Goal: Communication & Community: Connect with others

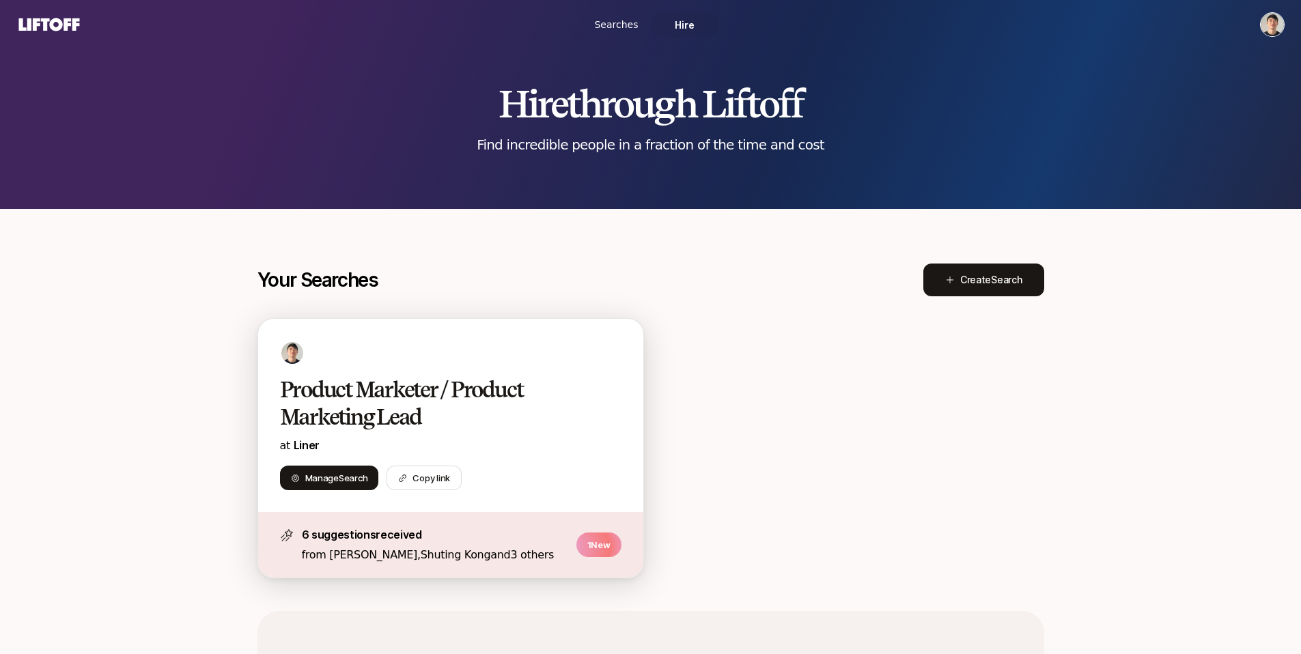
click at [497, 393] on h2 "Product Marketer / Product Marketing Lead" at bounding box center [436, 403] width 313 height 55
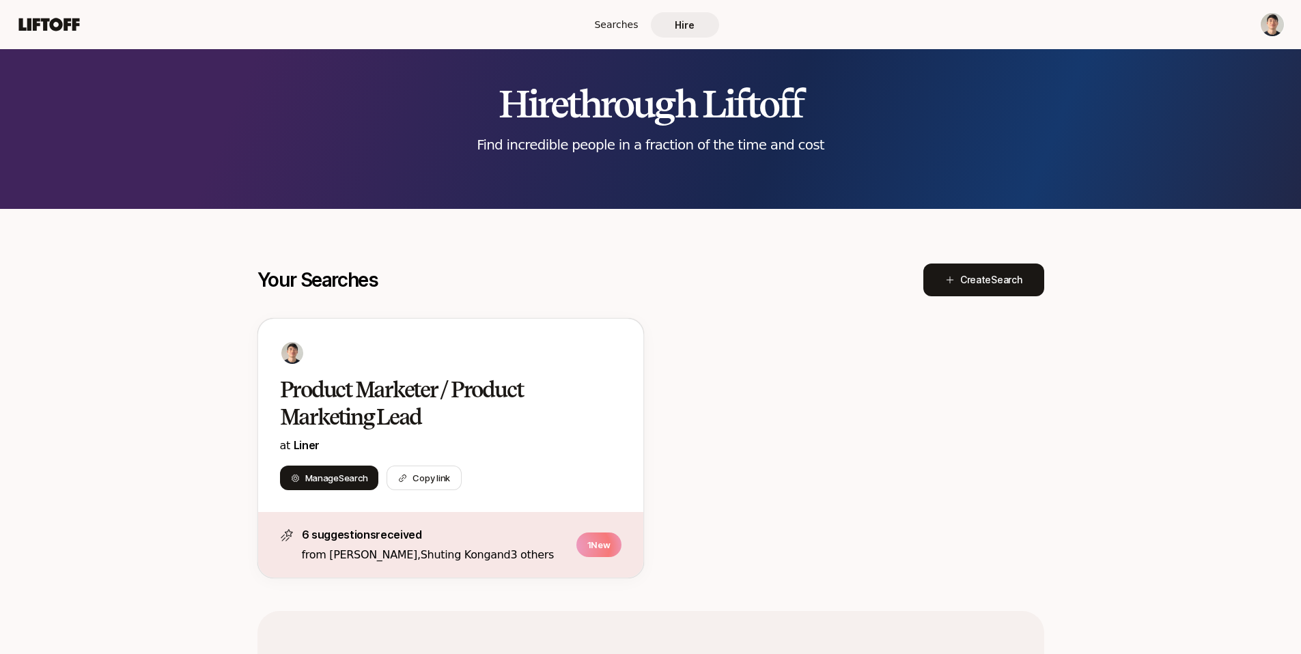
scroll to position [294, 0]
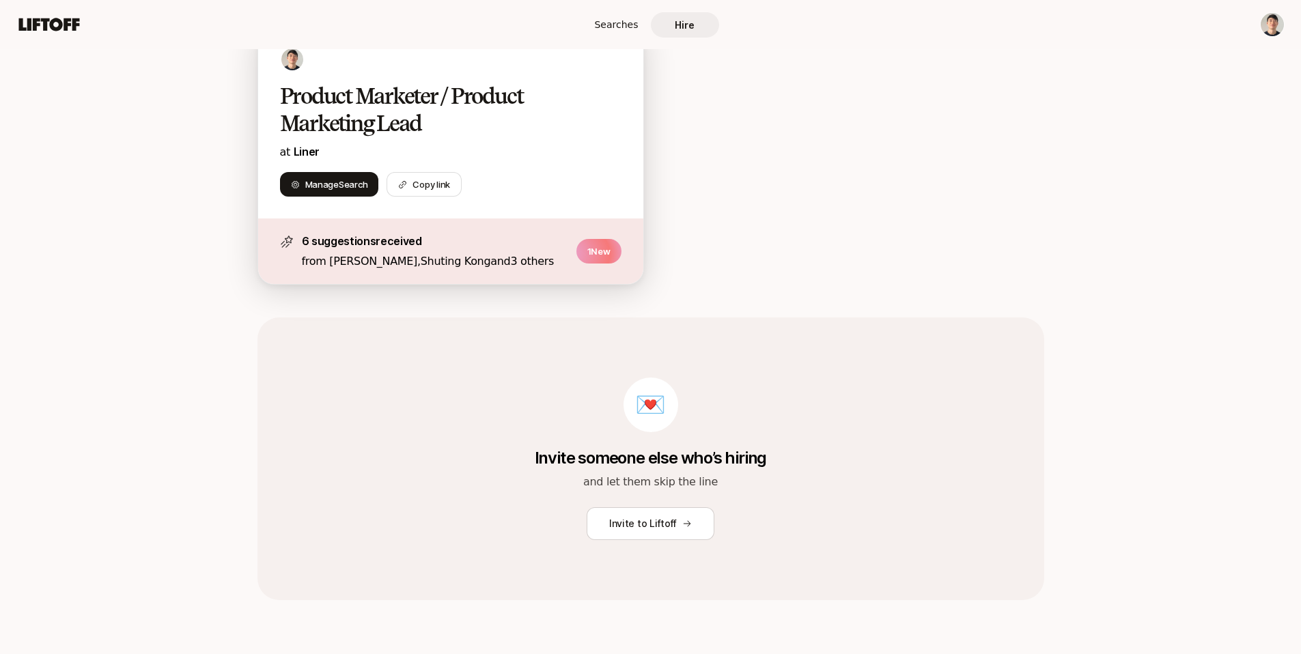
click at [553, 154] on p "at Liner" at bounding box center [451, 152] width 342 height 18
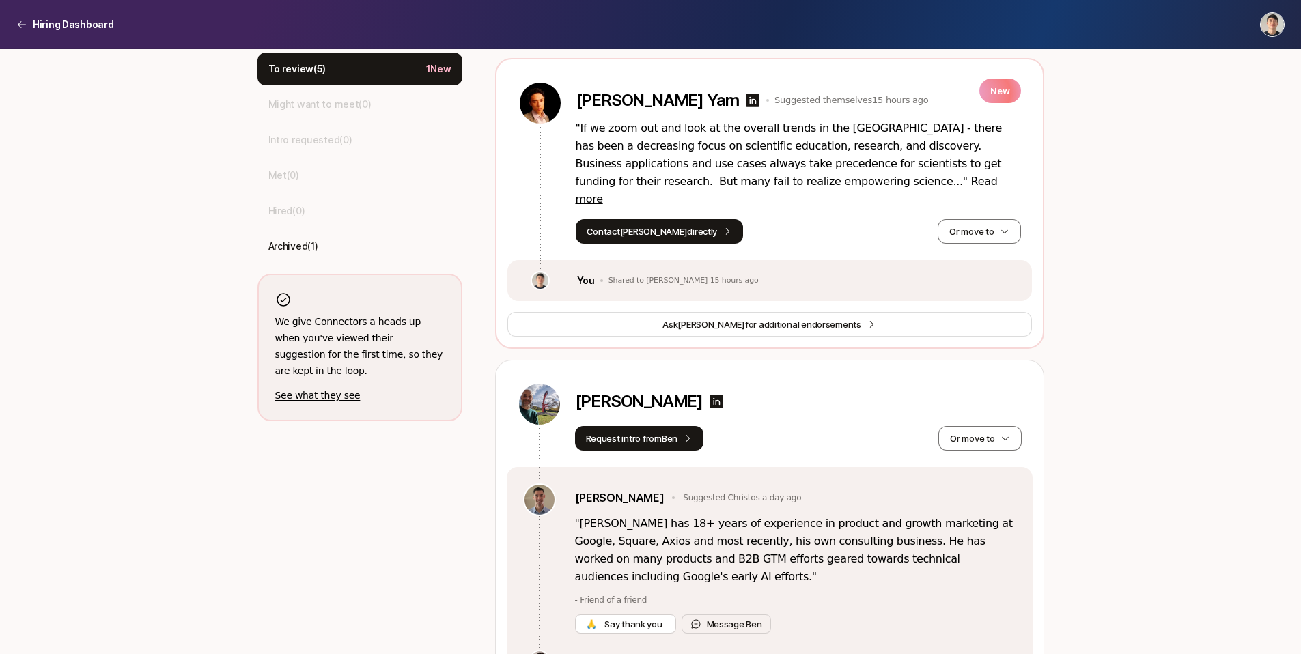
scroll to position [383, 0]
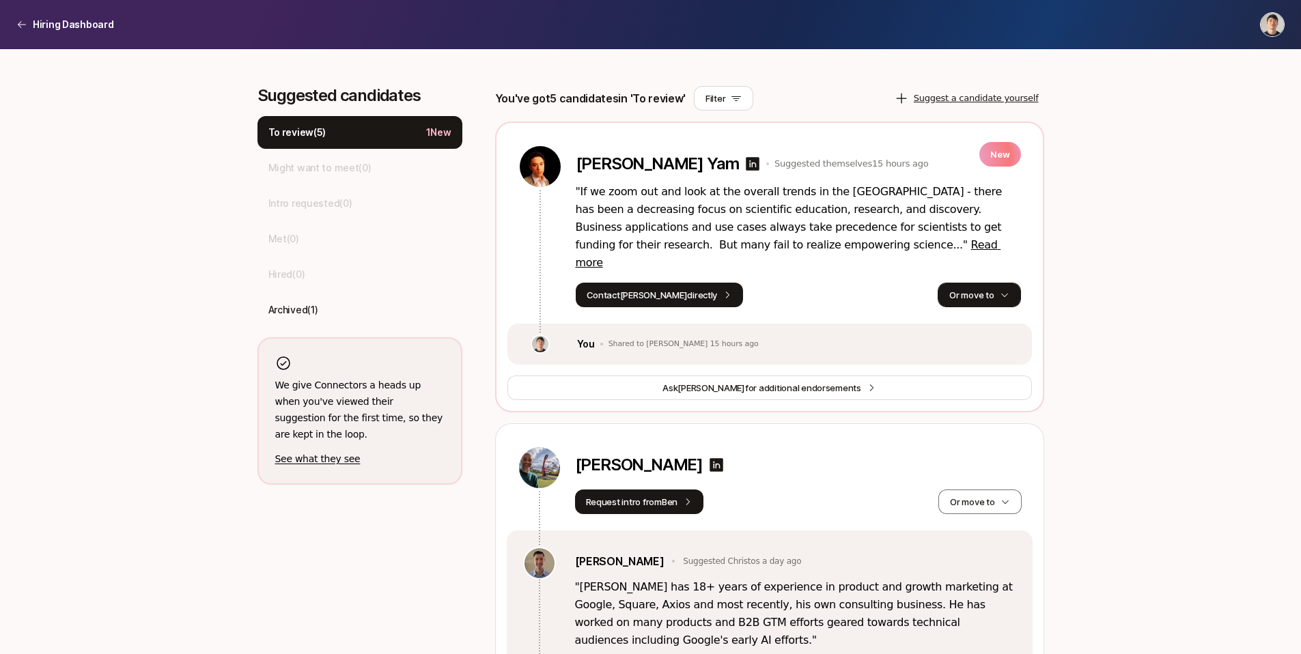
click at [1018, 283] on button "Or move to" at bounding box center [979, 295] width 83 height 25
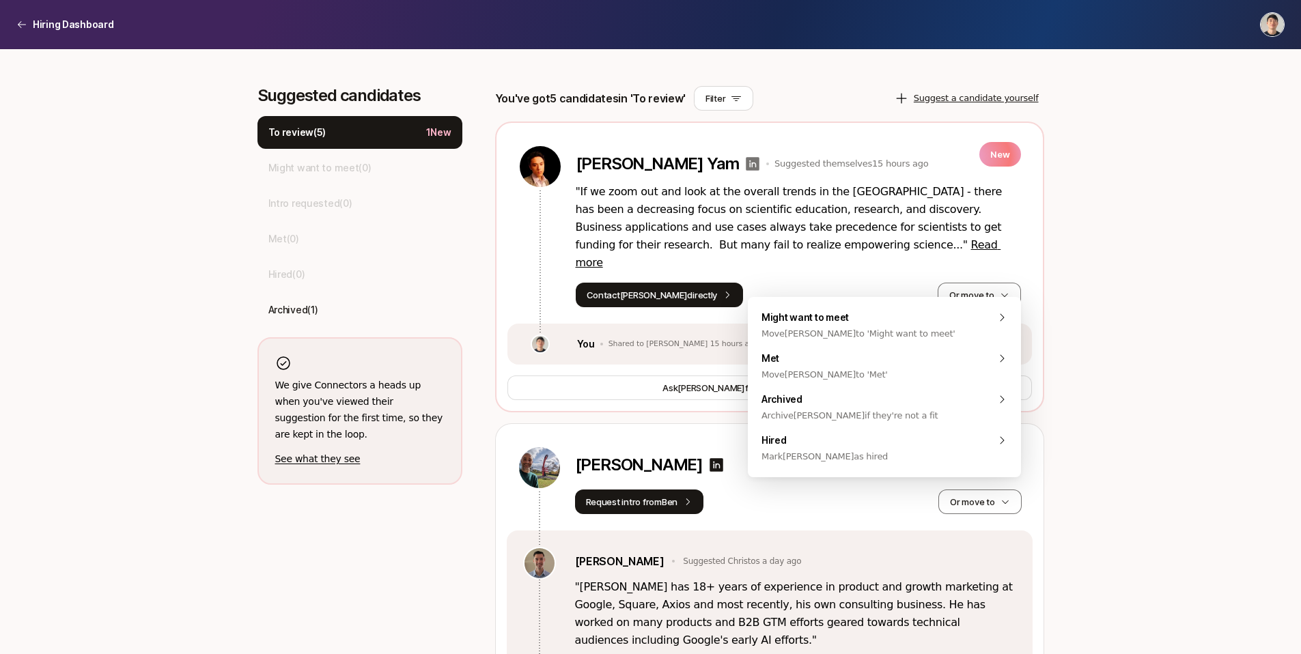
click at [745, 161] on icon at bounding box center [753, 164] width 16 height 16
click at [992, 287] on button "Or move to" at bounding box center [979, 295] width 83 height 25
click at [914, 400] on div "Archived Archive [PERSON_NAME] if they're not a fit" at bounding box center [884, 407] width 273 height 41
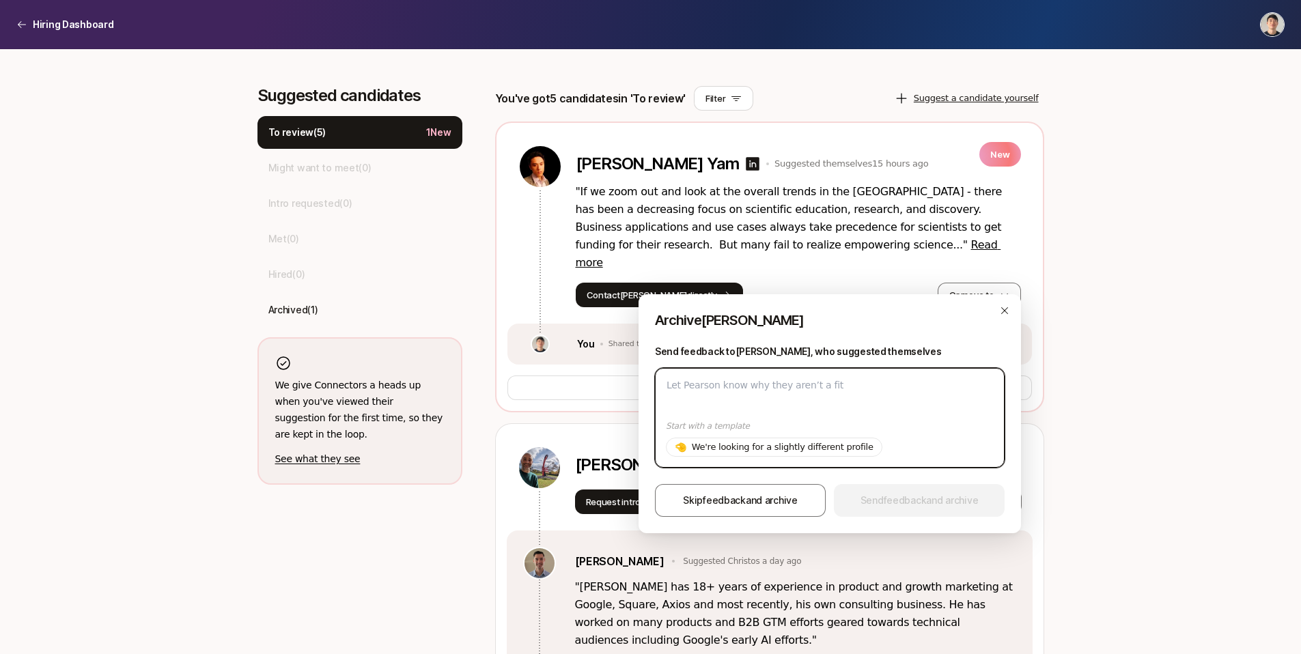
click at [877, 402] on textarea at bounding box center [830, 418] width 350 height 100
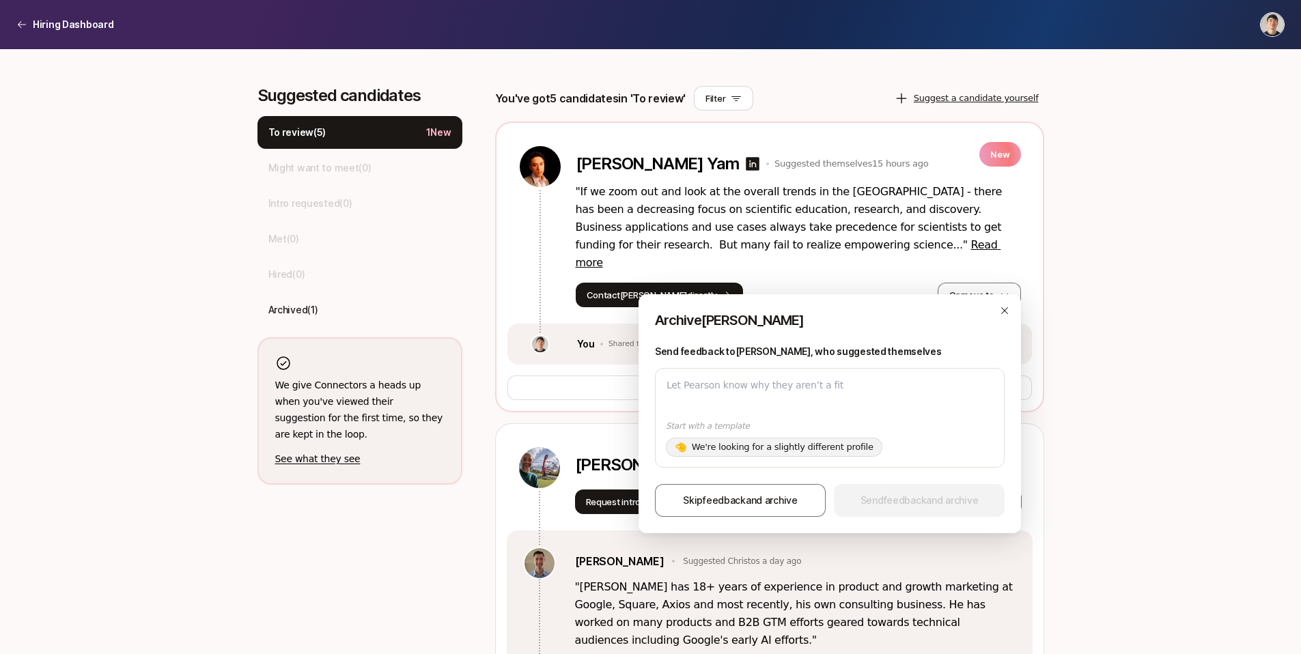
click at [798, 449] on p "We're looking for a slightly different profile" at bounding box center [783, 448] width 182 height 14
type textarea "Hi [PERSON_NAME], Thanks for your interest in the Product Marketer / Product Ma…"
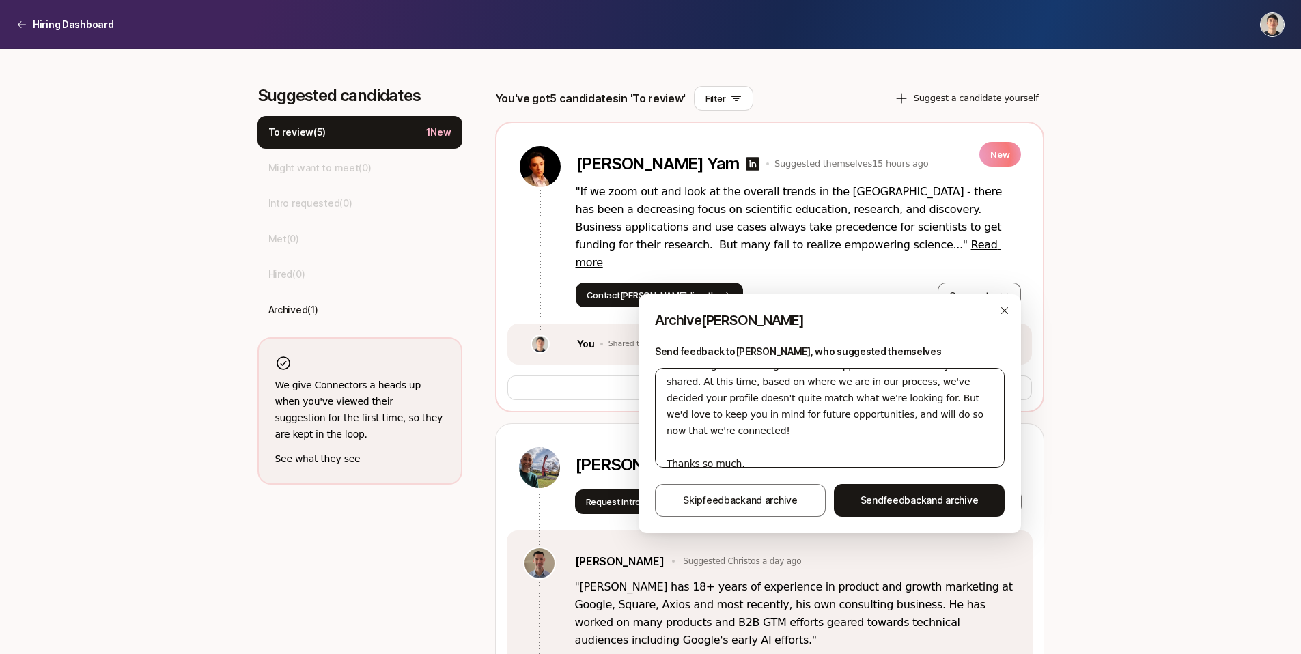
scroll to position [131, 0]
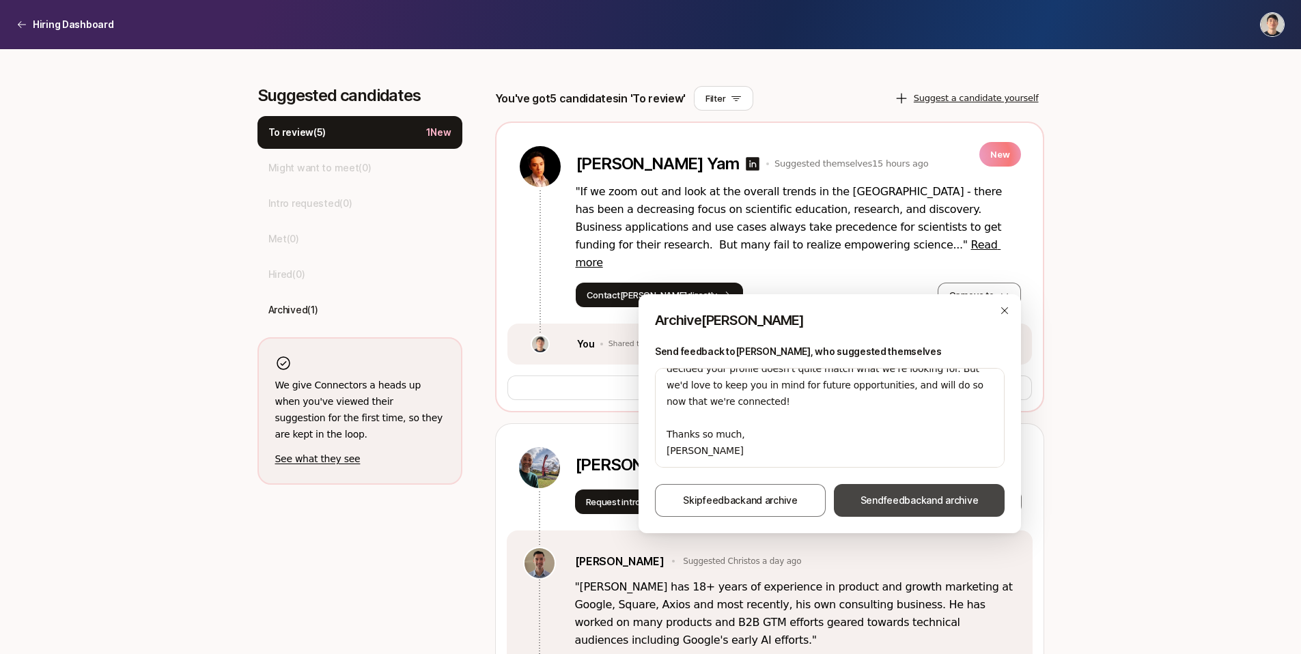
click at [911, 508] on span "Send feedback and archive" at bounding box center [920, 500] width 118 height 16
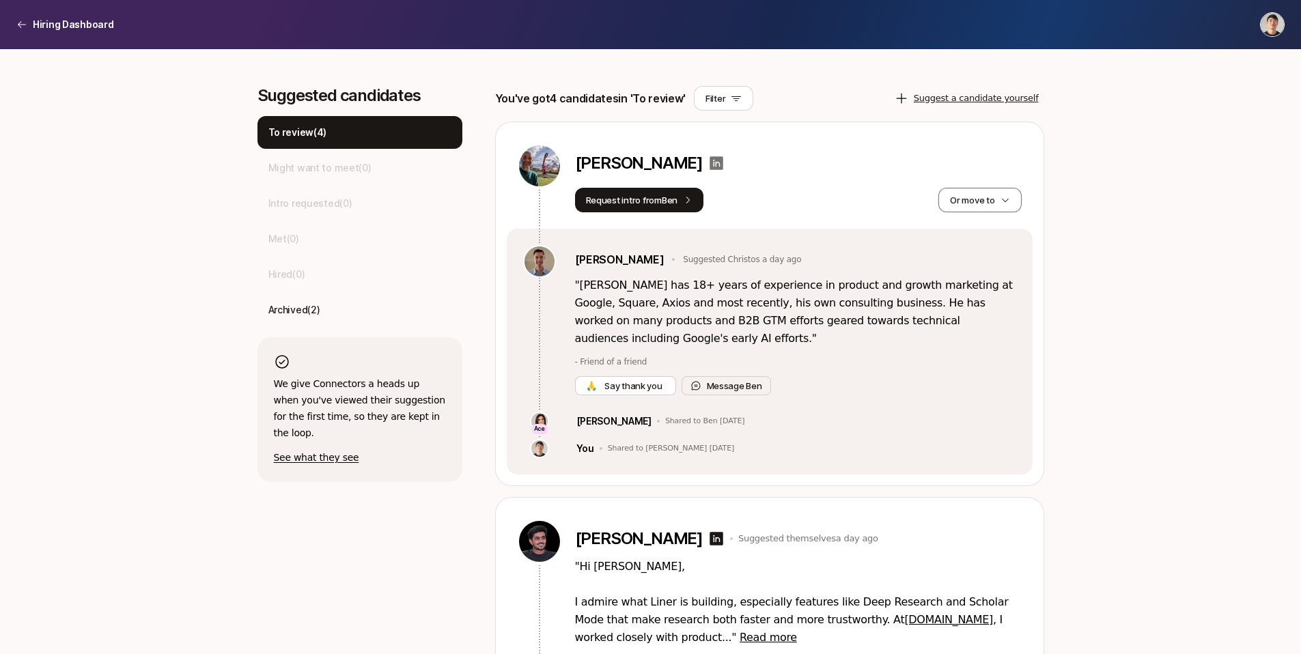
click at [723, 161] on icon at bounding box center [717, 163] width 14 height 14
click at [654, 388] on span "Say thank you" at bounding box center [633, 386] width 63 height 14
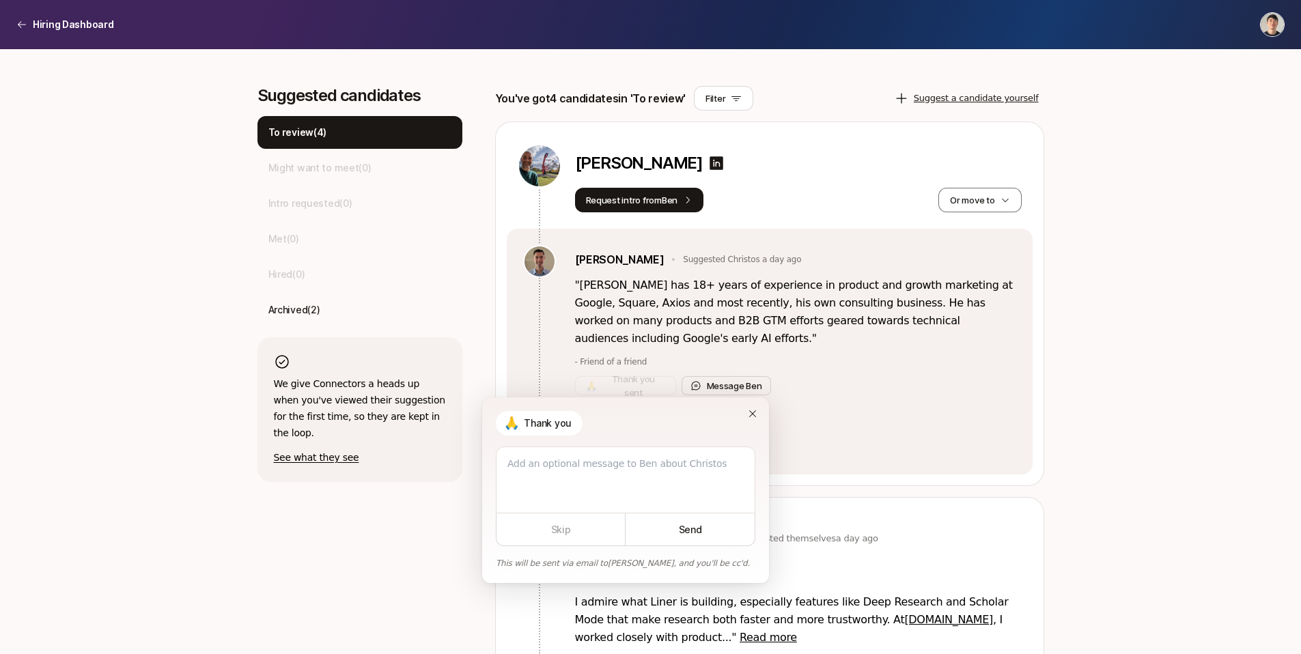
click at [820, 342] on p "" Christos has 18+ years of experience in product and growth marketing at Googl…" at bounding box center [795, 312] width 441 height 71
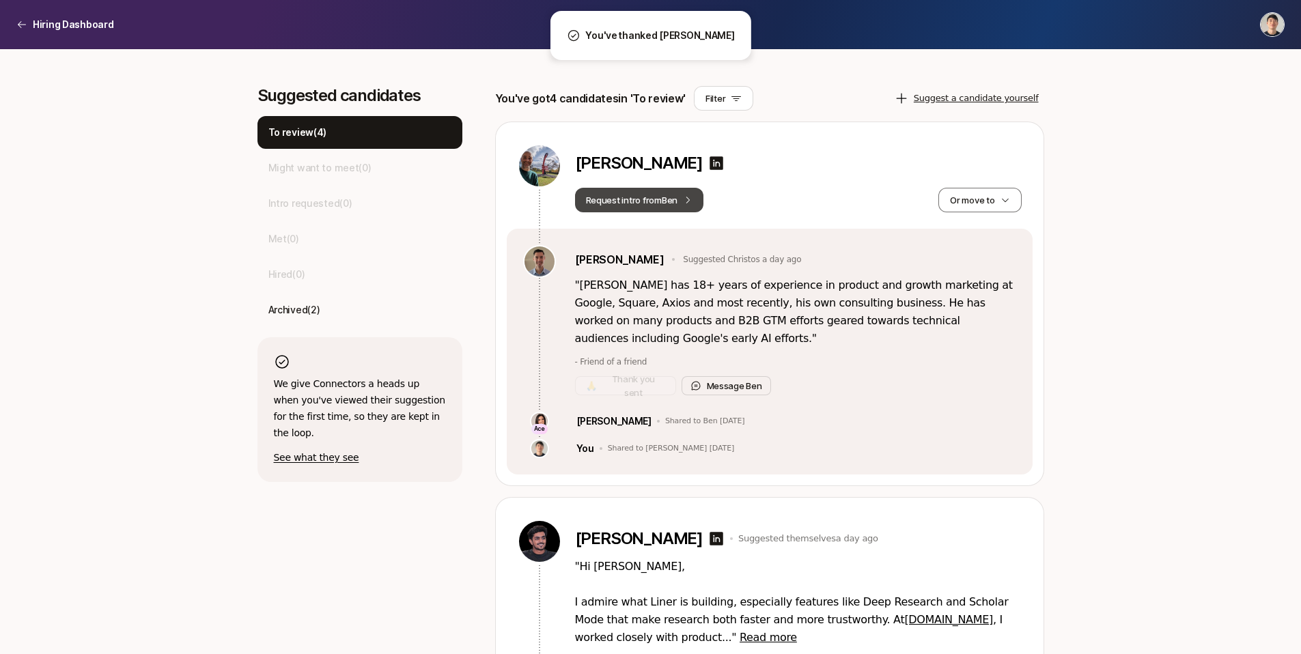
click at [639, 206] on button "Request intro from [PERSON_NAME]" at bounding box center [639, 200] width 129 height 25
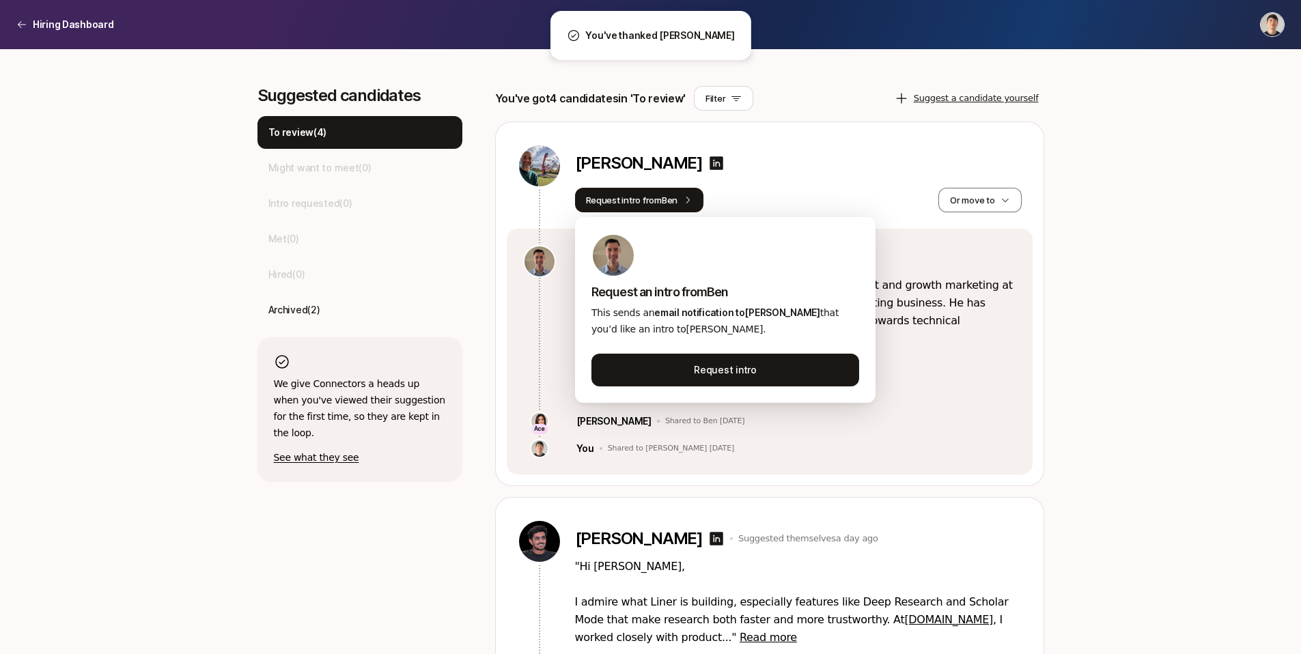
click at [930, 292] on p "" Christos has 18+ years of experience in product and growth marketing at Googl…" at bounding box center [795, 312] width 441 height 71
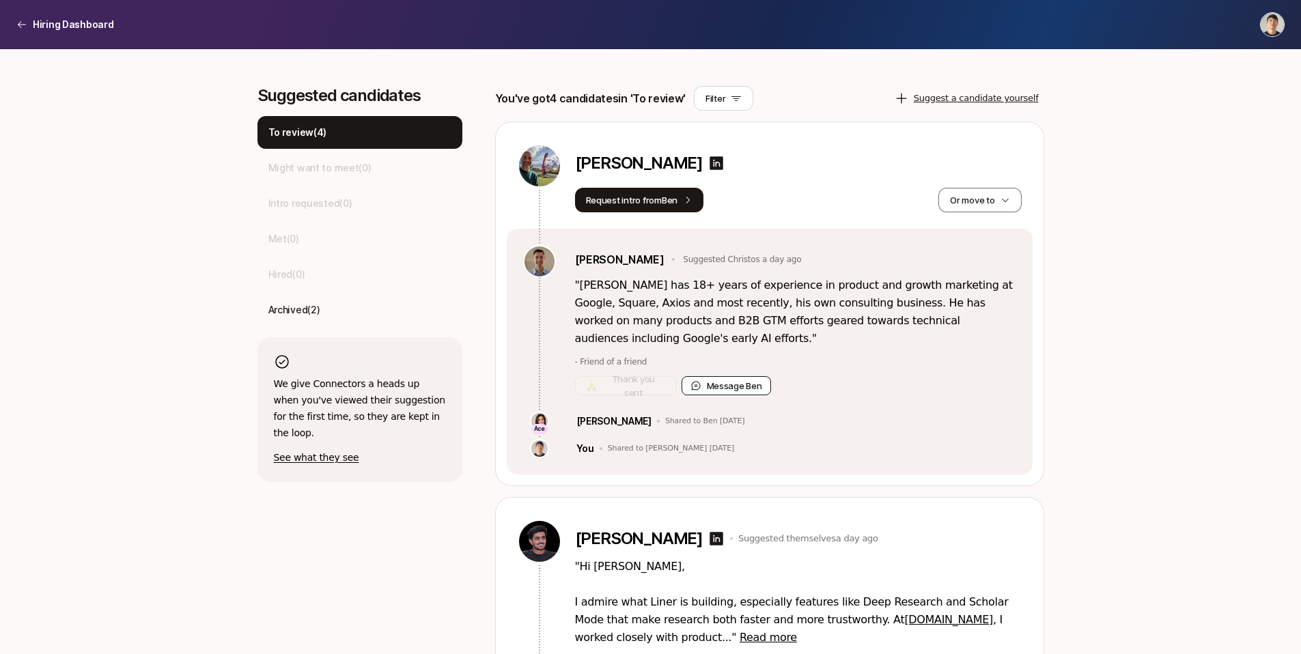
click at [746, 389] on button "Message [PERSON_NAME]" at bounding box center [726, 385] width 89 height 19
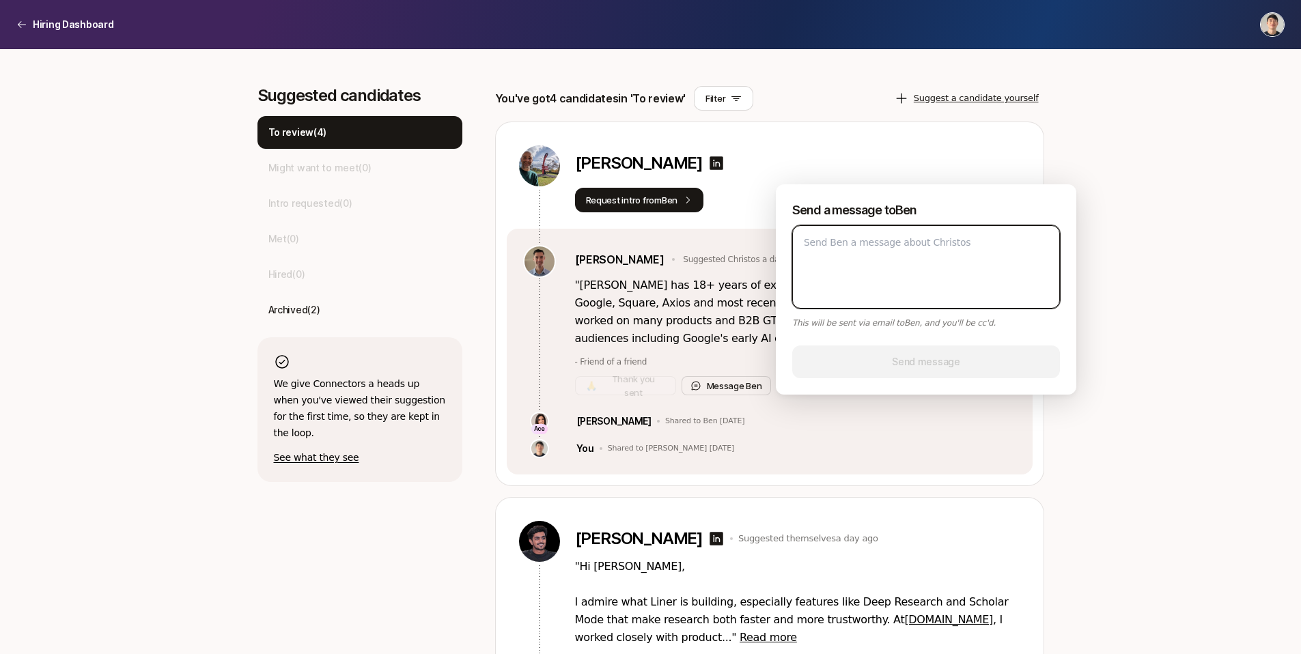
click at [875, 270] on textarea at bounding box center [926, 266] width 268 height 83
type textarea "x"
type textarea "H"
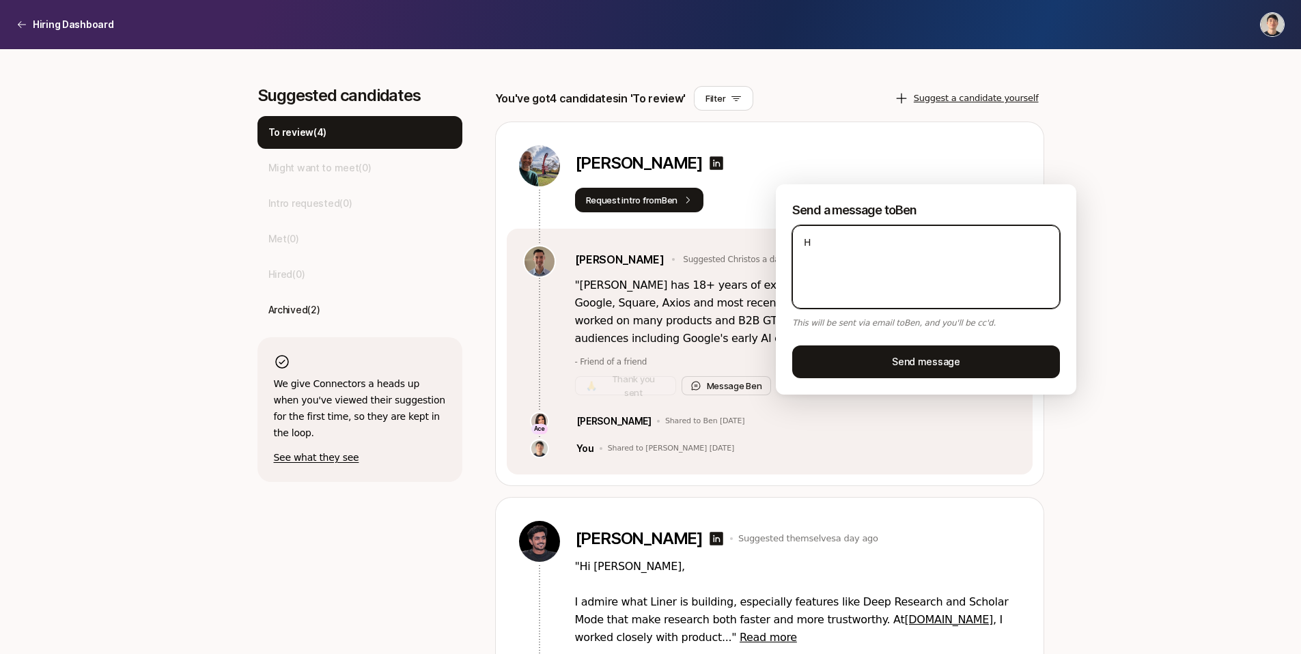
type textarea "x"
type textarea "Hi"
type textarea "x"
type textarea "Hi"
type textarea "x"
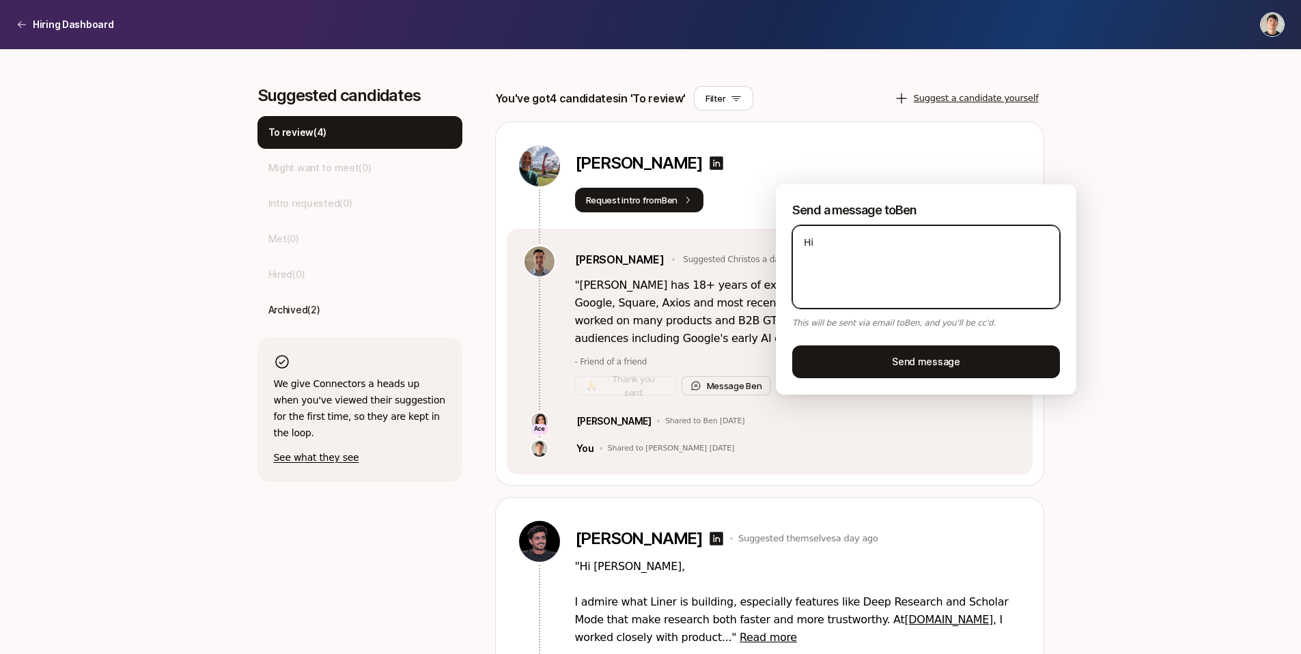
type textarea "Hi B"
type textarea "x"
type textarea "Hi Be"
type textarea "x"
type textarea "Hi [PERSON_NAME]"
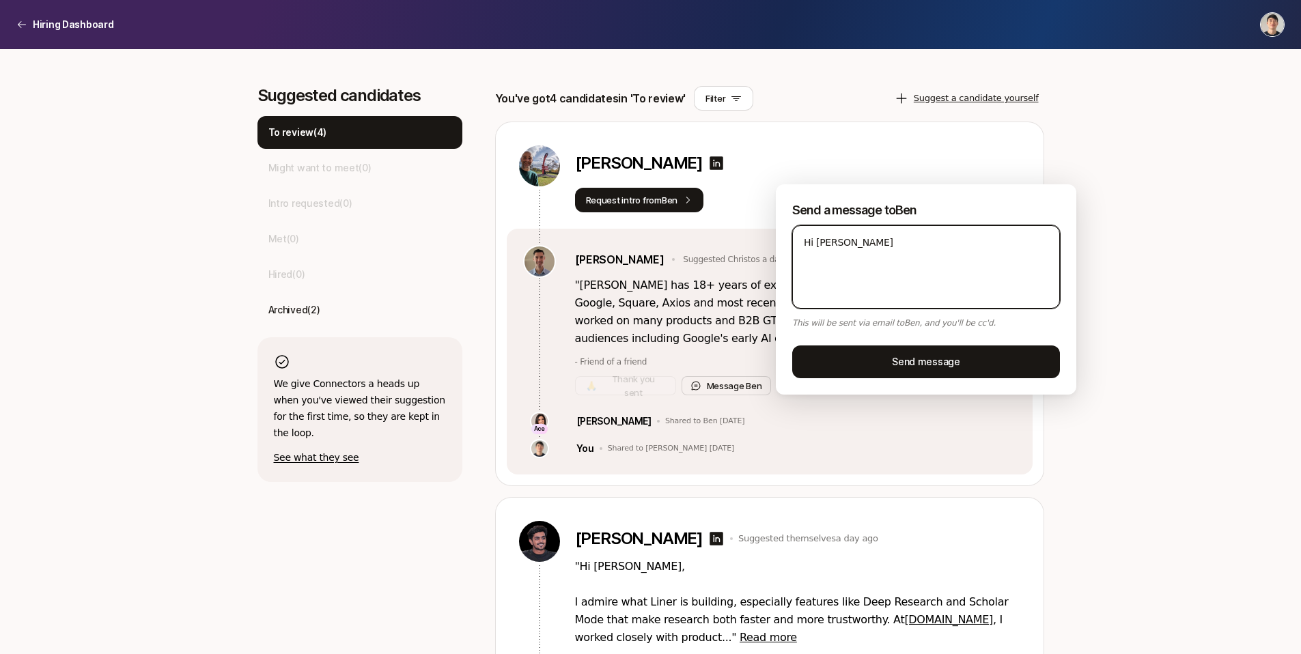
type textarea "x"
type textarea "Hi [PERSON_NAME],"
type textarea "x"
type textarea "Hi [PERSON_NAME],"
type textarea "x"
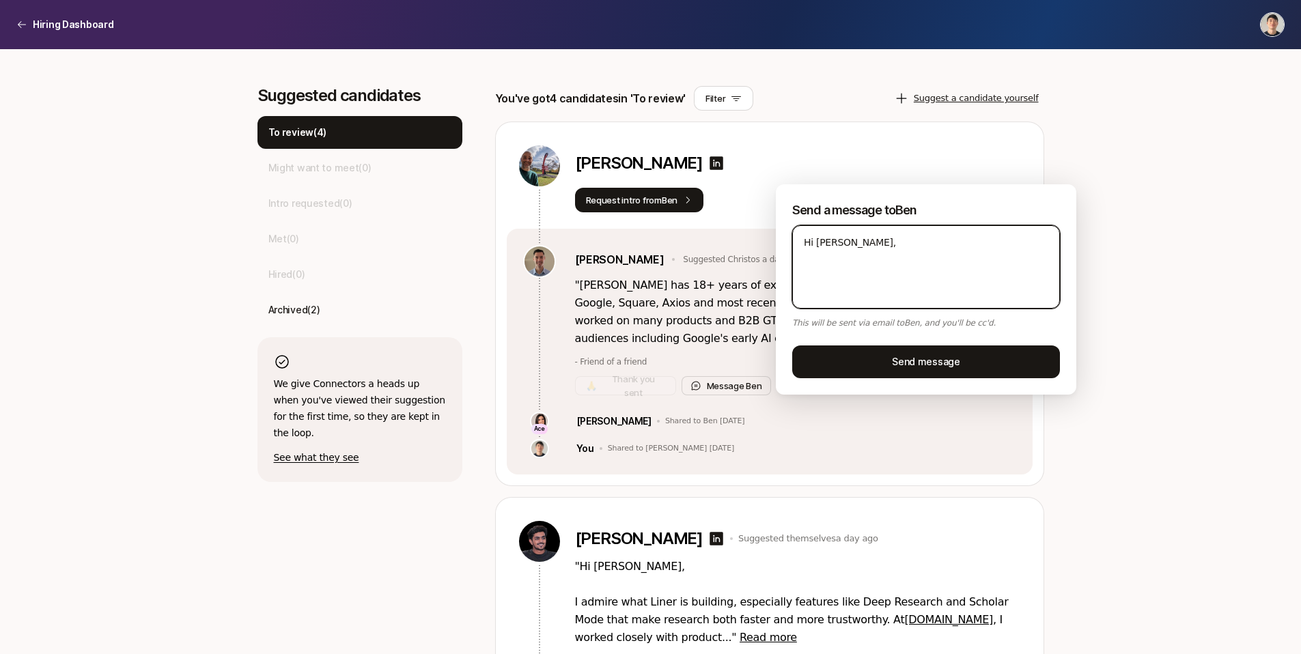
type textarea "Hi [PERSON_NAME], T"
type textarea "x"
type textarea "Hi [PERSON_NAME], Th"
type textarea "x"
type textarea "Hi [PERSON_NAME], T"
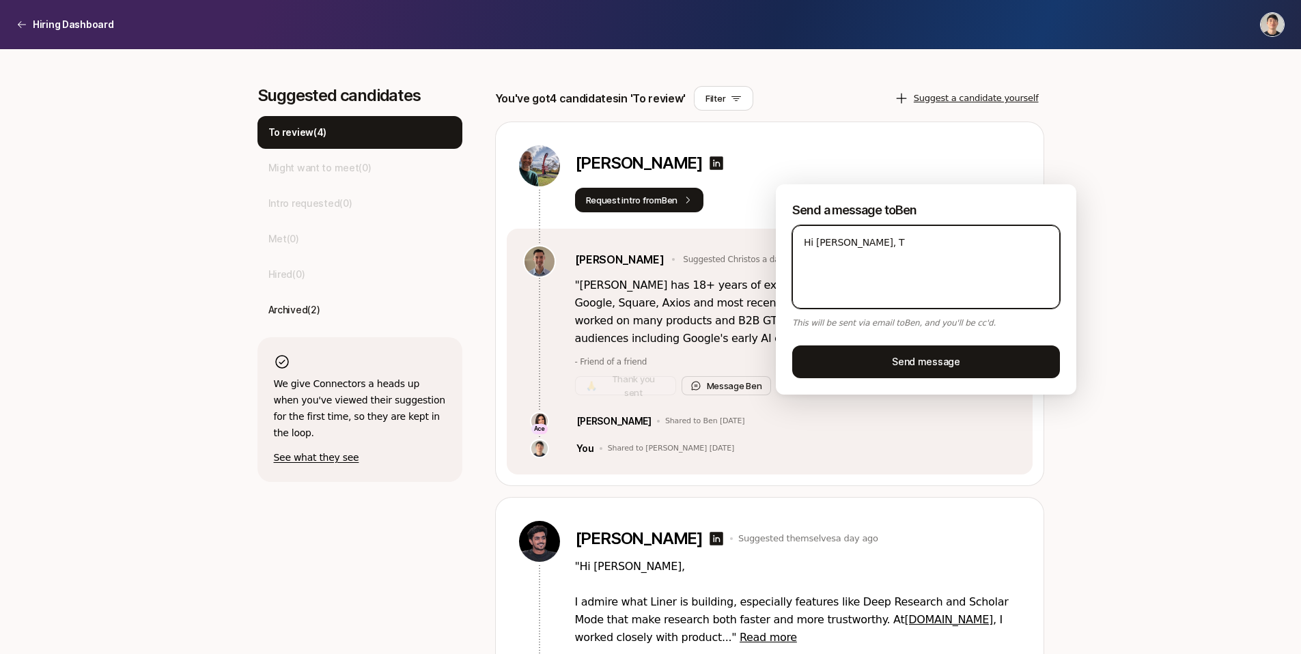
type textarea "x"
type textarea "Hi [PERSON_NAME],"
type textarea "x"
type textarea "Hi [PERSON_NAME], t"
type textarea "x"
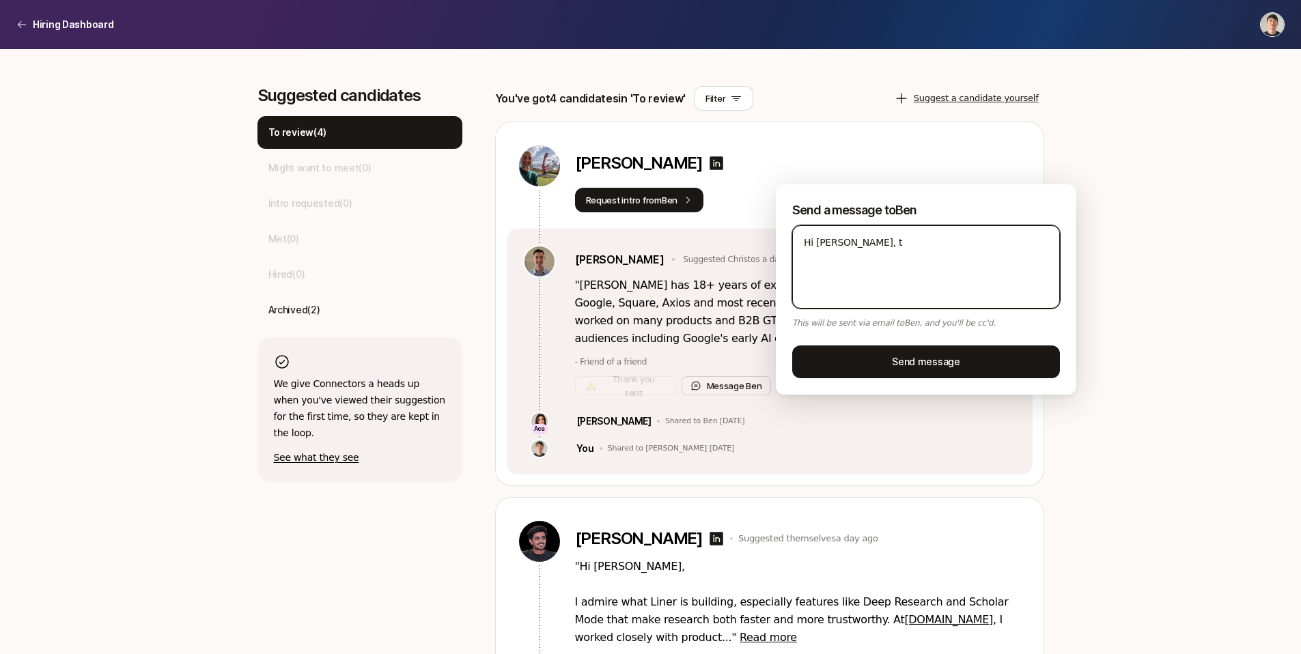
type textarea "Hi [PERSON_NAME], th"
type textarea "x"
type textarea "Hi [PERSON_NAME], tha"
type textarea "x"
type textarea "Hi [PERSON_NAME], than"
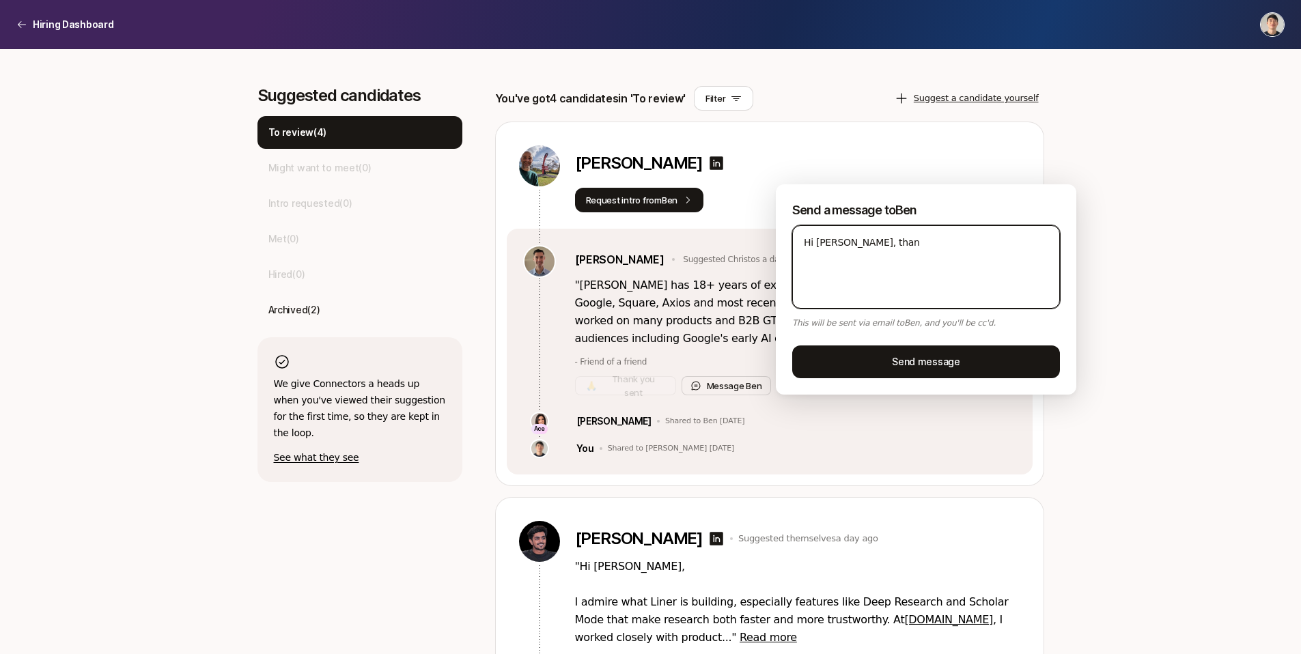
type textarea "x"
type textarea "Hi [PERSON_NAME], thank"
type textarea "x"
type textarea "Hi [PERSON_NAME], thanks"
type textarea "x"
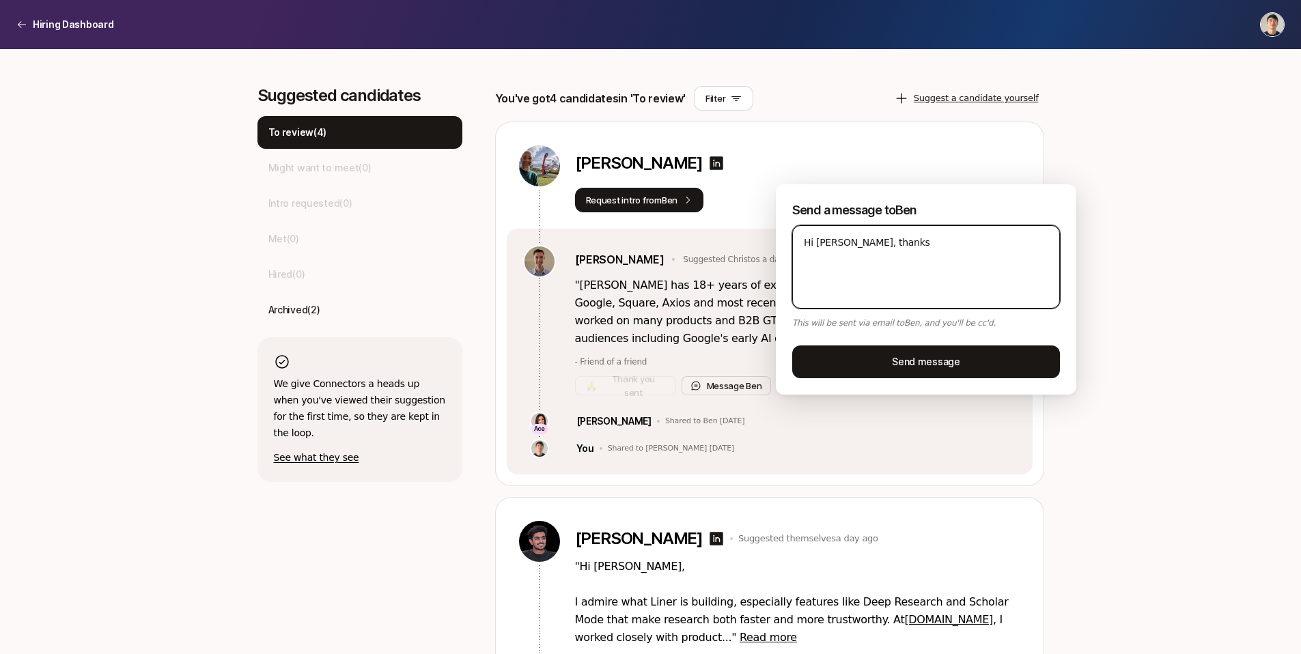
type textarea "Hi [PERSON_NAME], thanks"
type textarea "x"
type textarea "Hi [PERSON_NAME], thanks f"
type textarea "x"
type textarea "Hi [PERSON_NAME], thanks fo"
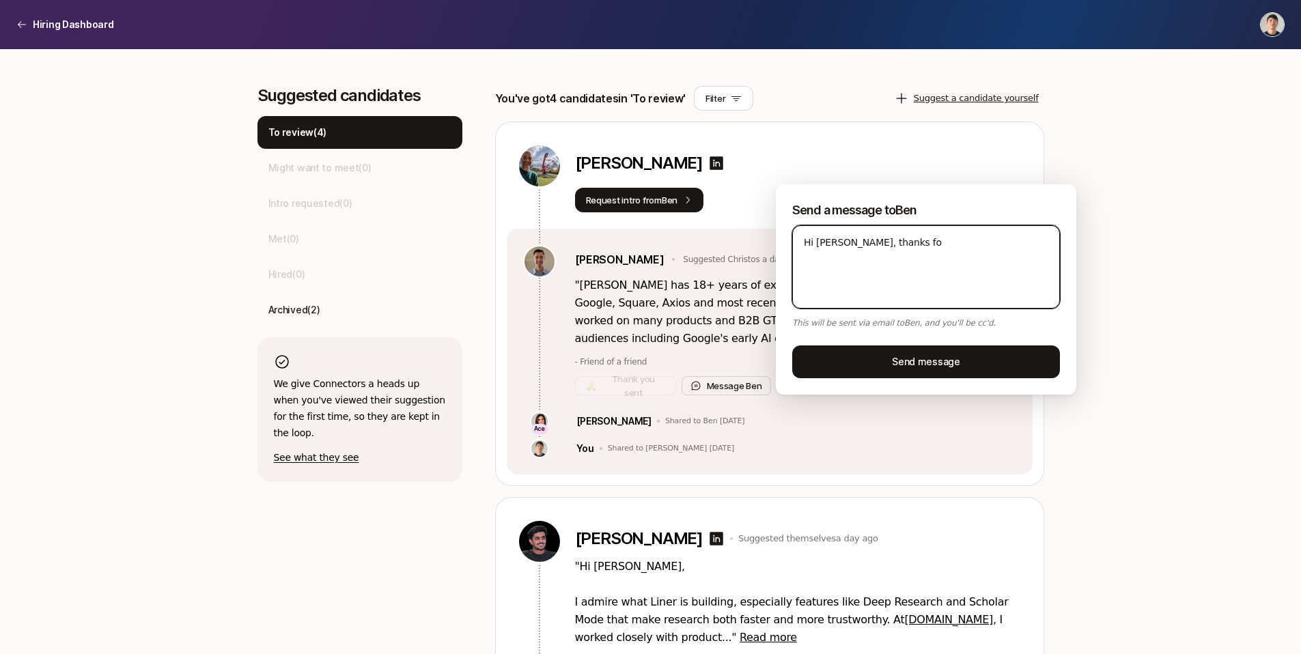
type textarea "x"
type textarea "Hi [PERSON_NAME], thanks for"
type textarea "x"
type textarea "Hi [PERSON_NAME], thanks for"
type textarea "x"
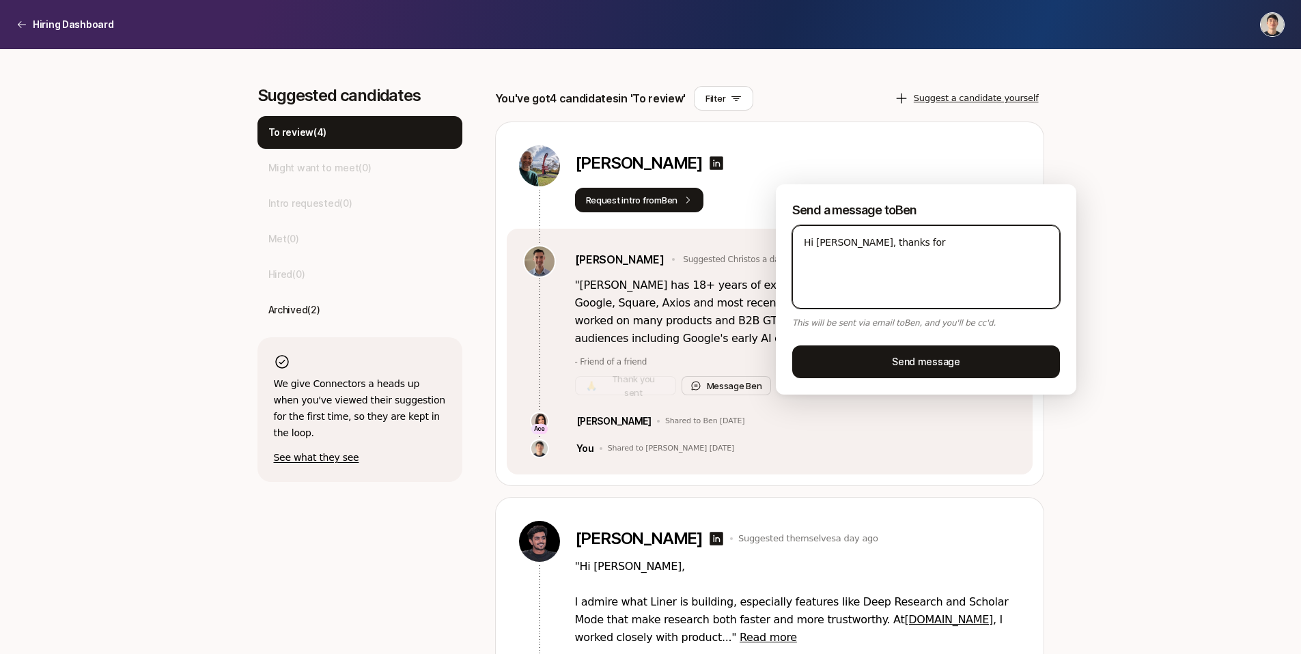
type textarea "Hi [PERSON_NAME], thanks for s"
type textarea "x"
type textarea "Hi [PERSON_NAME], thanks for su"
type textarea "x"
type textarea "Hi [PERSON_NAME], thanks for sug"
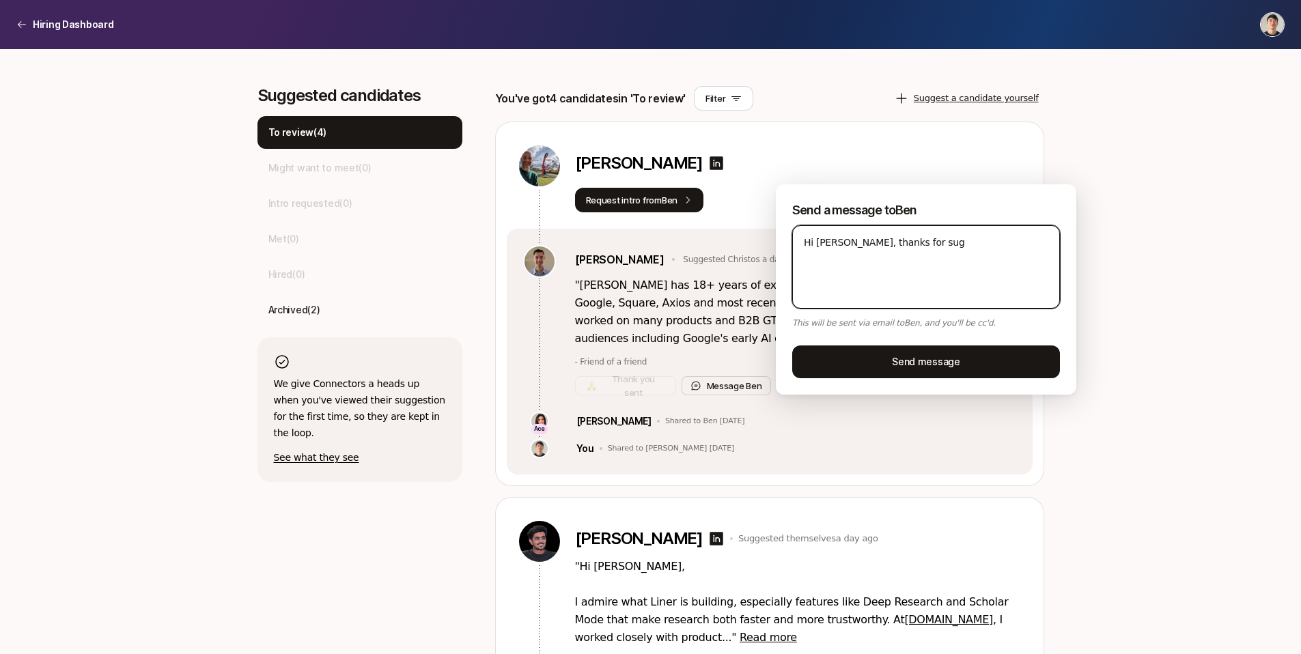
type textarea "x"
type textarea "Hi [PERSON_NAME], thanks for [PERSON_NAME]"
type textarea "x"
type textarea "Hi [PERSON_NAME], thanks for sugge"
type textarea "x"
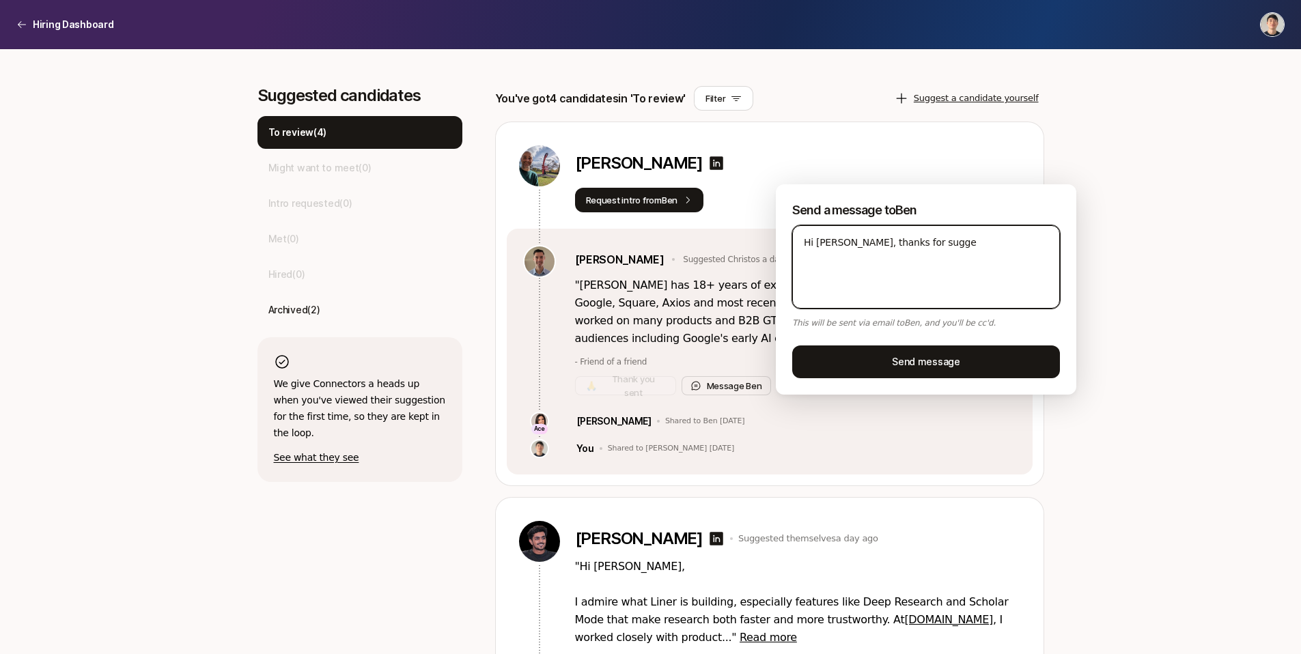
type textarea "Hi [PERSON_NAME], thanks for sugges"
type textarea "x"
type textarea "Hi [PERSON_NAME], thanks for suggest"
type textarea "x"
type textarea "Hi [PERSON_NAME], thanks for suggesti"
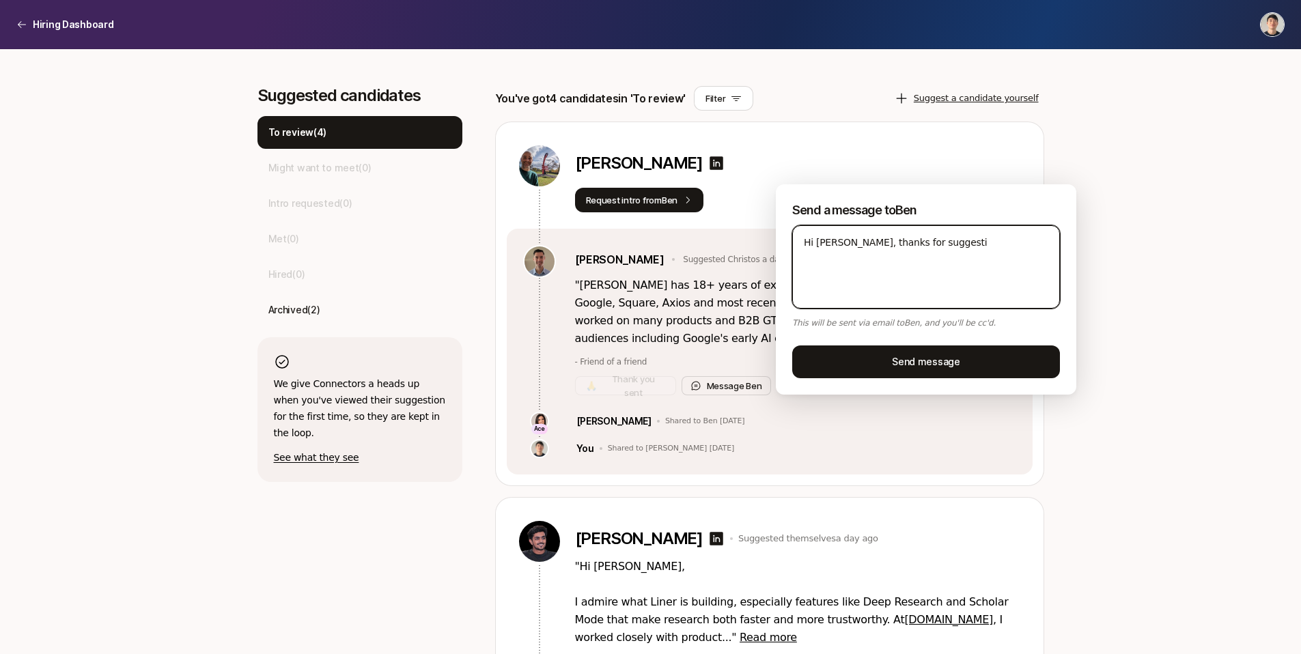
type textarea "x"
type textarea "Hi [PERSON_NAME], thanks for suggestin"
type textarea "x"
type textarea "Hi [PERSON_NAME], thanks for suggesting"
type textarea "x"
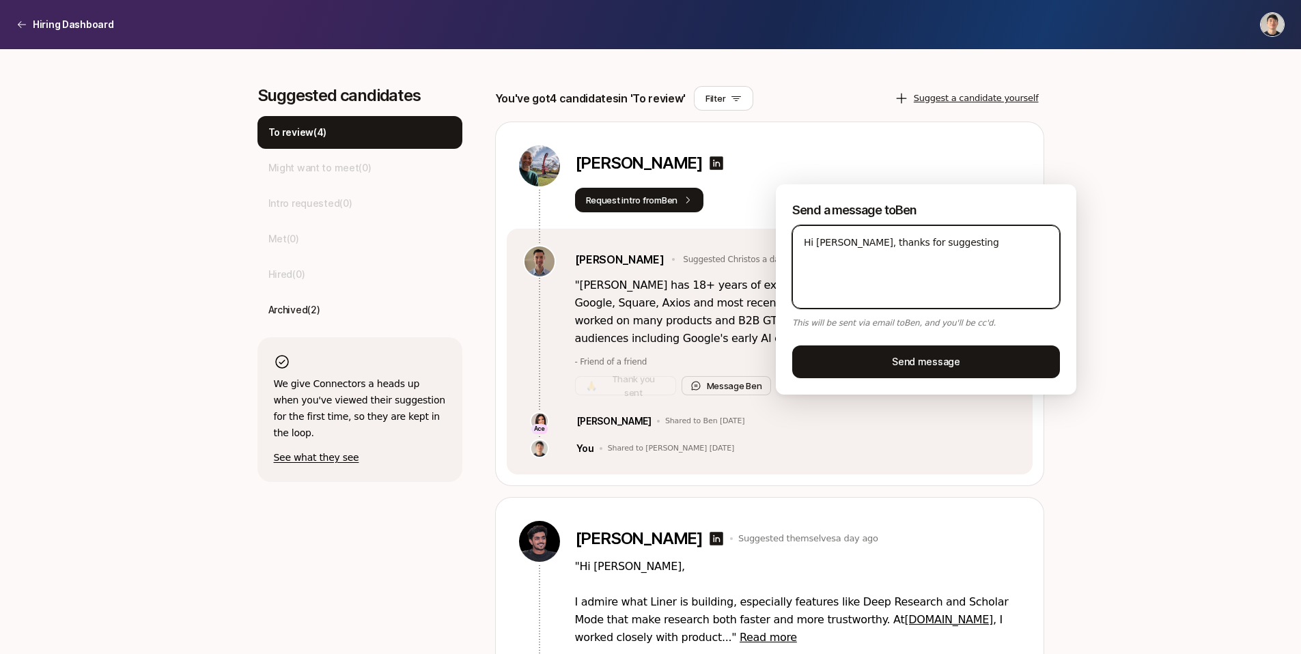
type textarea "Hi [PERSON_NAME], thanks for suggesting"
type textarea "x"
type textarea "Hi [PERSON_NAME], thanks for suggesting C"
type textarea "x"
type textarea "Hi [PERSON_NAME], thanks for suggesting [PERSON_NAME]"
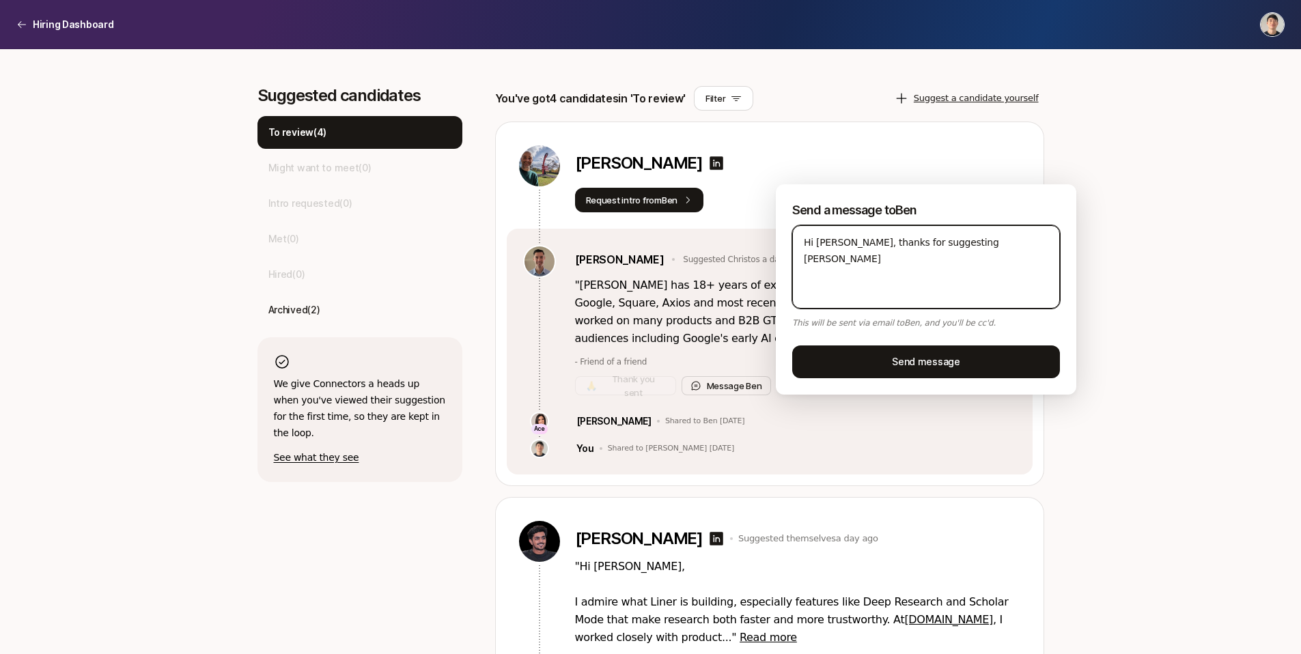
type textarea "x"
type textarea "Hi [PERSON_NAME], thanks for suggesting Chr"
type textarea "x"
type textarea "Hi [PERSON_NAME], thanks for suggesting Chri"
type textarea "x"
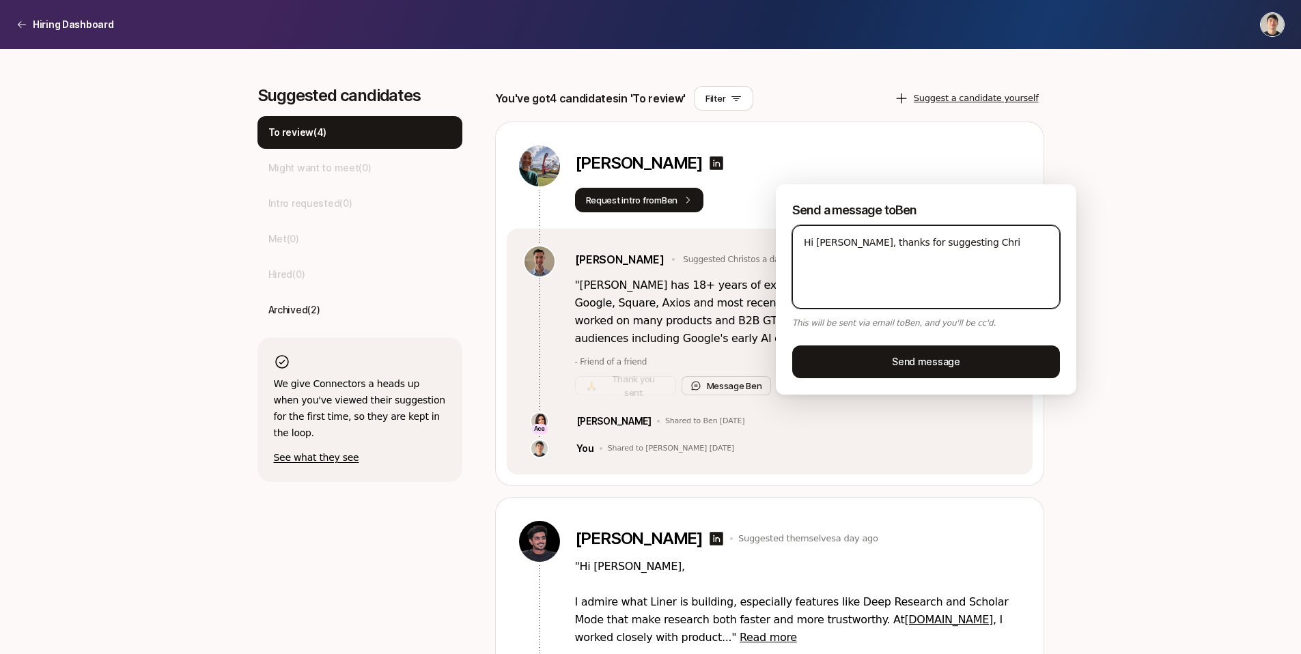
type textarea "Hi [PERSON_NAME], thanks for suggesting [PERSON_NAME]"
type textarea "x"
type textarea "Hi [PERSON_NAME], thanks for suggesting [DEMOGRAPHIC_DATA]"
type textarea "x"
type textarea "Hi [PERSON_NAME], thanks for suggesting [PERSON_NAME]"
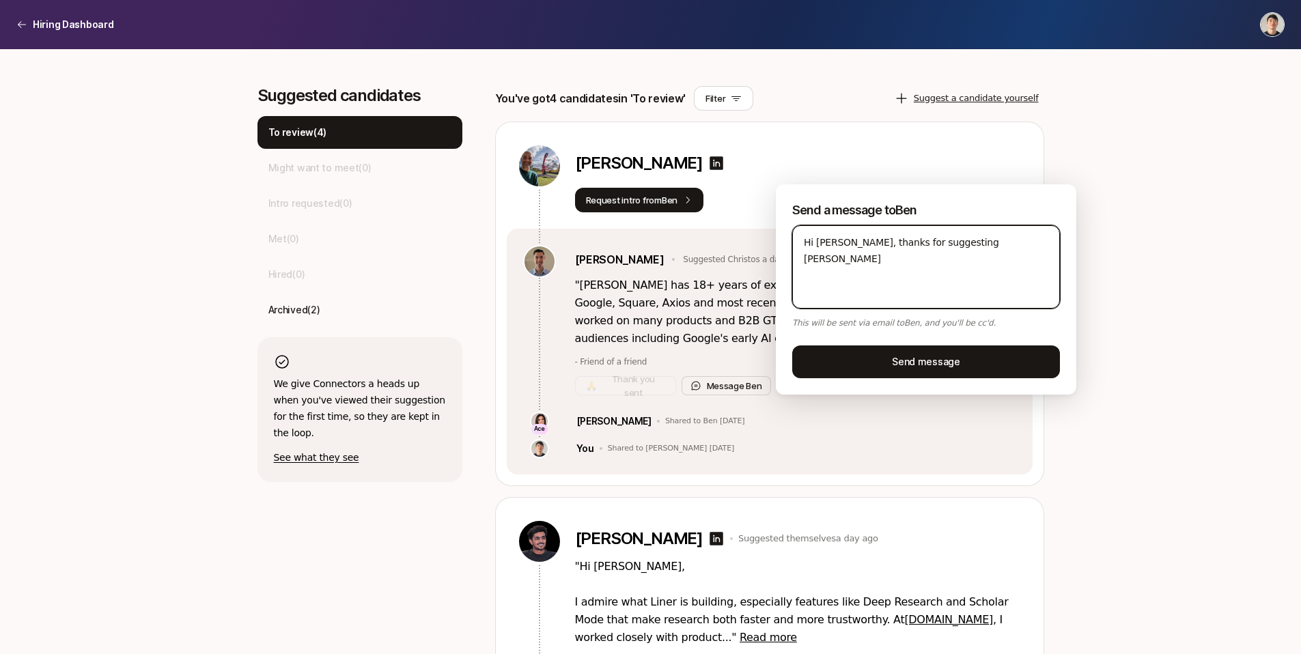
type textarea "x"
type textarea "Hi [PERSON_NAME], thanks for suggesting [PERSON_NAME]"
type textarea "x"
type textarea "Hi [PERSON_NAME], thanks for suggesting [PERSON_NAME]."
type textarea "x"
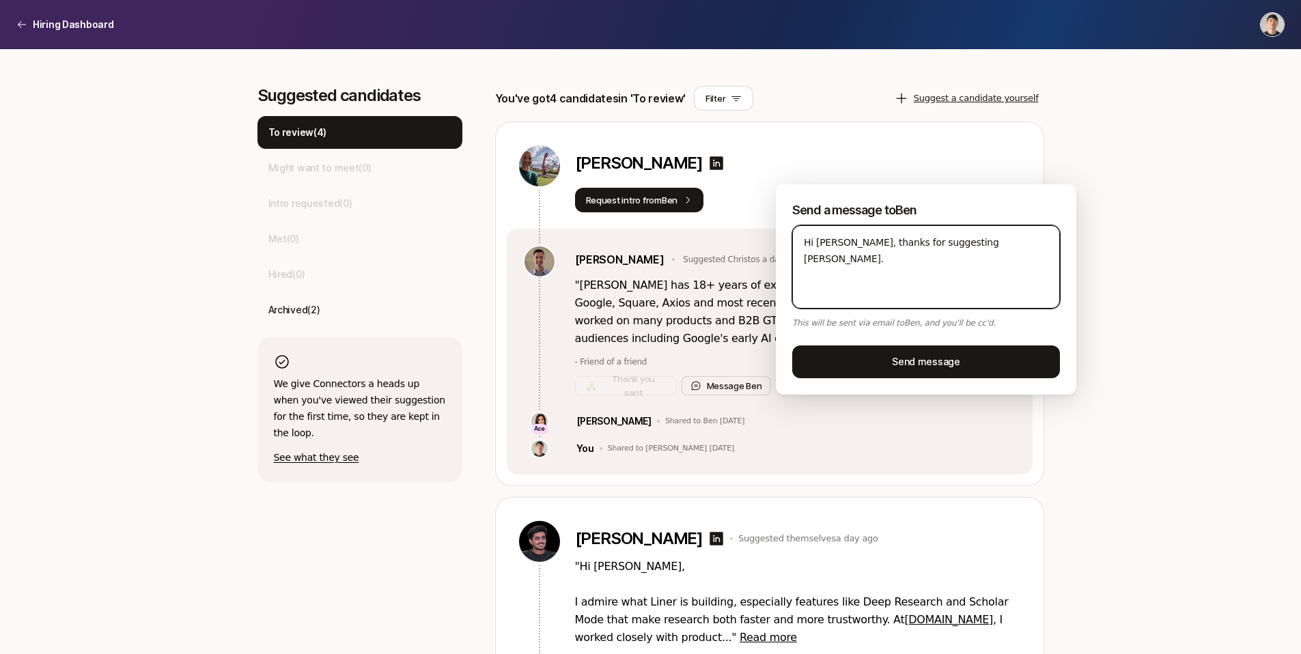
type textarea "Hi [PERSON_NAME], thanks for suggesting [PERSON_NAME]."
type textarea "x"
type textarea "Hi [PERSON_NAME], thanks for suggesting [PERSON_NAME]. I"
type textarea "x"
type textarea "Hi [PERSON_NAME], thanks for suggesting [PERSON_NAME]. Is"
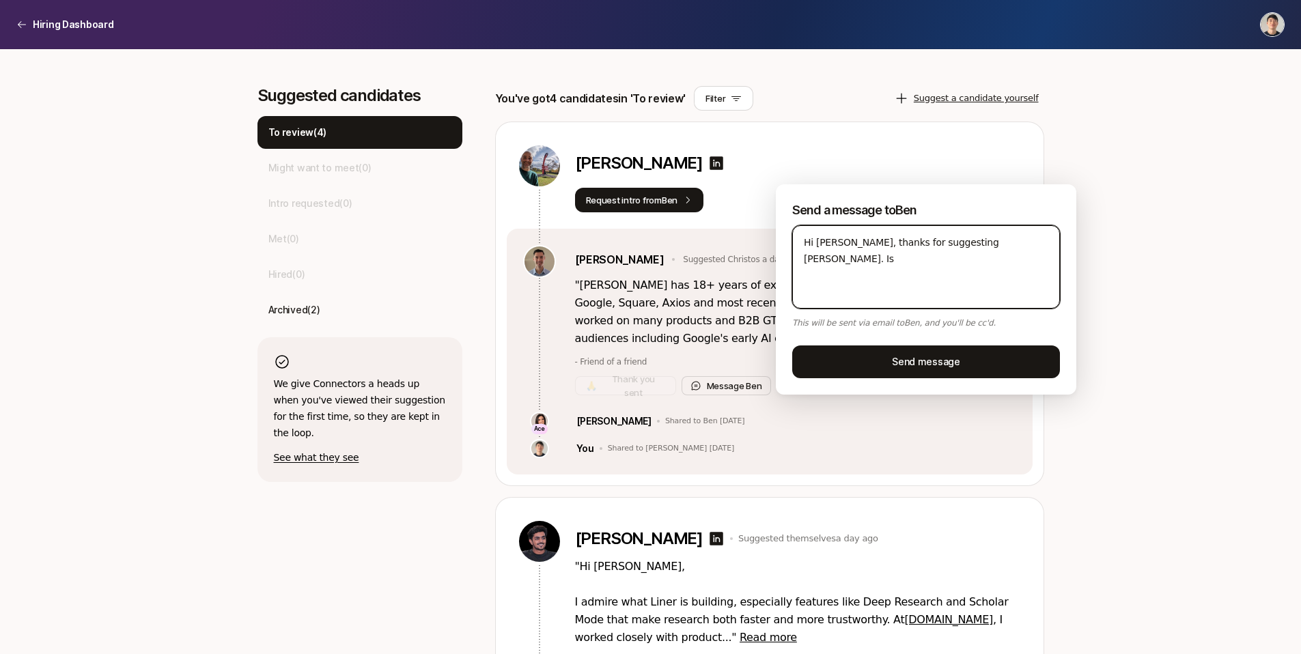
type textarea "x"
type textarea "Hi [PERSON_NAME], thanks for suggesting [PERSON_NAME]. Is h"
type textarea "x"
type textarea "Hi [PERSON_NAME], thanks for suggesting [PERSON_NAME]. Is he"
type textarea "x"
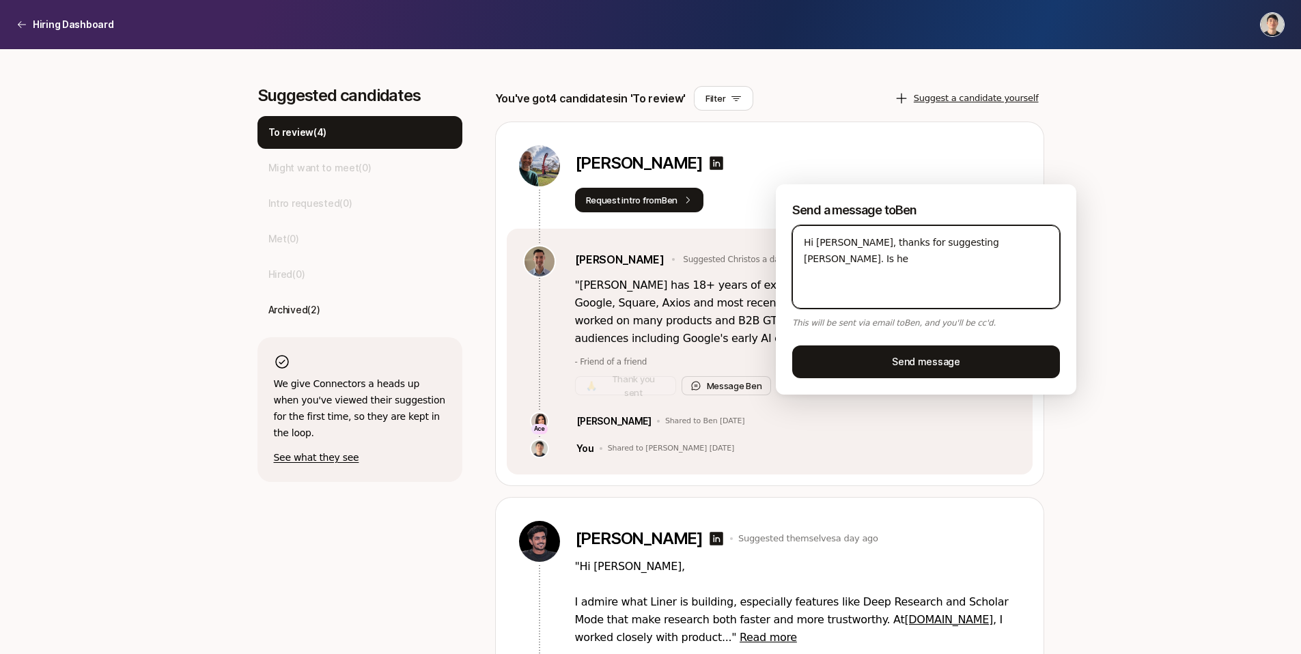
type textarea "Hi [PERSON_NAME], thanks for suggesting [PERSON_NAME]. Is he"
type textarea "x"
type textarea "Hi [PERSON_NAME], thanks for suggesting [PERSON_NAME]. Is he l"
type textarea "x"
type textarea "Hi [PERSON_NAME], thanks for suggesting [PERSON_NAME]. Is he lo"
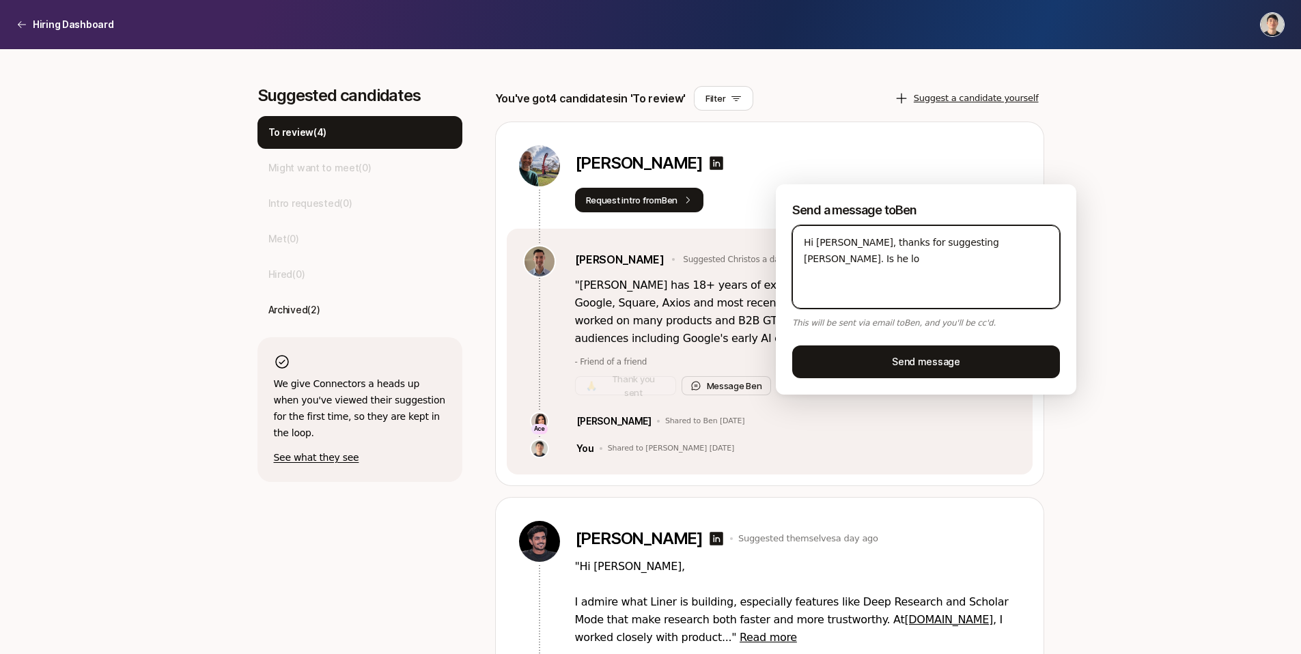
type textarea "x"
type textarea "Hi [PERSON_NAME], thanks for suggesting [PERSON_NAME]. Is he loo"
type textarea "x"
type textarea "Hi [PERSON_NAME], thanks for suggesting [PERSON_NAME]. Is he look"
type textarea "x"
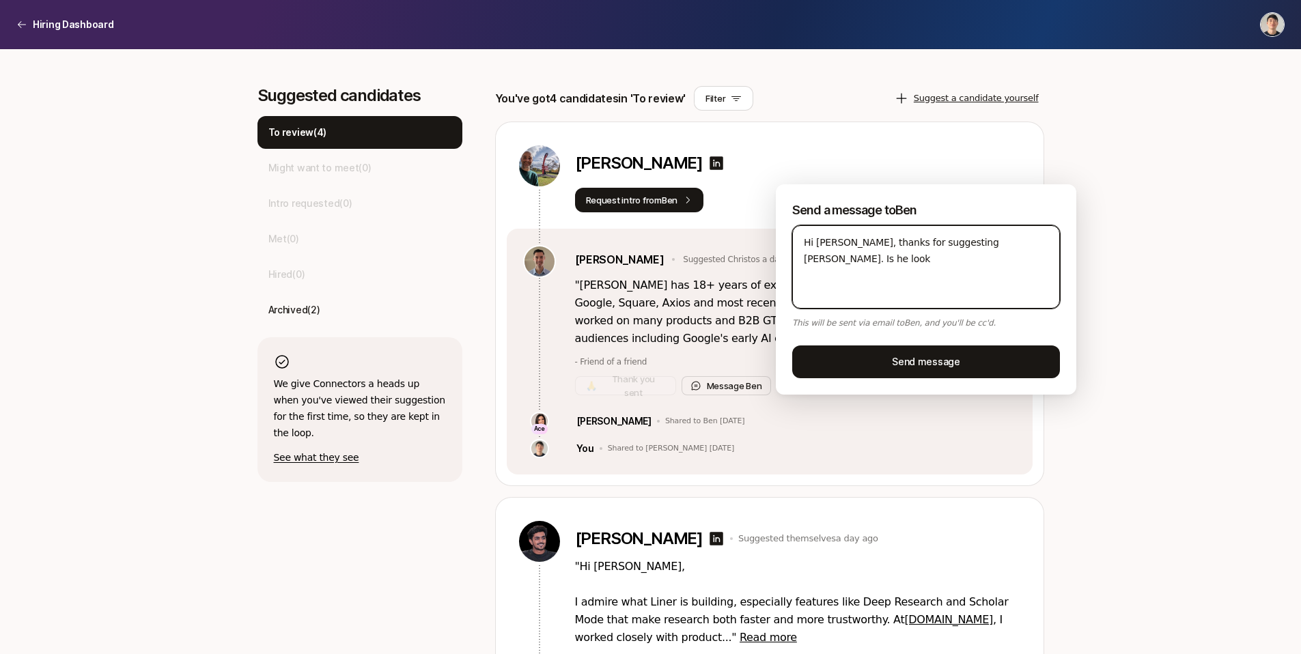
type textarea "Hi [PERSON_NAME], thanks for suggesting [PERSON_NAME]. Is he looki"
type textarea "x"
type textarea "Hi [PERSON_NAME], thanks for suggesting [PERSON_NAME]. Is he lookin"
type textarea "x"
type textarea "Hi [PERSON_NAME], thanks for suggesting [PERSON_NAME]. Is he looking"
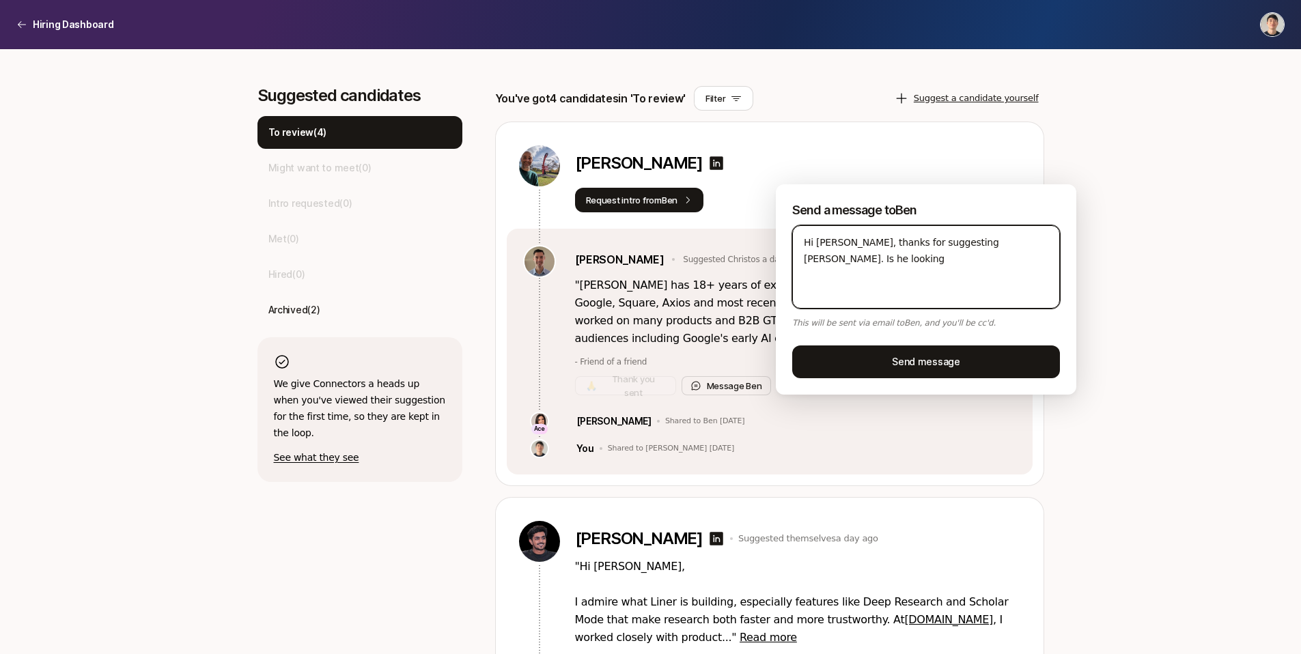
type textarea "x"
type textarea "Hi [PERSON_NAME], thanks for suggesting [PERSON_NAME]. Is he looking"
type textarea "x"
type textarea "Hi [PERSON_NAME], thanks for suggesting [PERSON_NAME]. Is he looking f"
type textarea "x"
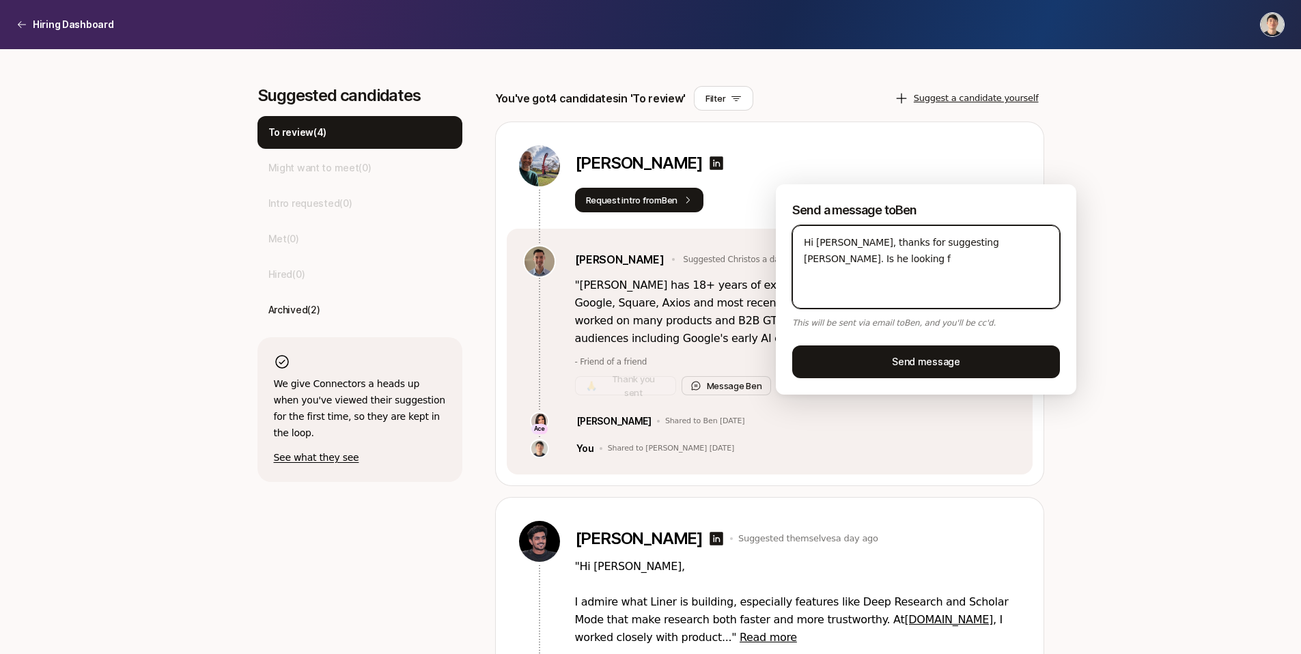
type textarea "Hi [PERSON_NAME], thanks for suggesting [PERSON_NAME]. Is he looking fo"
type textarea "x"
type textarea "Hi [PERSON_NAME], thanks for suggesting [PERSON_NAME]. Is he looking for"
type textarea "x"
type textarea "Hi [PERSON_NAME], thanks for suggesting [PERSON_NAME]. Is he looking for"
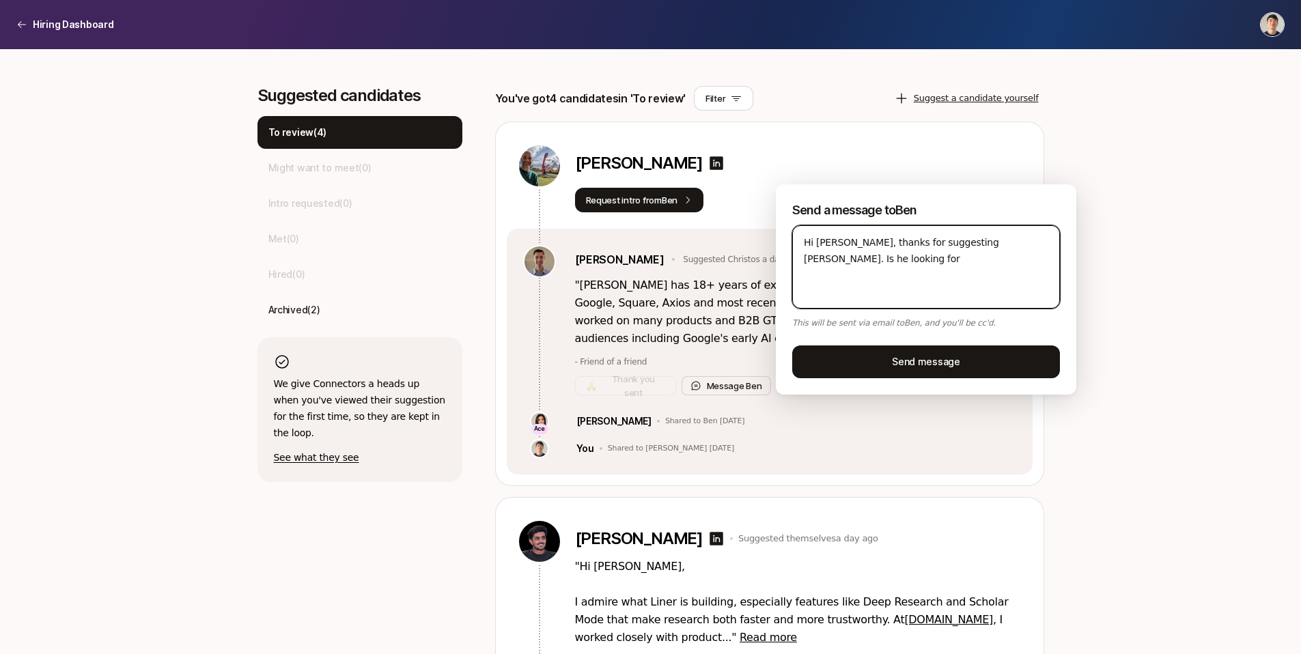
type textarea "x"
type textarea "Hi [PERSON_NAME], thanks for suggesting [PERSON_NAME]. Is he looking for a"
type textarea "x"
type textarea "Hi [PERSON_NAME], thanks for suggesting [PERSON_NAME]. Is he looking for a"
type textarea "x"
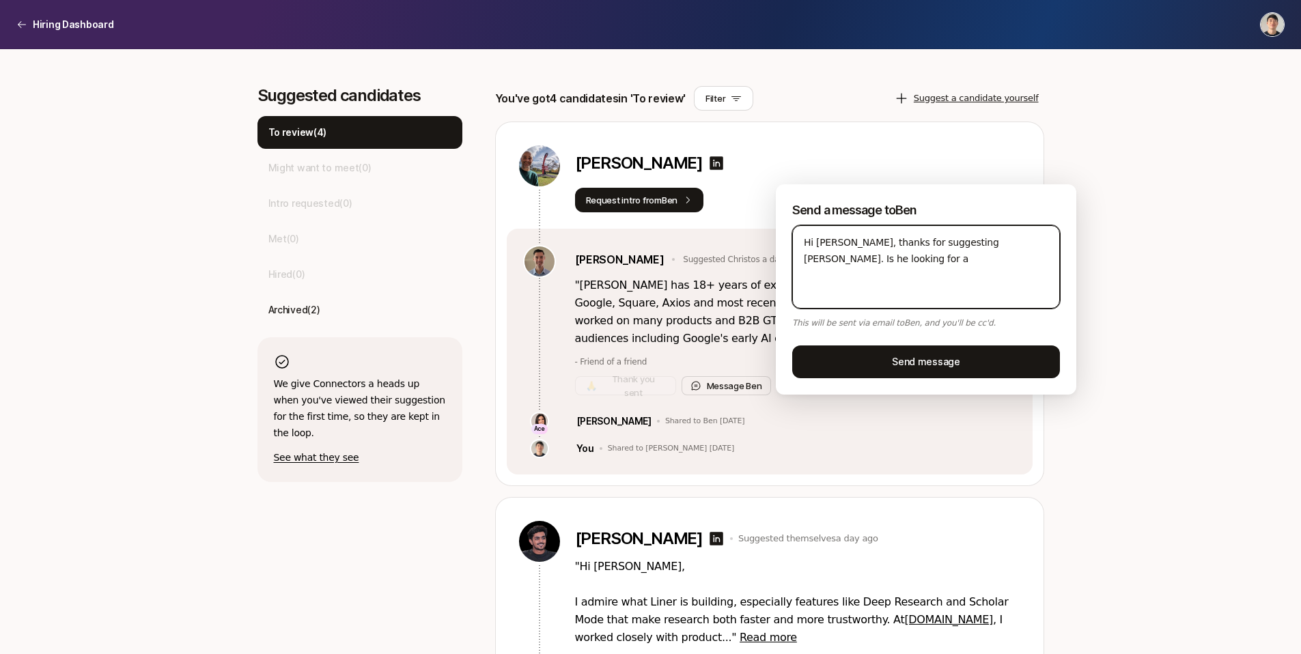
type textarea "Hi [PERSON_NAME], thanks for suggesting [PERSON_NAME]. Is he looking for a f"
type textarea "x"
type textarea "Hi [PERSON_NAME], thanks for suggesting [PERSON_NAME]. Is he looking for a fu"
type textarea "x"
type textarea "Hi [PERSON_NAME], thanks for suggesting [PERSON_NAME]. Is he looking for a ful"
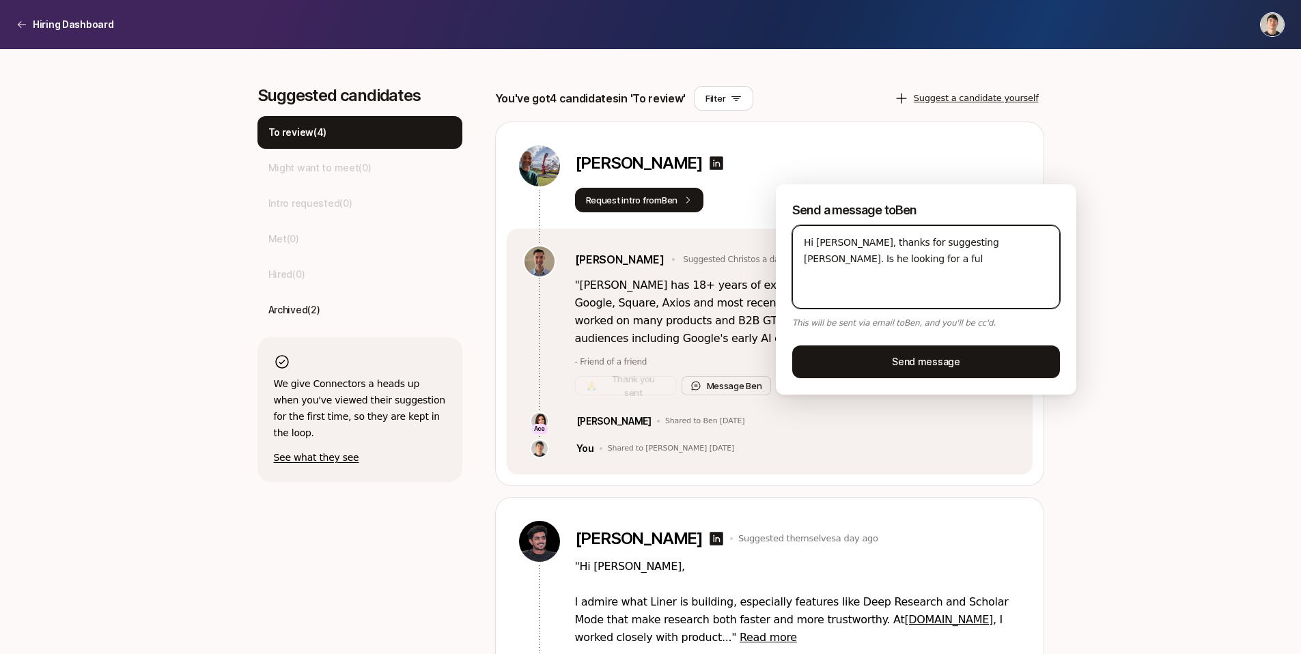
type textarea "x"
type textarea "Hi [PERSON_NAME], thanks for suggesting [PERSON_NAME]. Is he looking for a full"
type textarea "x"
type textarea "Hi [PERSON_NAME], thanks for suggesting [PERSON_NAME]. Is he looking for a full"
type textarea "x"
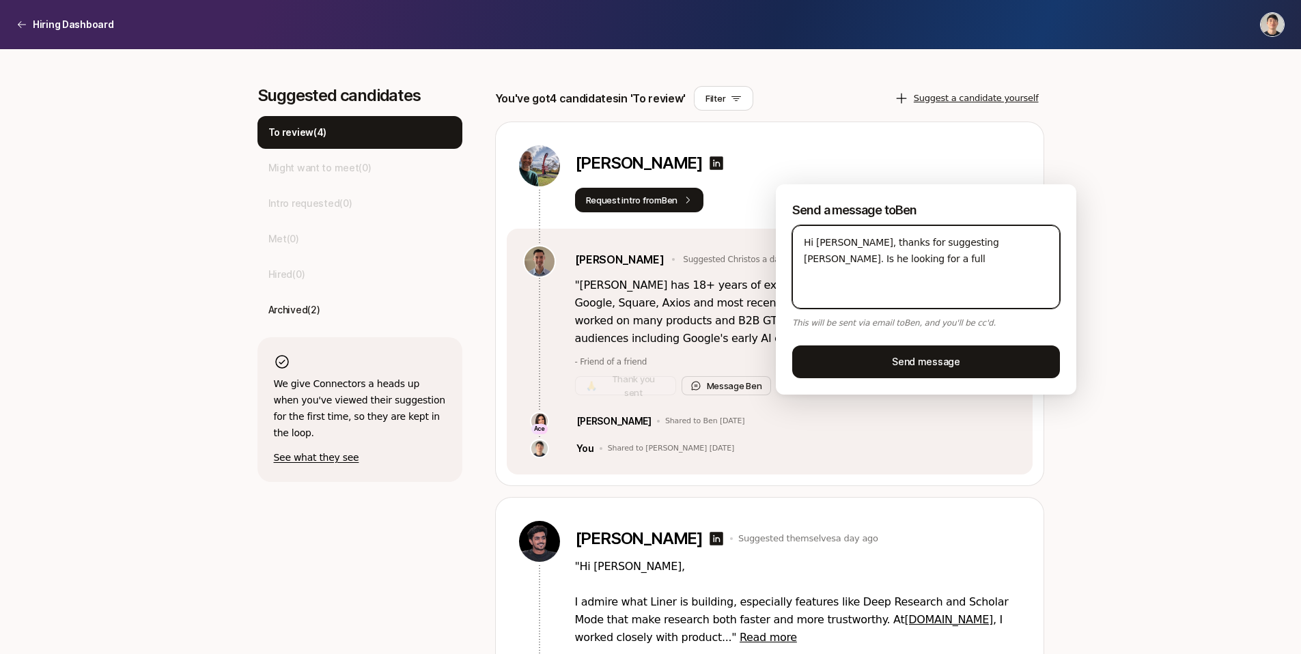
type textarea "Hi [PERSON_NAME], thanks for suggesting [PERSON_NAME]. Is he looking for a full…"
type textarea "x"
type textarea "Hi [PERSON_NAME], thanks for suggesting [PERSON_NAME]. Is he looking for a full…"
type textarea "x"
type textarea "Hi [PERSON_NAME], thanks for suggesting [PERSON_NAME]. Is he looking for a full…"
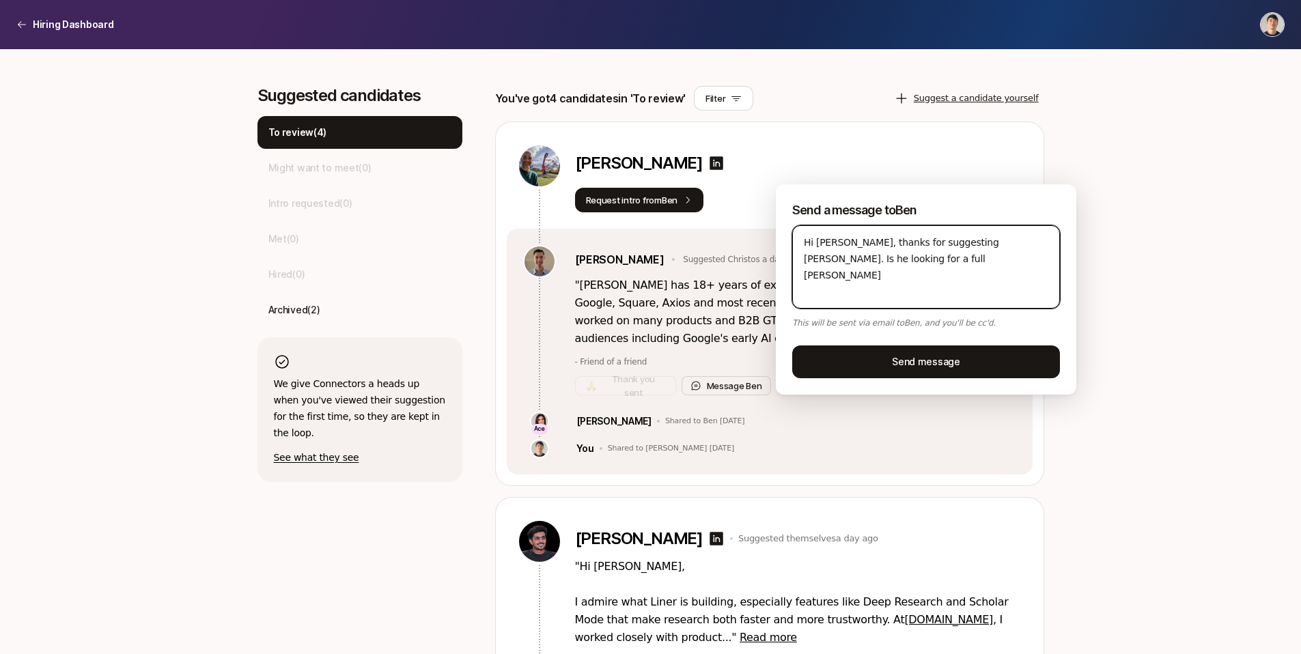
type textarea "x"
type textarea "Hi [PERSON_NAME], thanks for suggesting [PERSON_NAME]. Is he looking for a full…"
type textarea "x"
type textarea "Hi [PERSON_NAME], thanks for suggesting [PERSON_NAME]. Is he looking for a full…"
type textarea "x"
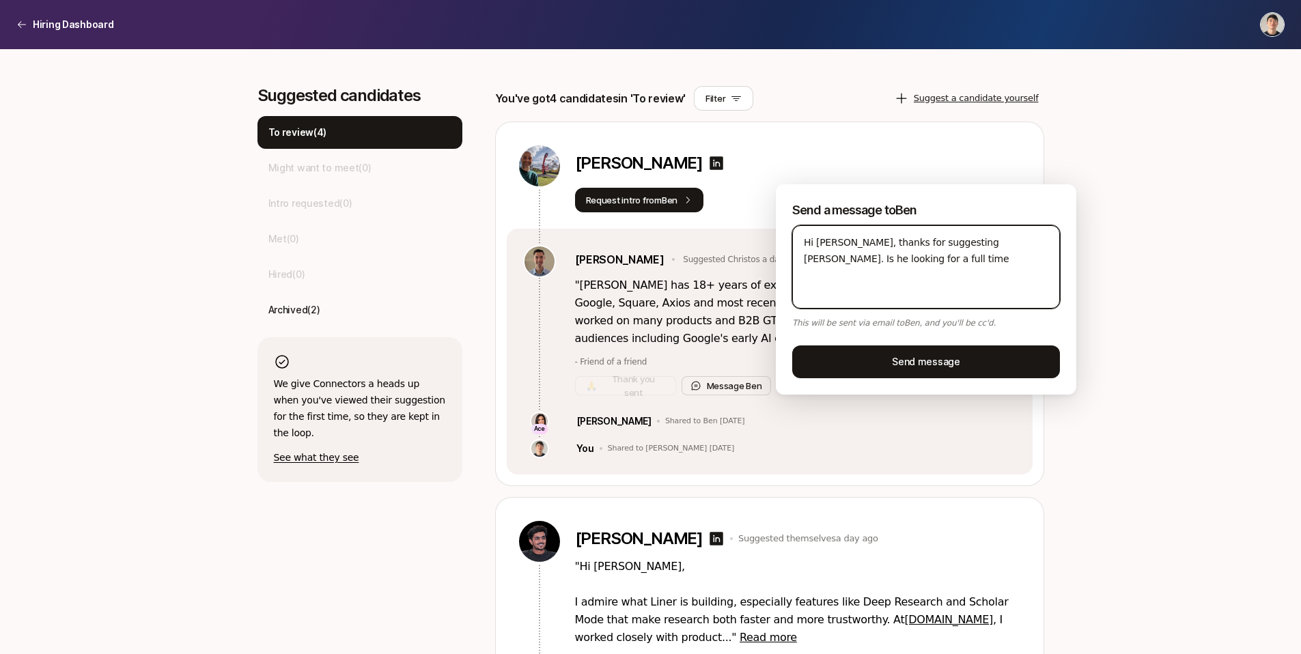
type textarea "Hi [PERSON_NAME], thanks for suggesting [PERSON_NAME]. Is he looking for a full…"
type textarea "x"
type textarea "Hi [PERSON_NAME], thanks for suggesting [PERSON_NAME]. Is he looking for a full…"
type textarea "x"
type textarea "Hi [PERSON_NAME], thanks for suggesting [PERSON_NAME]. Is he looking for a full…"
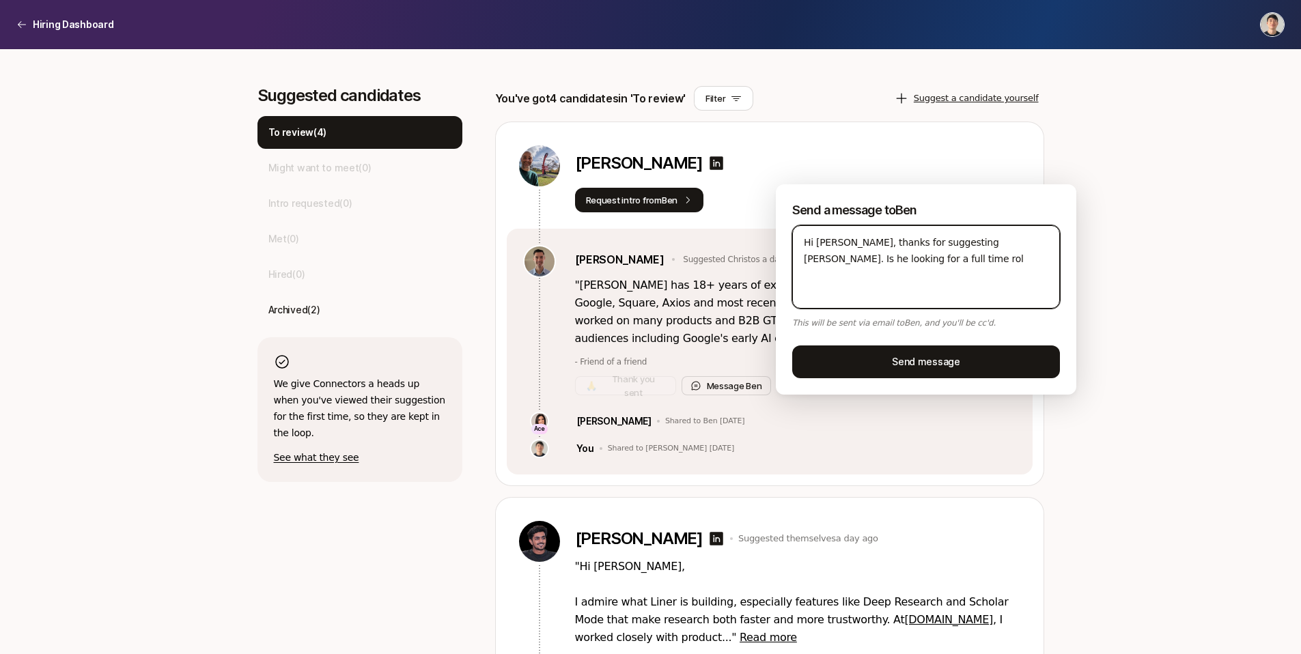
type textarea "x"
type textarea "Hi [PERSON_NAME], thanks for suggesting [PERSON_NAME]. Is he looking for a full…"
type textarea "x"
type textarea "Hi [PERSON_NAME], thanks for suggesting [PERSON_NAME]. Is he looking for a full…"
type textarea "x"
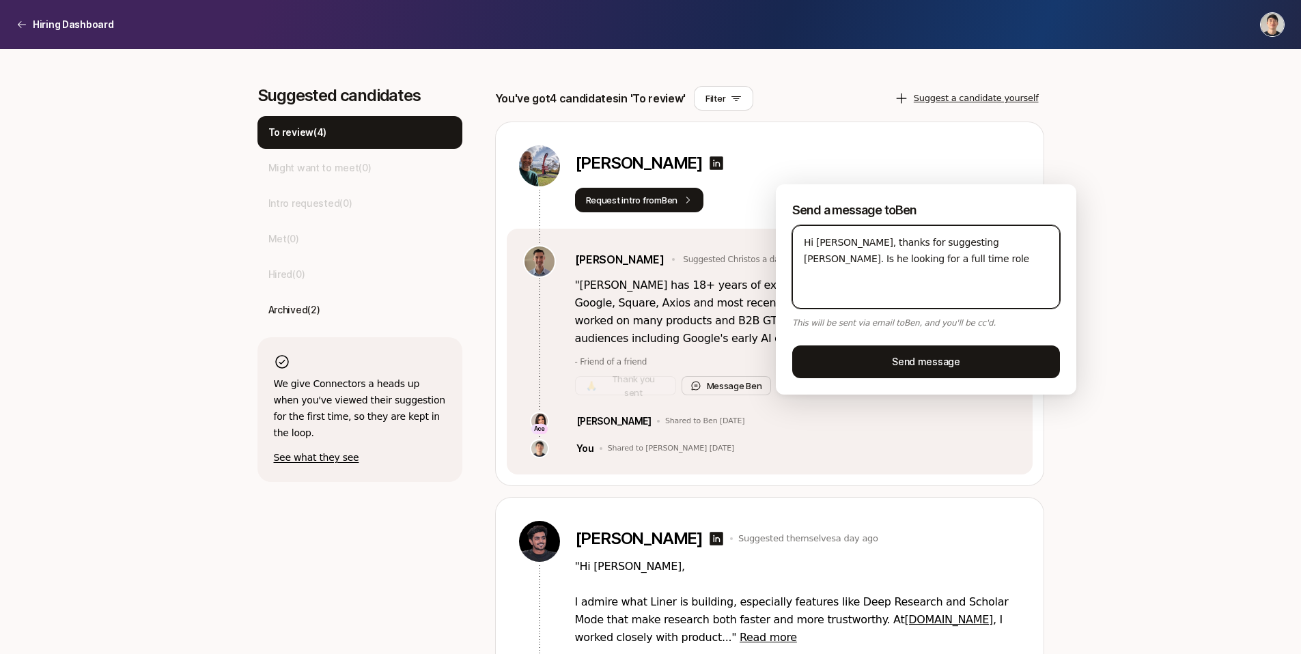
type textarea "Hi [PERSON_NAME], thanks for suggesting [PERSON_NAME]. Is he looking for a full…"
type textarea "x"
type textarea "Hi [PERSON_NAME], thanks for suggesting [PERSON_NAME]. Is he looking for a full…"
type textarea "x"
type textarea "Hi [PERSON_NAME], thanks for suggesting [PERSON_NAME]. Is he looking for a full…"
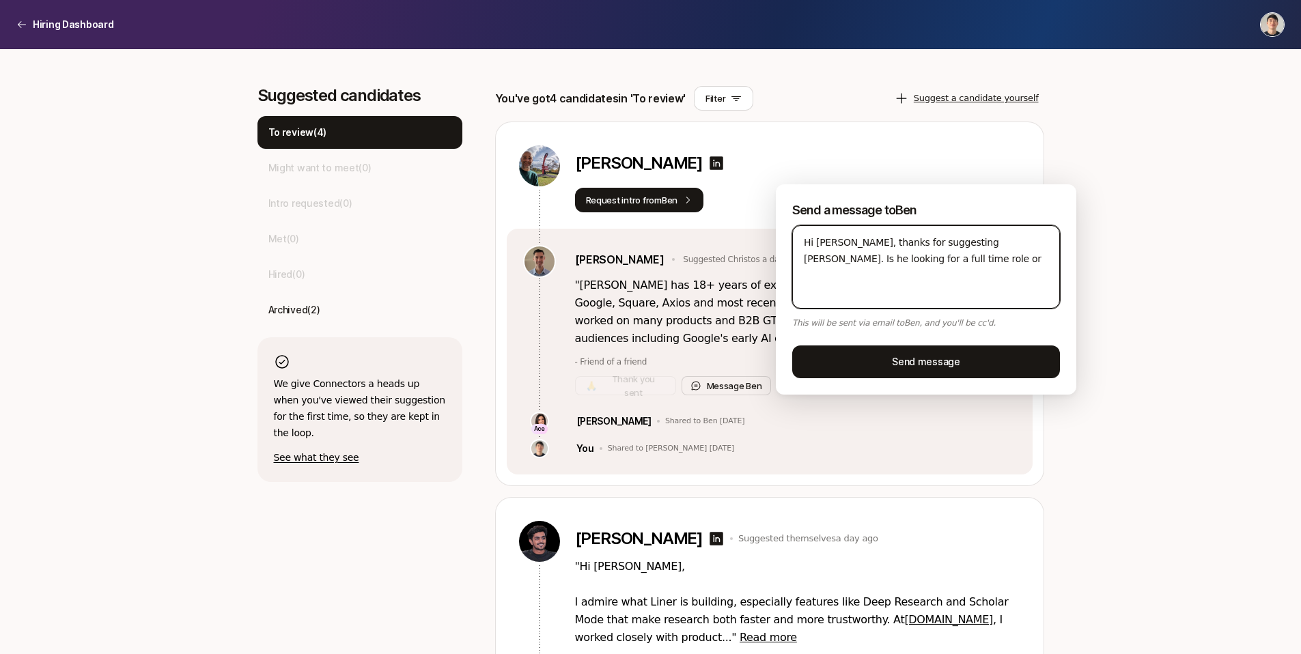
type textarea "x"
type textarea "Hi [PERSON_NAME], thanks for suggesting [PERSON_NAME]. Is he looking for a full…"
type textarea "x"
type textarea "Hi [PERSON_NAME], thanks for suggesting [PERSON_NAME]. Is he looking for a full…"
type textarea "x"
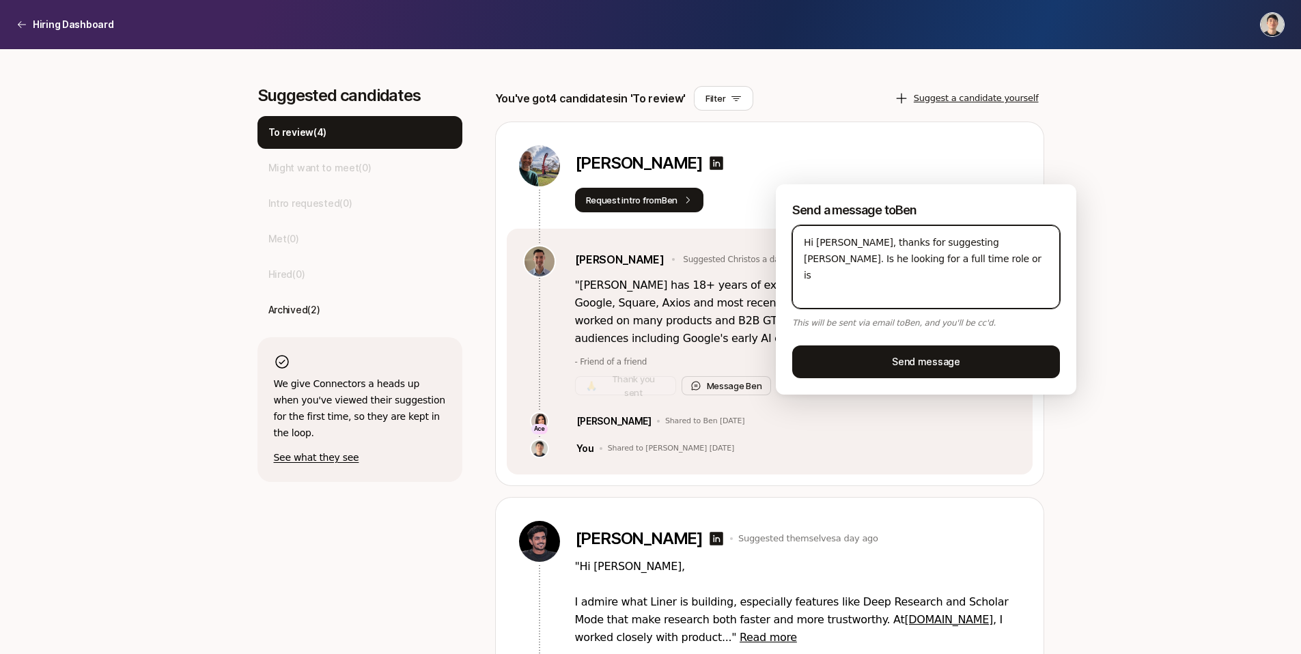
type textarea "Hi [PERSON_NAME], thanks for suggesting [PERSON_NAME]. Is he looking for a full…"
type textarea "x"
type textarea "Hi [PERSON_NAME], thanks for suggesting [PERSON_NAME]. Is he looking for a full…"
type textarea "x"
type textarea "Hi [PERSON_NAME], thanks for suggesting [PERSON_NAME]. Is he looking for a full…"
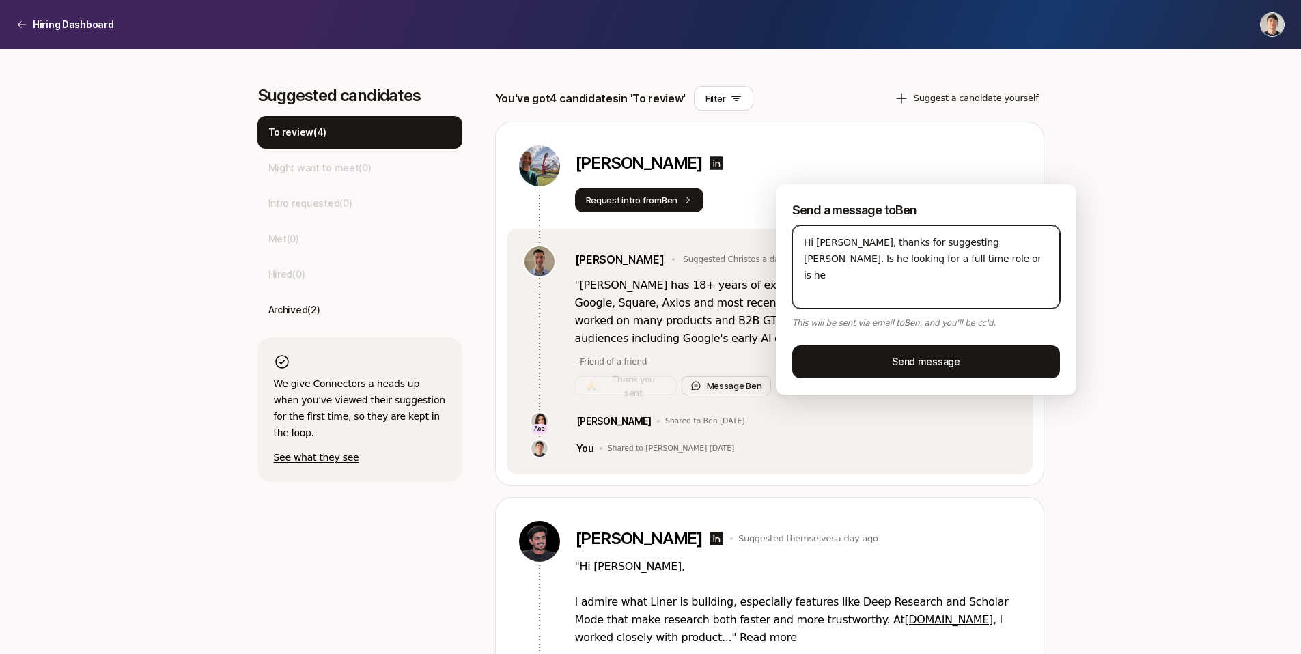
type textarea "x"
type textarea "Hi [PERSON_NAME], thanks for suggesting [PERSON_NAME]. Is he looking for a full…"
type textarea "x"
type textarea "Hi [PERSON_NAME], thanks for suggesting [PERSON_NAME]. Is he looking for a full…"
type textarea "x"
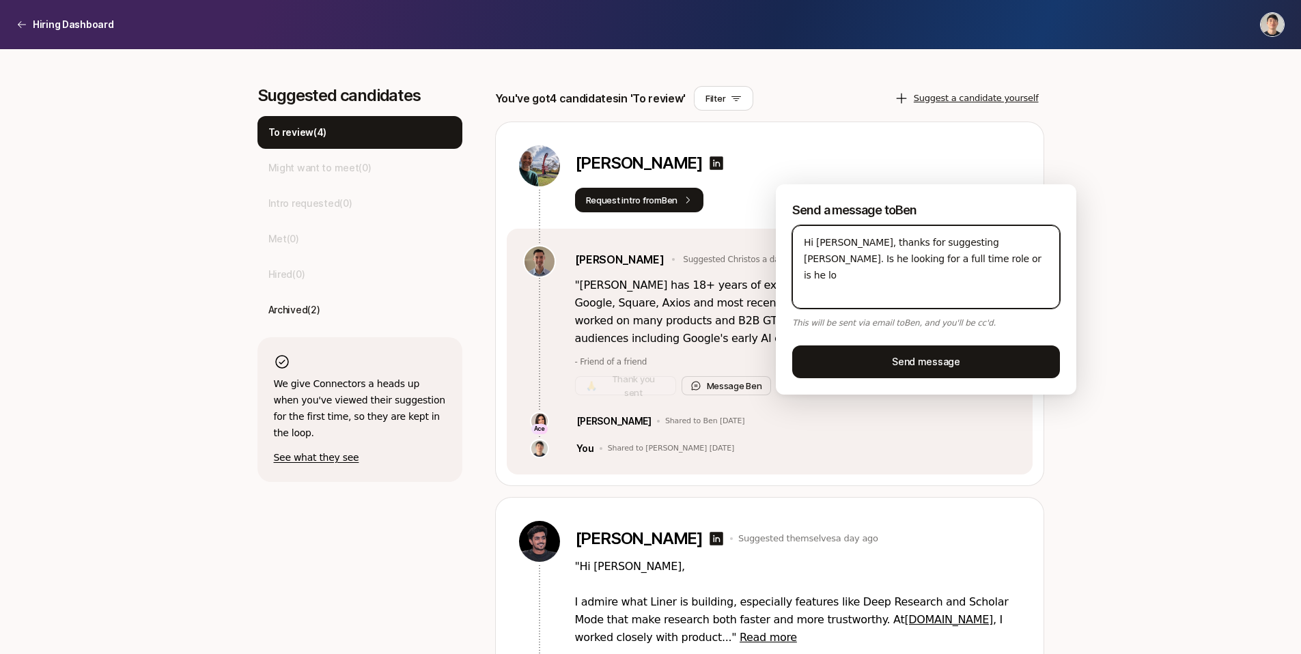
type textarea "Hi [PERSON_NAME], thanks for suggesting [PERSON_NAME]. Is he looking for a full…"
type textarea "x"
type textarea "Hi [PERSON_NAME], thanks for suggesting [PERSON_NAME]. Is he looking for a full…"
type textarea "x"
type textarea "Hi [PERSON_NAME], thanks for suggesting [PERSON_NAME]. Is he looking for a full…"
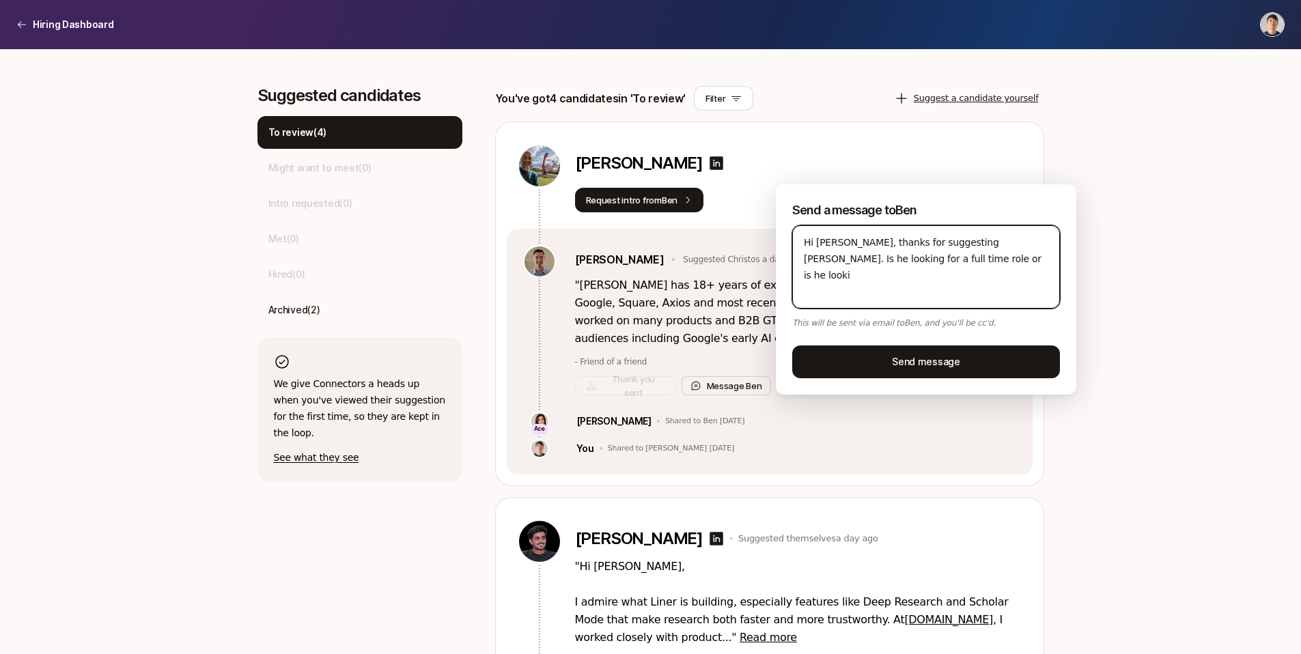
type textarea "x"
type textarea "Hi [PERSON_NAME], thanks for suggesting [PERSON_NAME]. Is he looking for a full…"
type textarea "x"
type textarea "Hi [PERSON_NAME], thanks for suggesting [PERSON_NAME]. Is he looking for a full…"
type textarea "x"
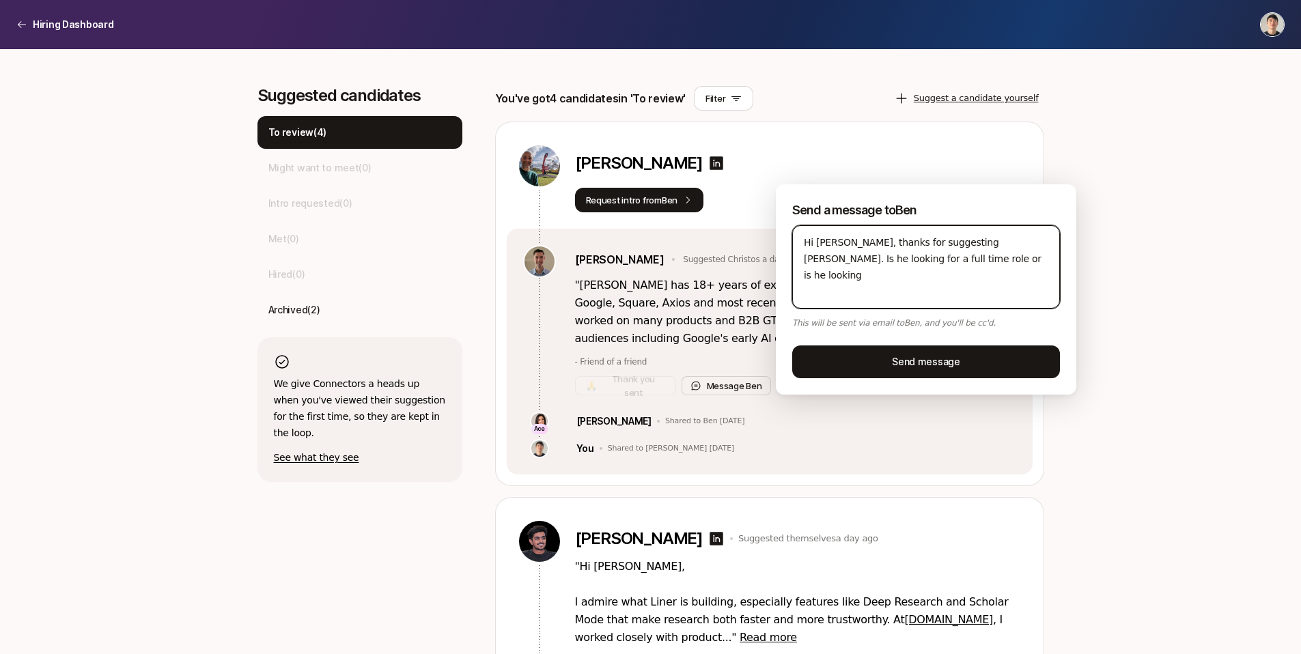
type textarea "Hi [PERSON_NAME], thanks for suggesting [PERSON_NAME]. Is he looking for a full…"
type textarea "x"
type textarea "Hi [PERSON_NAME], thanks for suggesting [PERSON_NAME]. Is he looking for a full…"
type textarea "x"
type textarea "Hi [PERSON_NAME], thanks for suggesting [PERSON_NAME]. Is he looking for a full…"
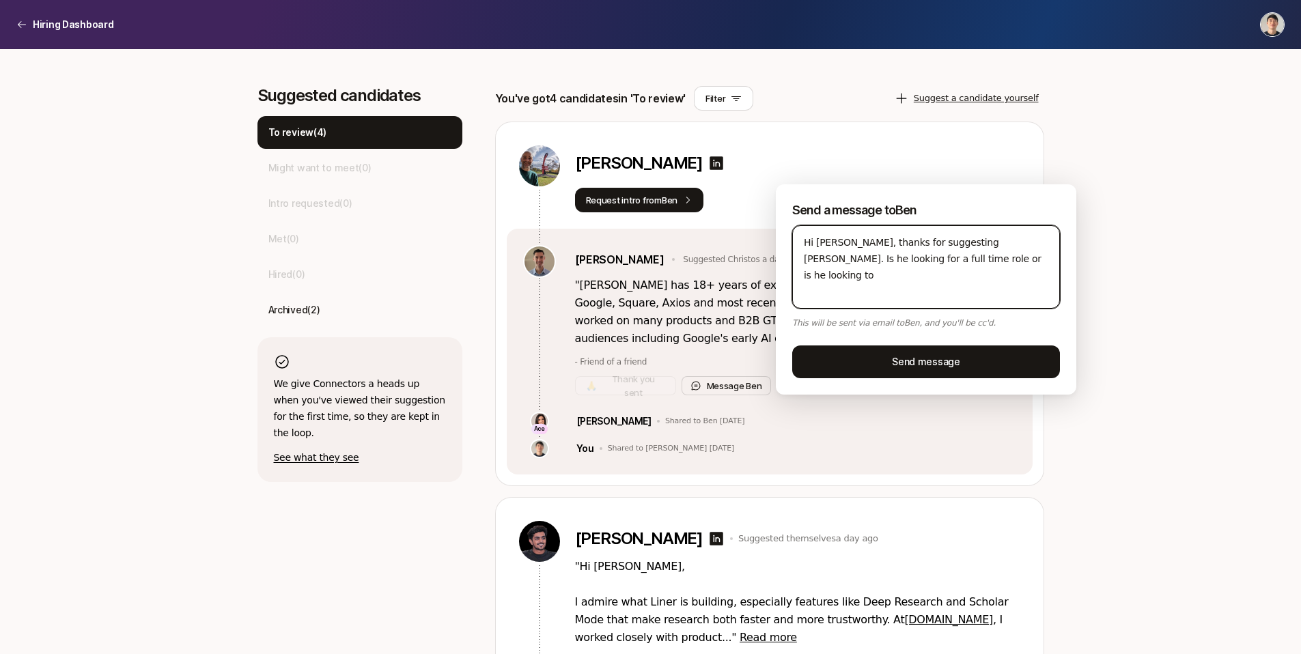
type textarea "x"
type textarea "Hi [PERSON_NAME], thanks for suggesting [PERSON_NAME]. Is he looking for a full…"
type textarea "x"
type textarea "Hi [PERSON_NAME], thanks for suggesting [PERSON_NAME]. Is he looking for a full…"
type textarea "x"
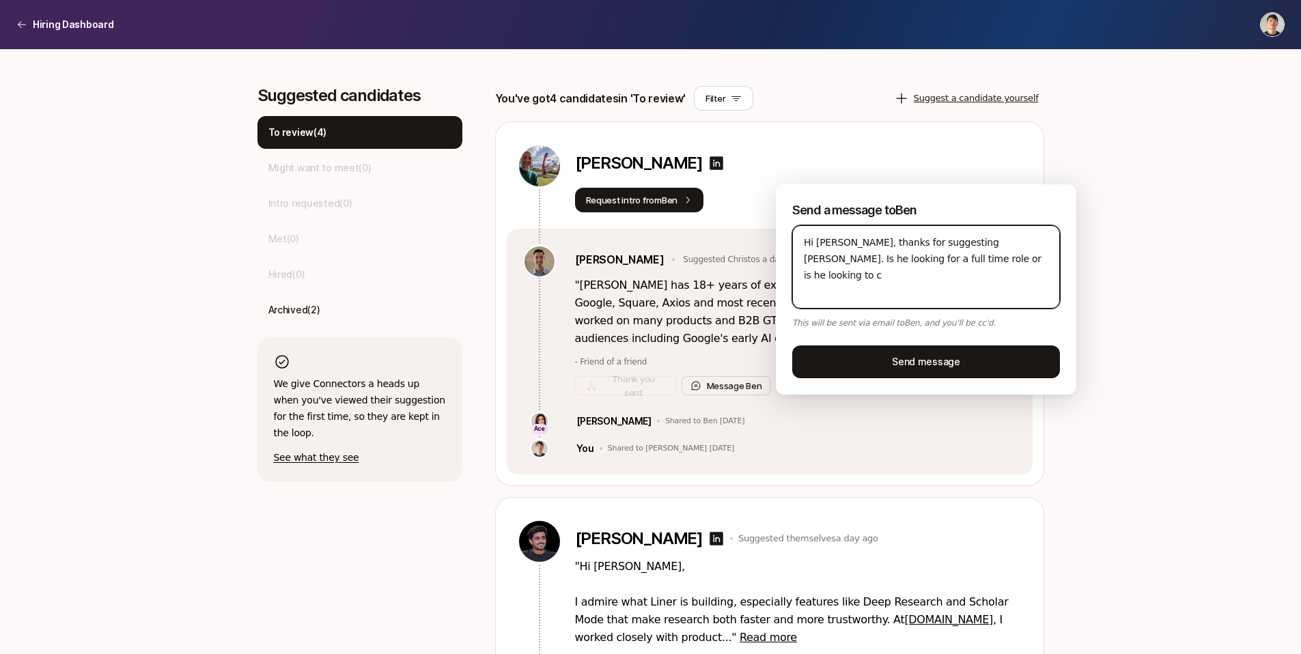
type textarea "Hi [PERSON_NAME], thanks for suggesting [PERSON_NAME]. Is he looking for a full…"
type textarea "x"
click at [909, 262] on textarea "Hi [PERSON_NAME], thanks for suggesting [PERSON_NAME]. Is he looking for a full…" at bounding box center [926, 266] width 268 height 83
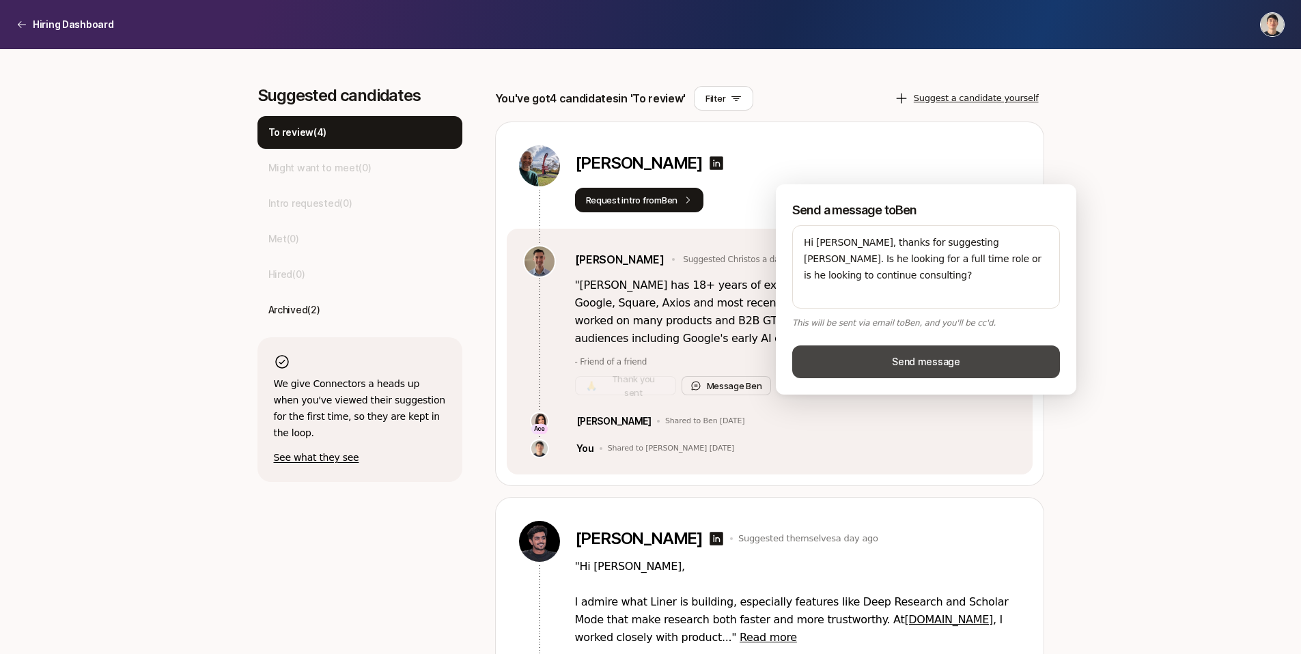
click at [936, 360] on button "Send message" at bounding box center [926, 362] width 268 height 33
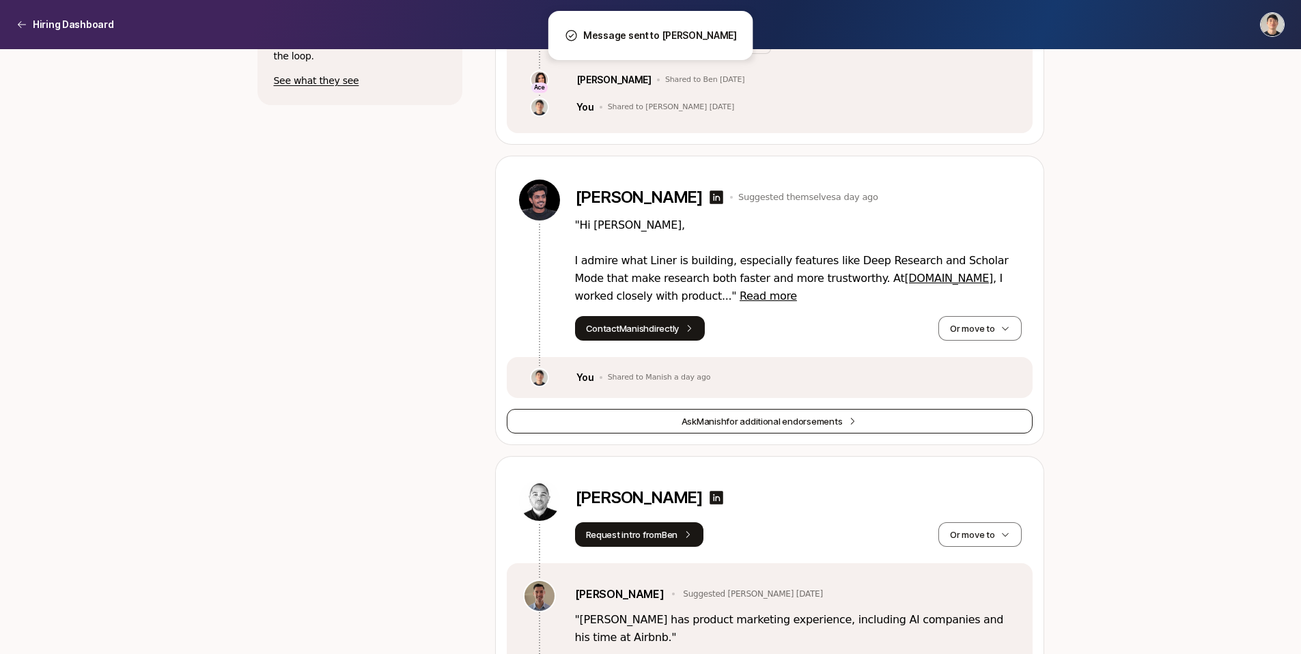
scroll to position [330, 0]
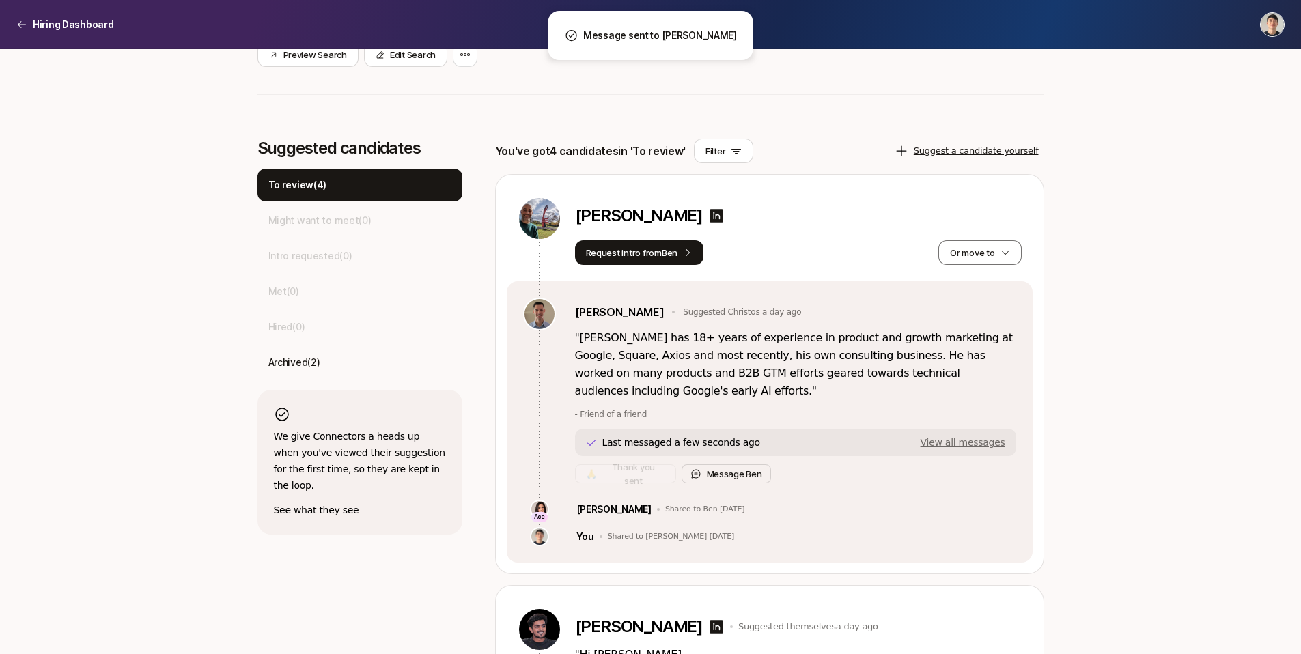
click at [611, 312] on link "[PERSON_NAME]" at bounding box center [619, 312] width 89 height 18
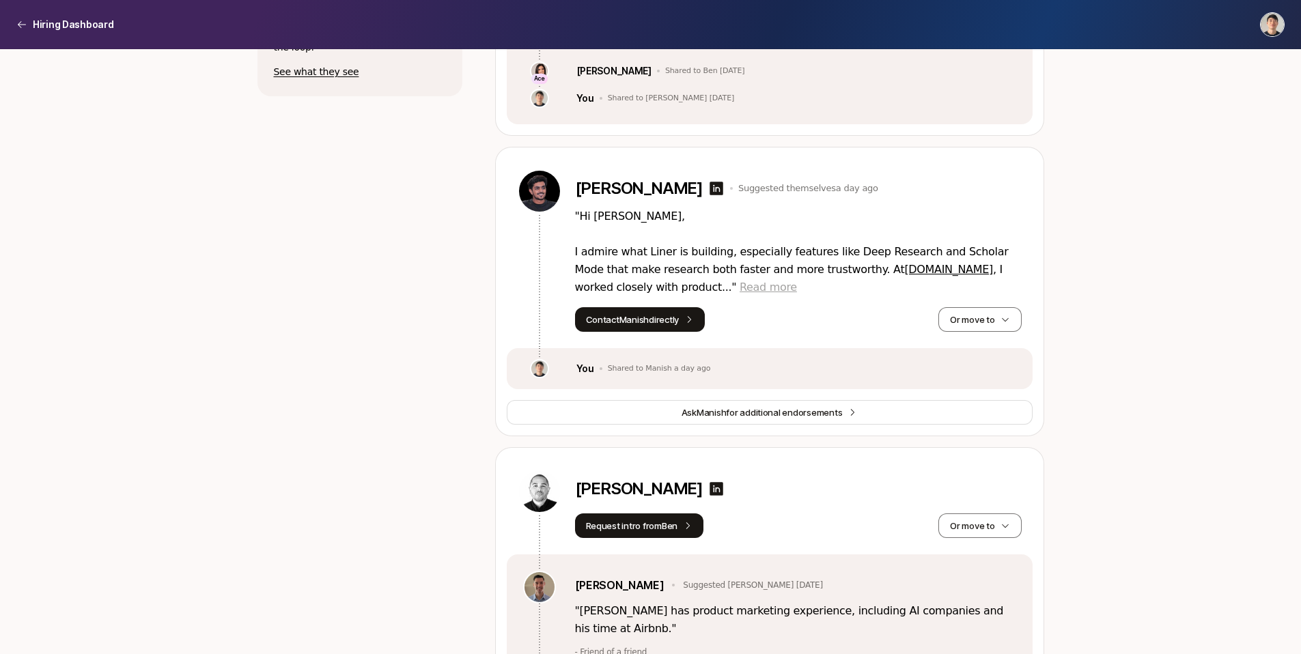
click at [740, 287] on span "Read more" at bounding box center [768, 287] width 57 height 13
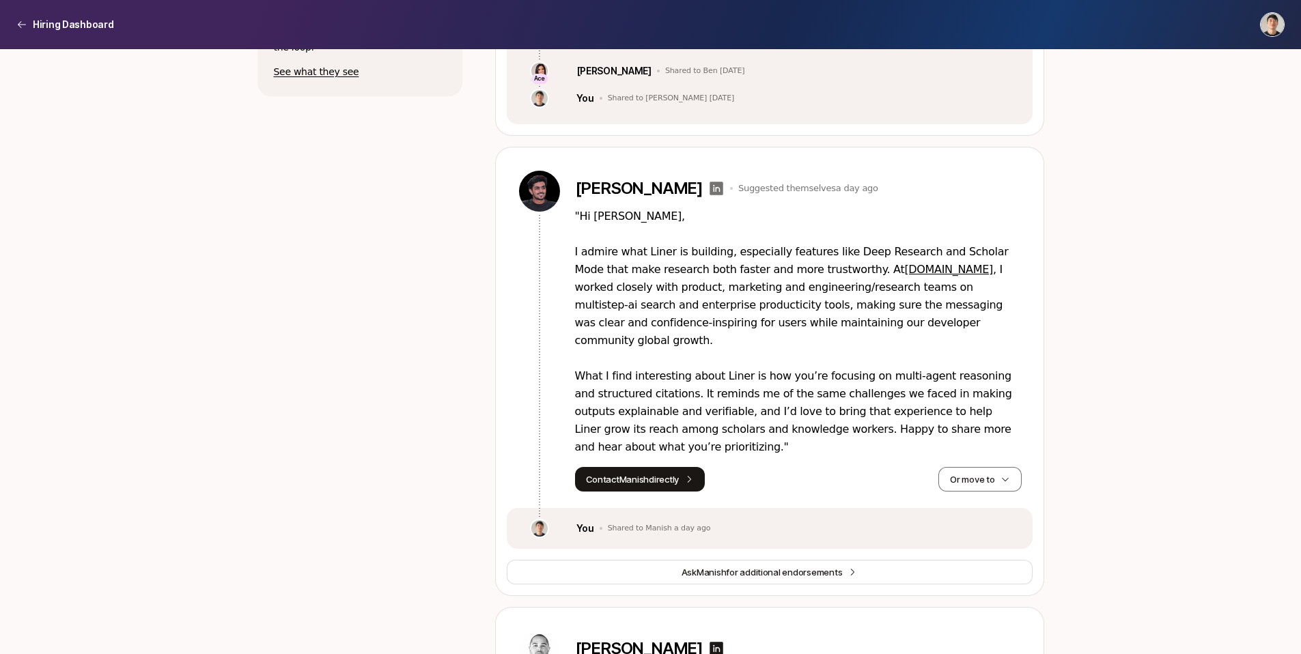
click at [708, 189] on icon at bounding box center [716, 188] width 16 height 16
click at [693, 475] on icon at bounding box center [689, 480] width 10 height 10
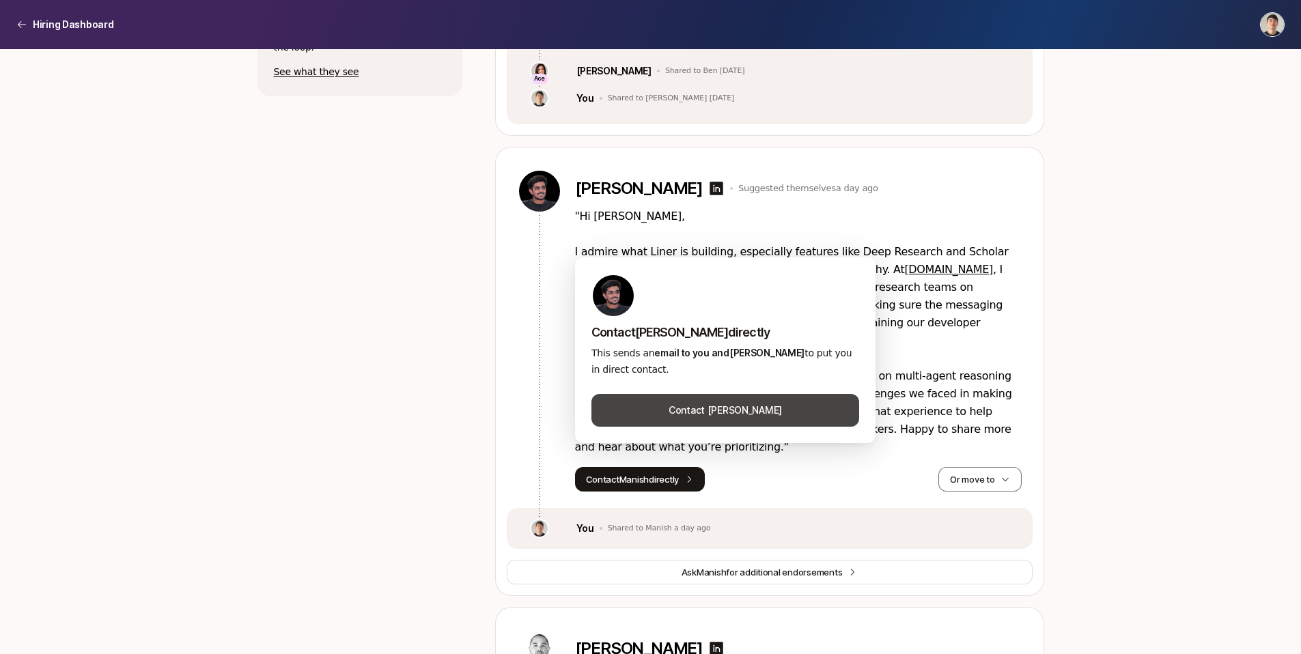
click at [743, 412] on button "Contact [PERSON_NAME]" at bounding box center [726, 410] width 268 height 33
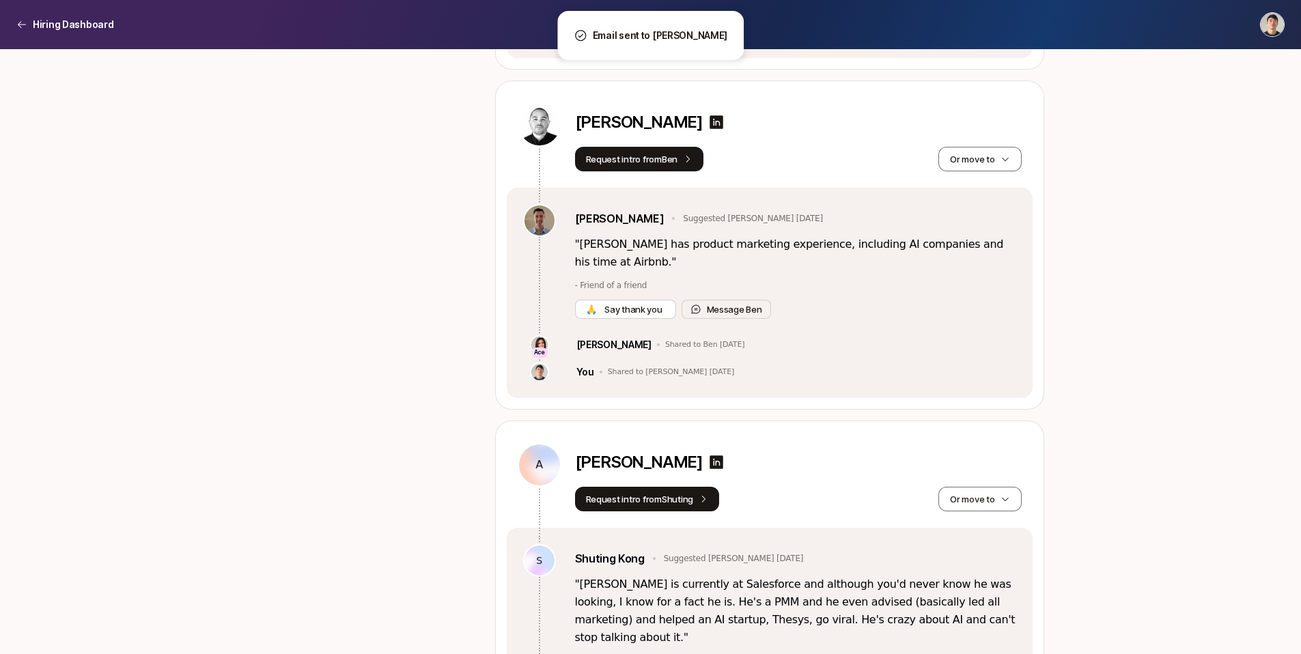
scroll to position [624, 0]
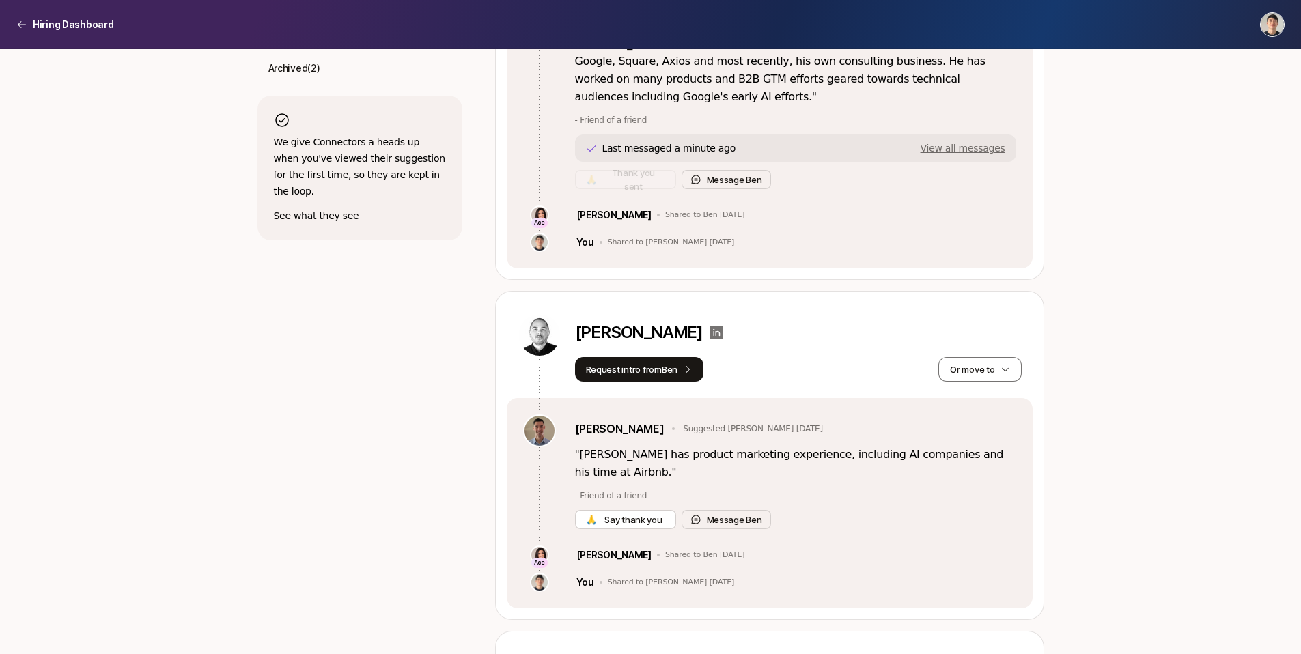
click at [710, 330] on icon at bounding box center [717, 333] width 14 height 14
click at [668, 370] on button "Request intro from [PERSON_NAME]" at bounding box center [639, 369] width 129 height 25
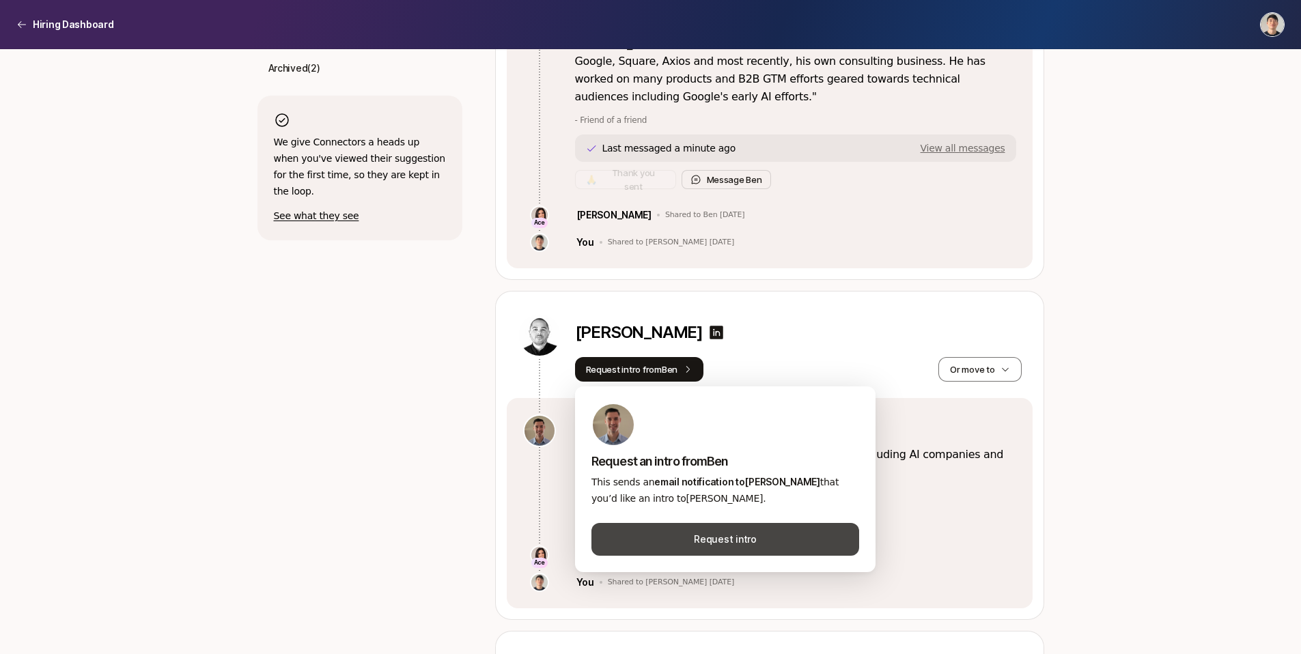
click at [761, 528] on button "Request intro" at bounding box center [726, 539] width 268 height 33
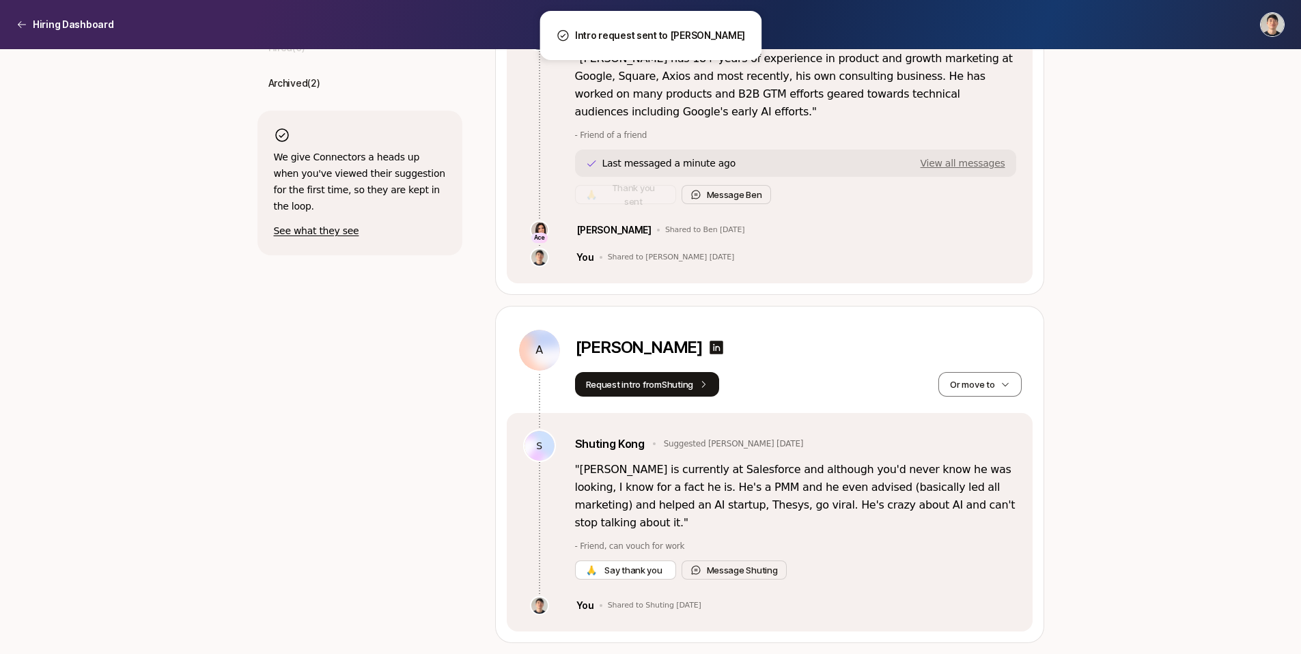
scroll to position [591, 0]
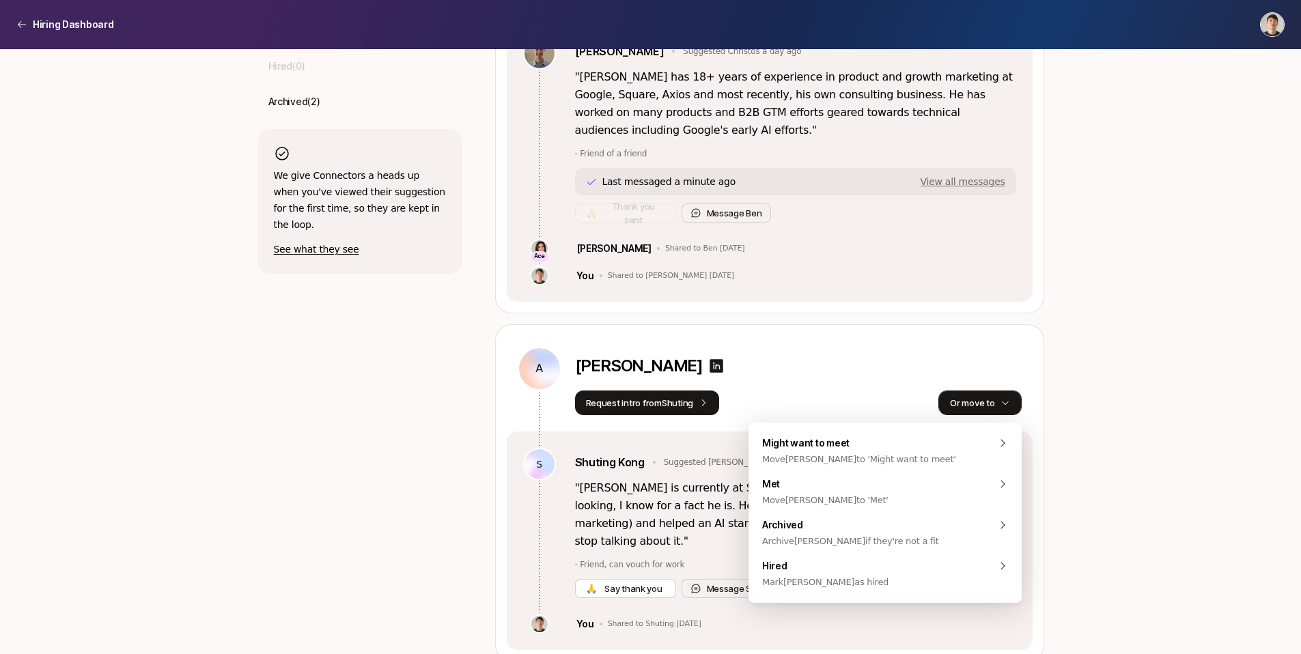
click at [978, 397] on button "Or move to" at bounding box center [980, 403] width 83 height 25
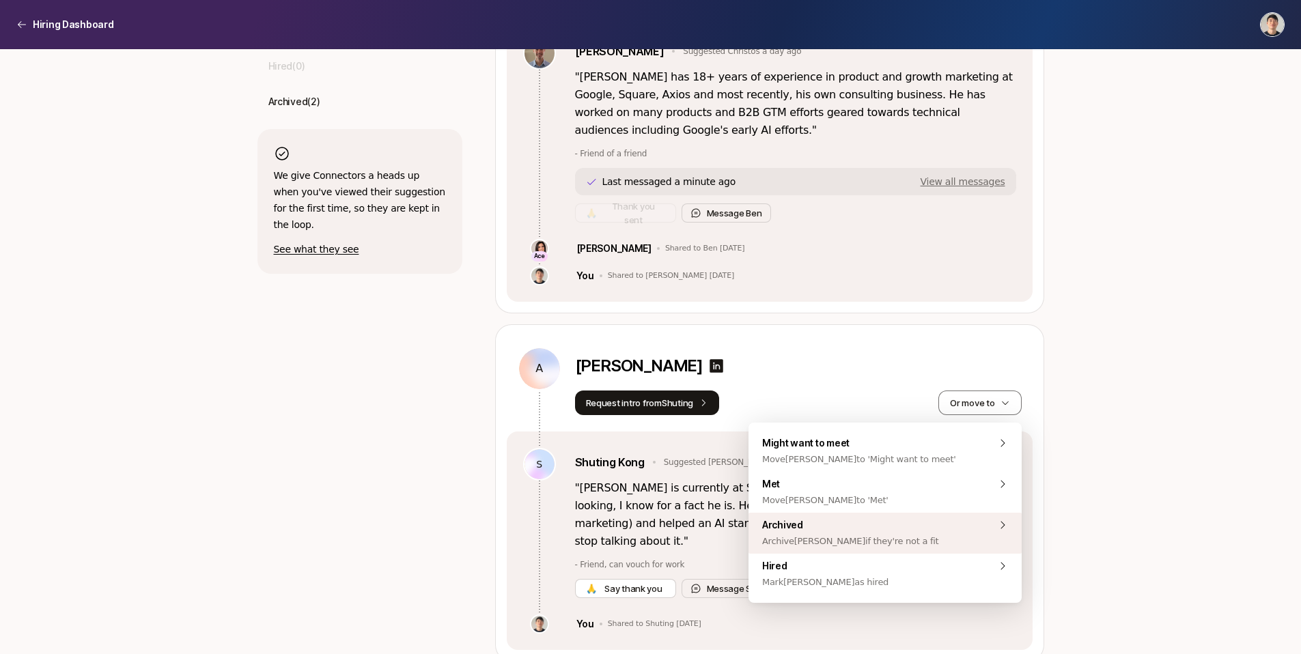
click at [874, 539] on span "Archive [PERSON_NAME] if they're not a fit" at bounding box center [850, 541] width 176 height 16
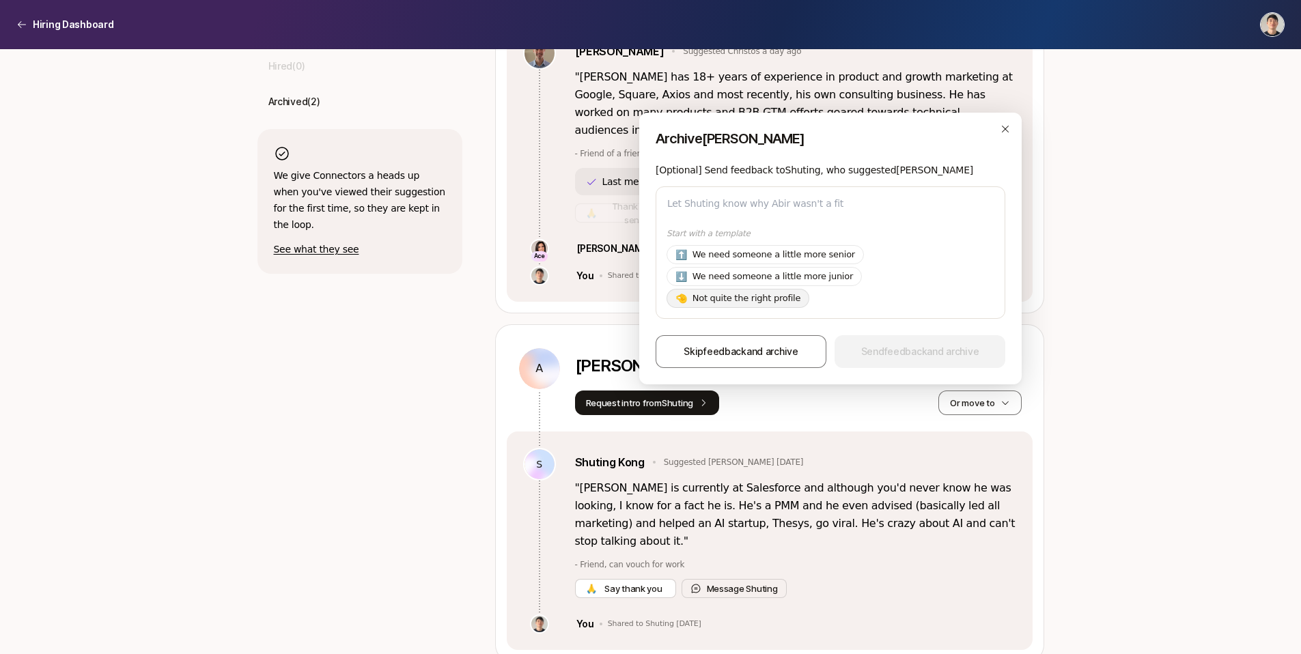
click at [783, 301] on p "Not quite the right profile" at bounding box center [747, 299] width 108 height 14
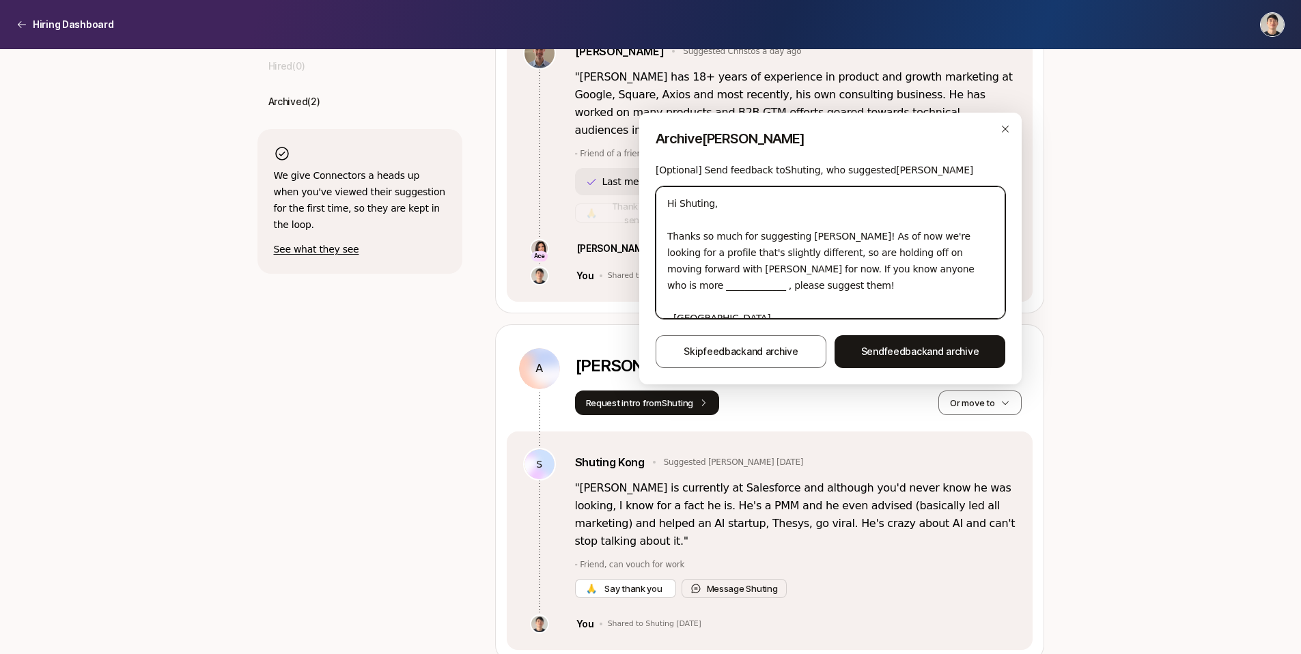
click at [852, 273] on textarea "Hi Shuting, Thanks so much for suggesting [PERSON_NAME]! As of now we're lookin…" at bounding box center [831, 252] width 350 height 133
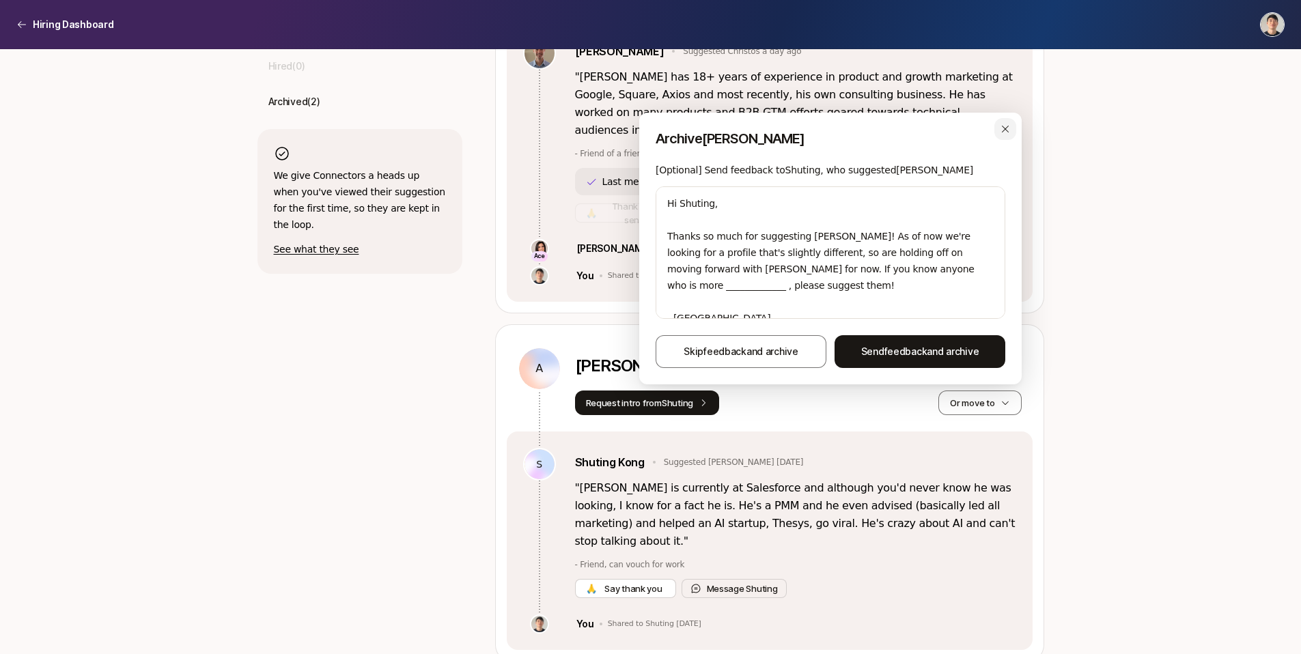
click at [1008, 124] on icon "button" at bounding box center [1005, 129] width 11 height 11
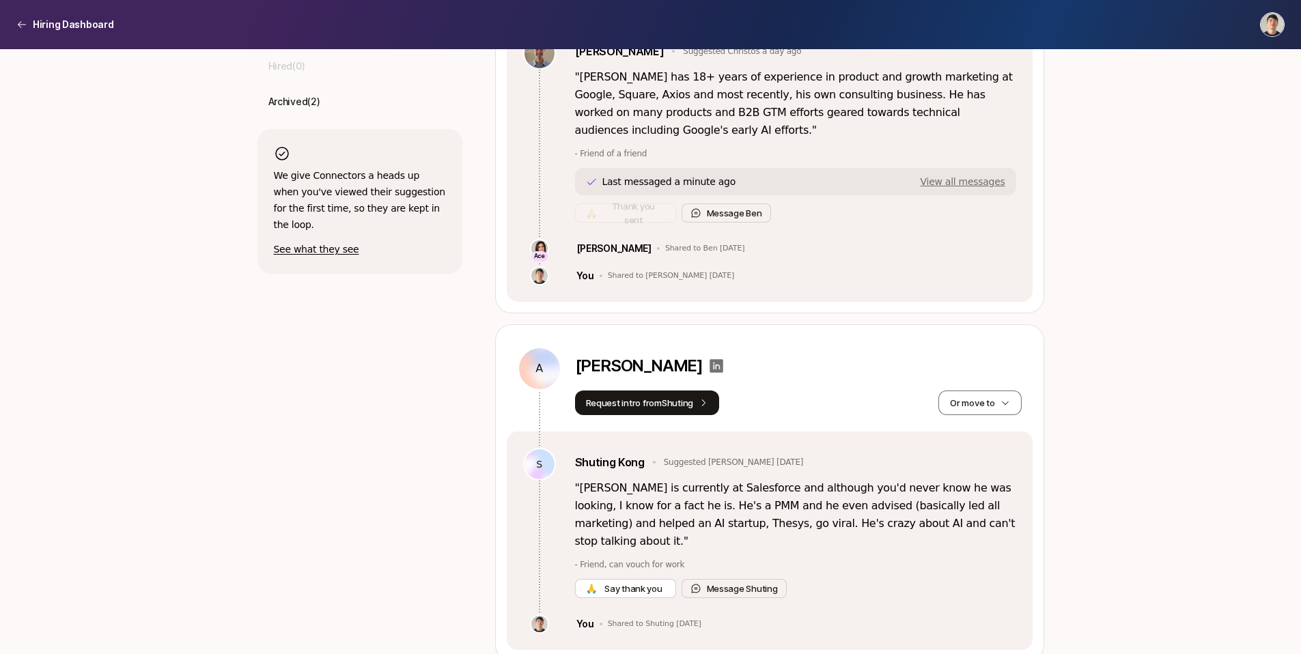
click at [723, 368] on icon at bounding box center [717, 366] width 14 height 14
click at [723, 362] on icon at bounding box center [717, 366] width 14 height 14
click at [631, 464] on link "Shuting Kong" at bounding box center [610, 463] width 70 height 18
click at [723, 363] on icon at bounding box center [717, 366] width 14 height 14
click at [679, 400] on button "Request intro from Shuting" at bounding box center [647, 403] width 145 height 25
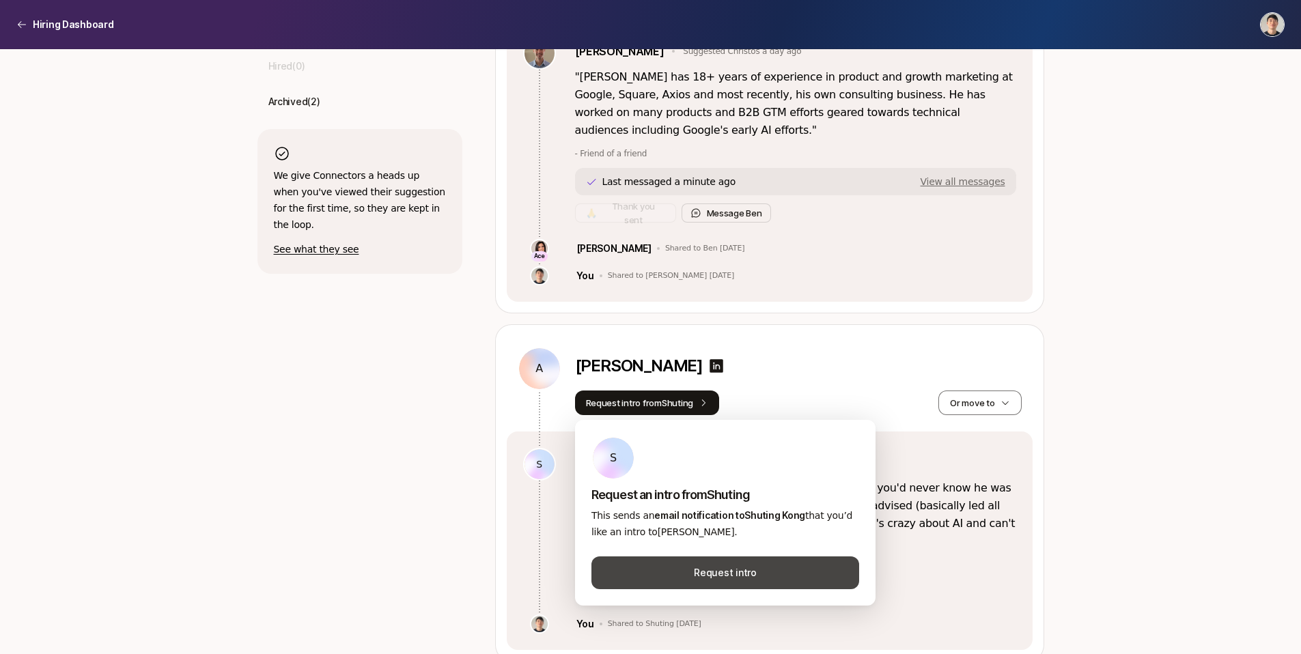
click at [764, 568] on button "Request intro" at bounding box center [726, 573] width 268 height 33
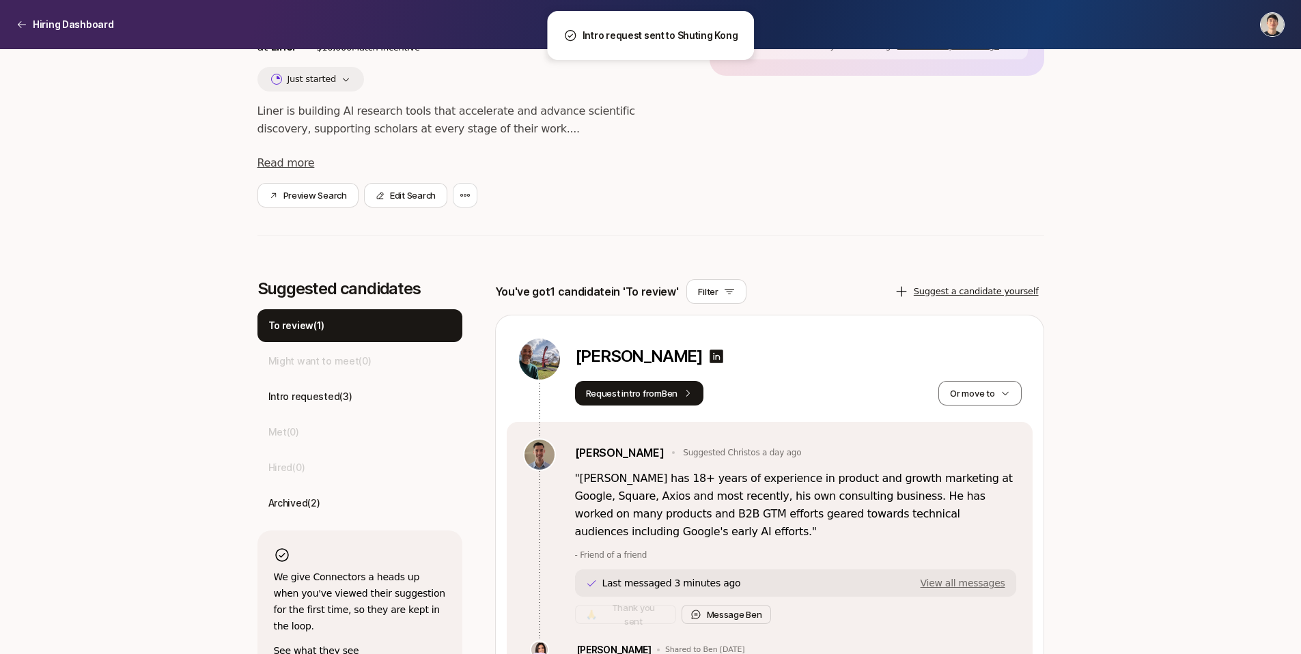
scroll to position [0, 0]
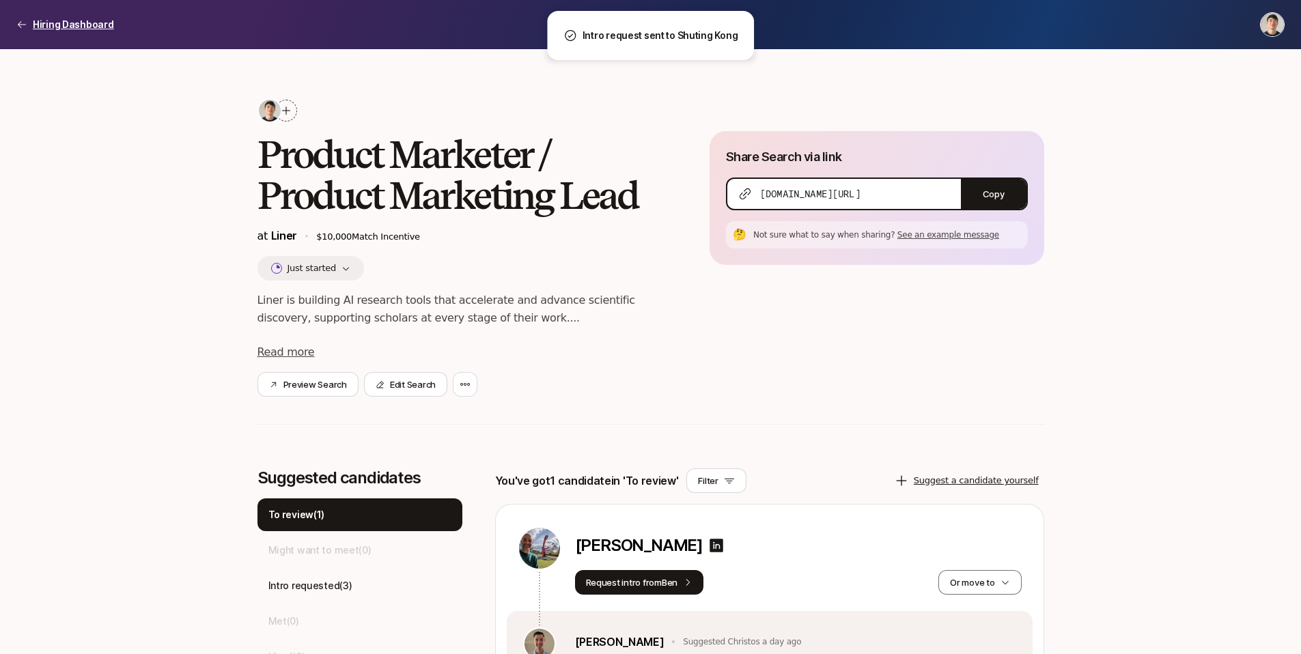
click at [58, 23] on p "Hiring Dashboard" at bounding box center [73, 24] width 81 height 16
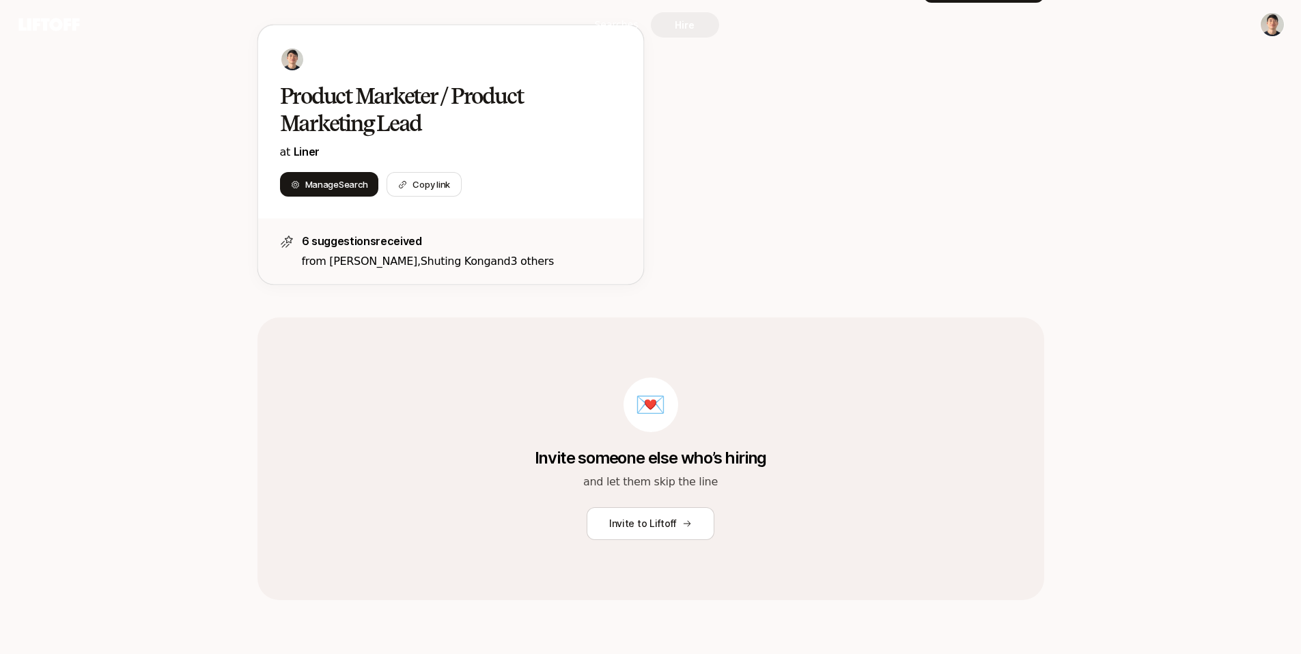
scroll to position [165, 0]
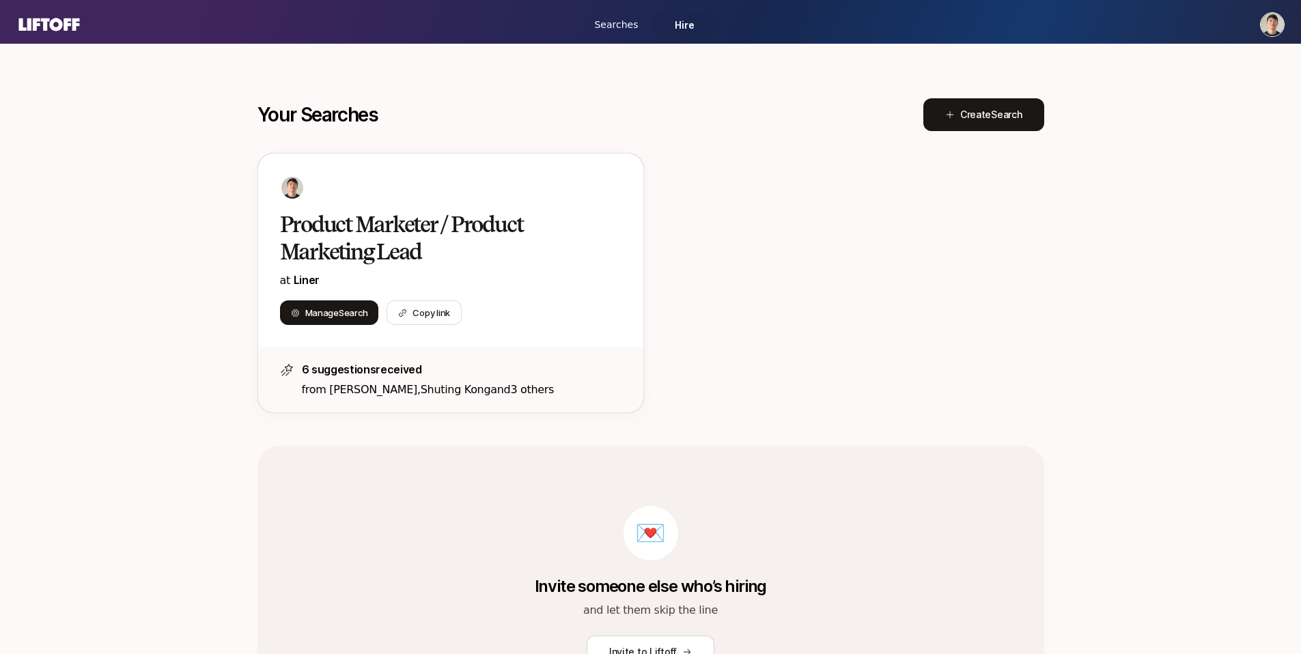
click at [70, 29] on icon at bounding box center [49, 24] width 66 height 19
